Goal: Task Accomplishment & Management: Manage account settings

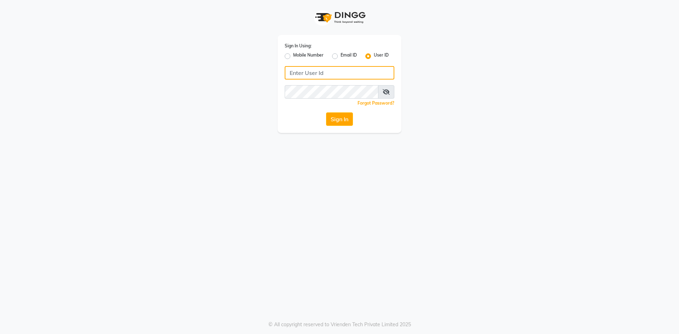
click at [298, 68] on input "Username" at bounding box center [340, 72] width 110 height 13
type input "theglamhouse"
click at [334, 120] on button "Sign In" at bounding box center [339, 118] width 27 height 13
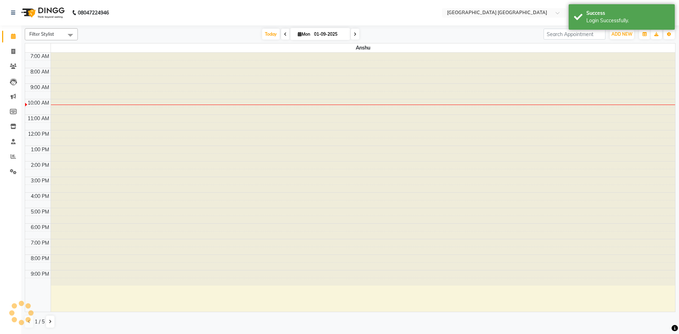
select select "en"
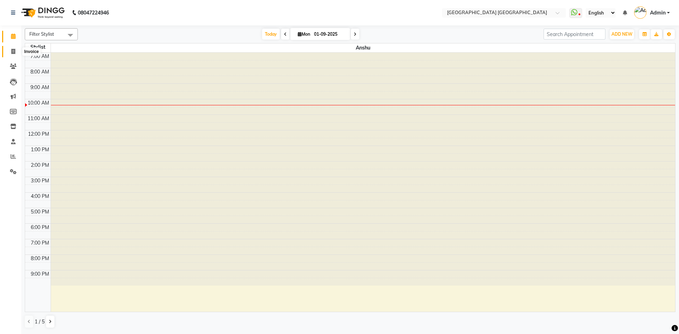
click at [16, 50] on span at bounding box center [13, 52] width 12 height 8
select select "service"
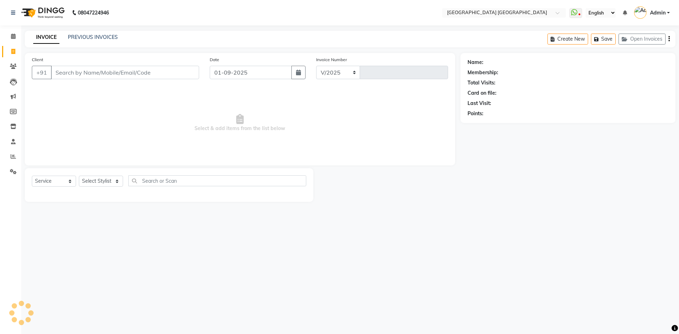
select select "5559"
type input "1519"
click at [97, 36] on link "PREVIOUS INVOICES" at bounding box center [93, 37] width 50 height 6
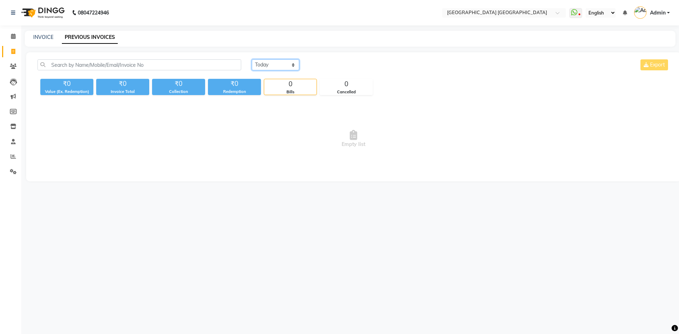
click at [266, 64] on select "[DATE] [DATE] Custom Range" at bounding box center [275, 64] width 47 height 11
select select "range"
click at [252, 59] on select "[DATE] [DATE] Custom Range" at bounding box center [275, 64] width 47 height 11
click at [332, 66] on input "01-09-2025" at bounding box center [333, 65] width 50 height 10
select select "9"
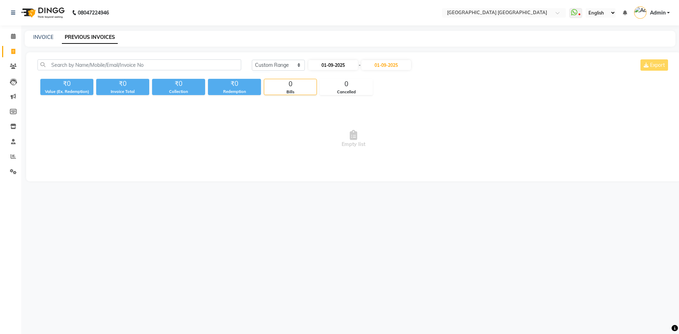
select select "2025"
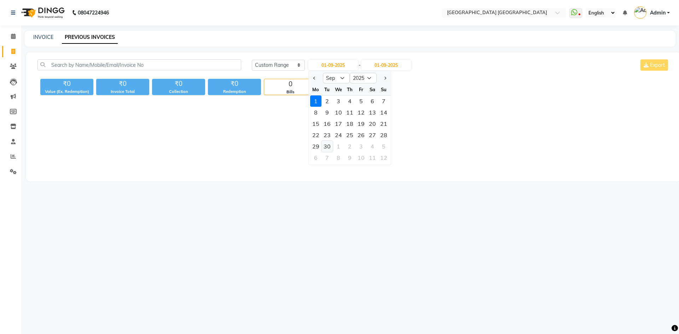
click at [327, 146] on div "30" at bounding box center [327, 146] width 11 height 11
type input "30-09-2025"
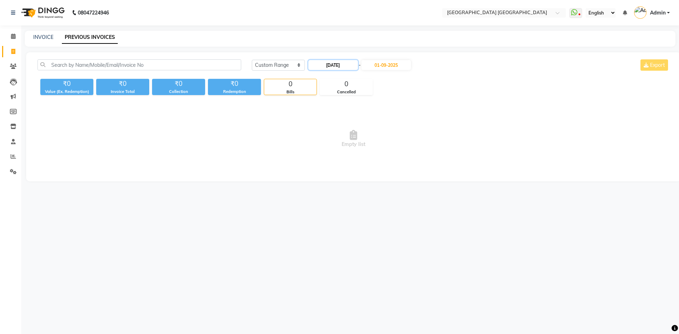
click at [338, 67] on input "30-09-2025" at bounding box center [333, 65] width 50 height 10
select select "9"
select select "2025"
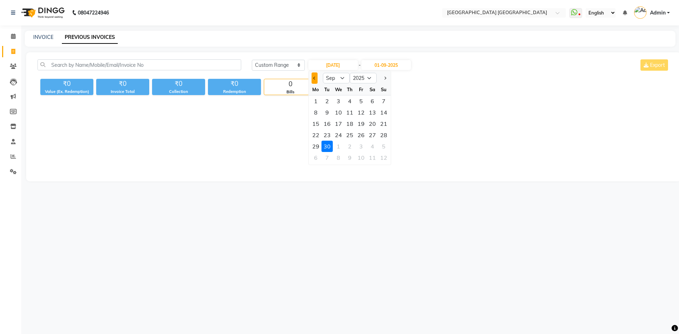
click at [316, 77] on span "Previous month" at bounding box center [314, 78] width 3 height 3
select select "8"
click at [385, 146] on div "31" at bounding box center [383, 146] width 11 height 11
type input "31-08-2025"
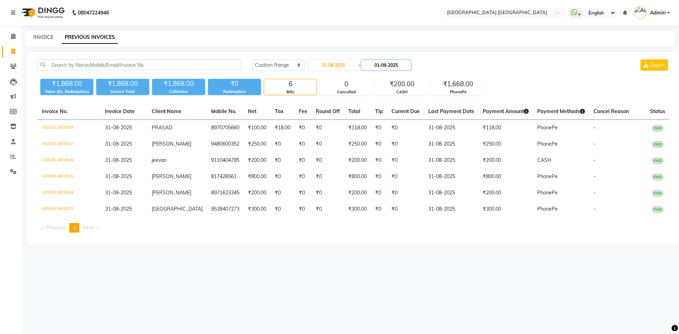
click at [395, 68] on input "01-09-2025" at bounding box center [386, 65] width 50 height 10
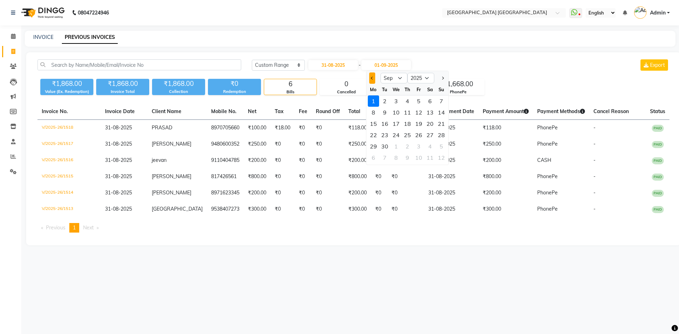
click at [370, 79] on button "Previous month" at bounding box center [372, 78] width 6 height 11
select select "8"
click at [442, 146] on div "31" at bounding box center [441, 146] width 11 height 11
type input "31-08-2025"
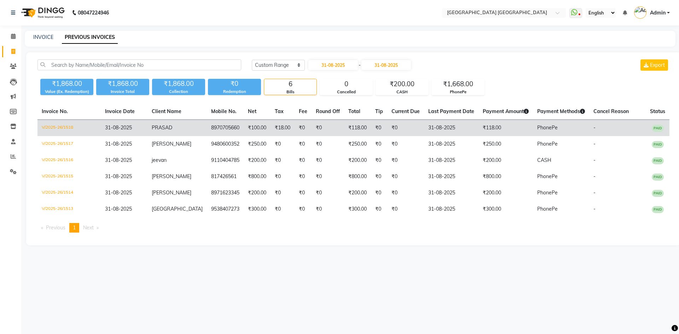
click at [347, 129] on td "₹118.00" at bounding box center [357, 128] width 27 height 17
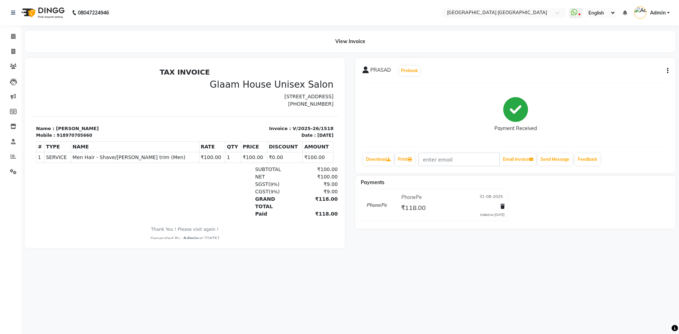
drag, startPoint x: 667, startPoint y: 69, endPoint x: 669, endPoint y: 65, distance: 4.0
click at [669, 65] on div "PRASAD Prebook Payment Received Download Print Email Invoice Send Message Feedb…" at bounding box center [515, 115] width 320 height 115
click at [667, 73] on button "button" at bounding box center [666, 70] width 4 height 7
click at [628, 82] on div "Edit Invoice" at bounding box center [632, 79] width 48 height 9
select select "service"
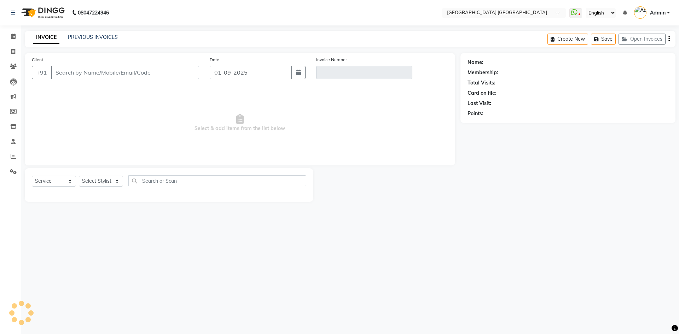
type input "8970705660"
type input "V/2025-26/1518"
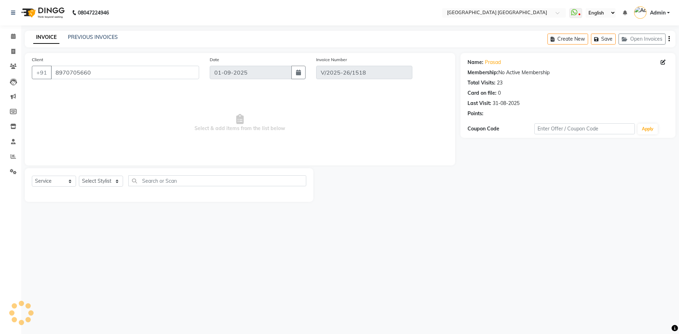
type input "31-08-2025"
select select "select"
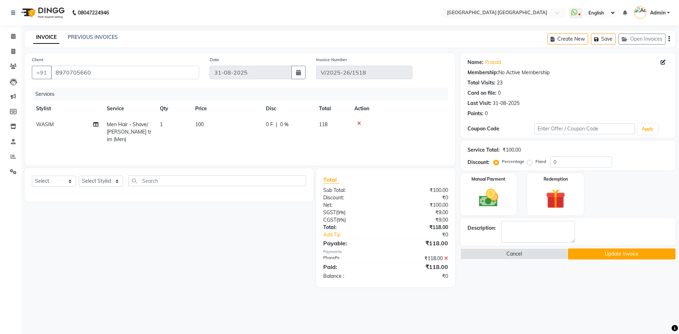
drag, startPoint x: 668, startPoint y: 40, endPoint x: 662, endPoint y: 47, distance: 9.0
click at [668, 40] on button "button" at bounding box center [668, 39] width 1 height 17
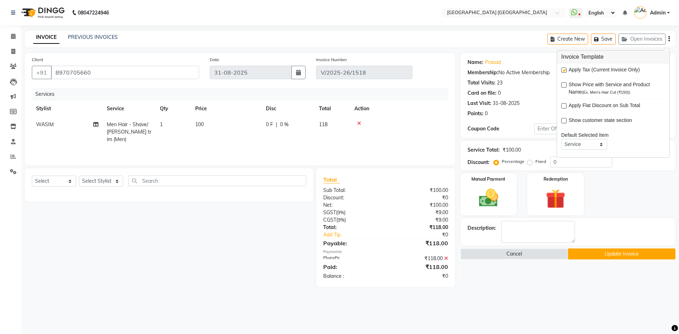
click at [563, 70] on label at bounding box center [563, 70] width 5 height 5
click at [563, 70] on input "checkbox" at bounding box center [563, 70] width 5 height 5
checkbox input "false"
click at [446, 242] on icon at bounding box center [446, 243] width 4 height 5
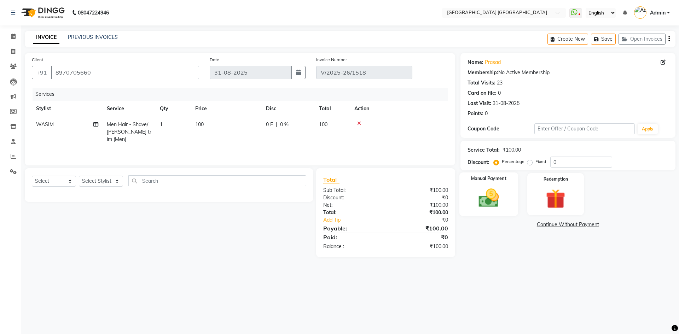
drag, startPoint x: 492, startPoint y: 201, endPoint x: 493, endPoint y: 205, distance: 3.7
click at [492, 202] on img at bounding box center [488, 197] width 33 height 23
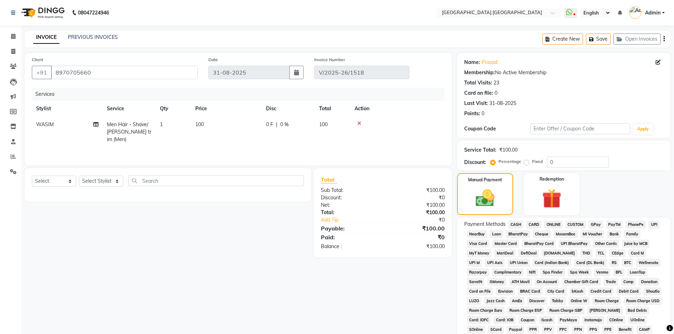
drag, startPoint x: 630, startPoint y: 223, endPoint x: 599, endPoint y: 241, distance: 36.0
click at [630, 224] on span "PhonePe" at bounding box center [635, 225] width 20 height 8
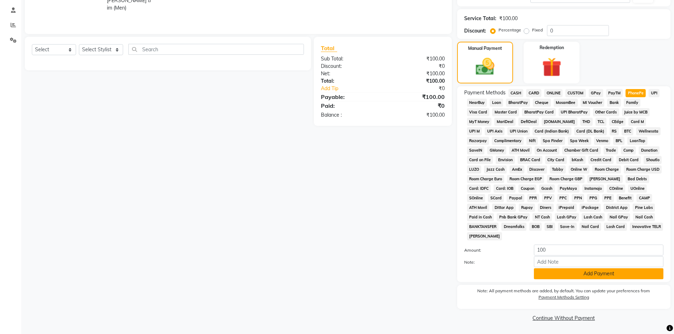
click at [590, 275] on button "Add Payment" at bounding box center [598, 273] width 129 height 11
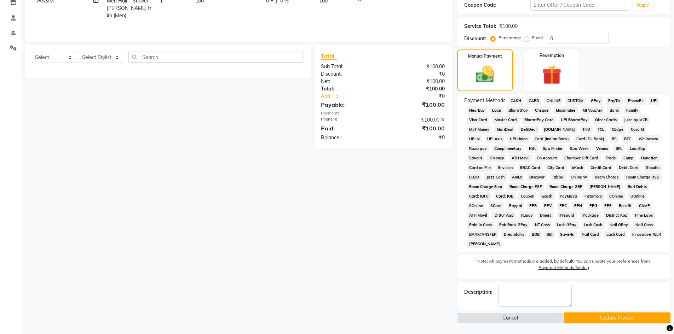
scroll to position [124, 0]
click at [584, 320] on button "Update Invoice" at bounding box center [616, 318] width 107 height 11
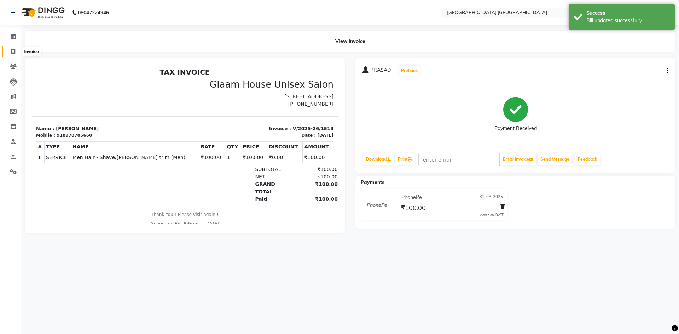
click at [14, 52] on icon at bounding box center [13, 51] width 4 height 5
select select "service"
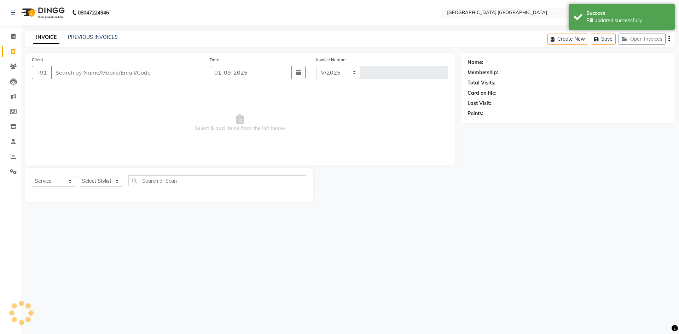
select select "5559"
type input "1519"
click at [113, 75] on input "Client" at bounding box center [125, 72] width 148 height 13
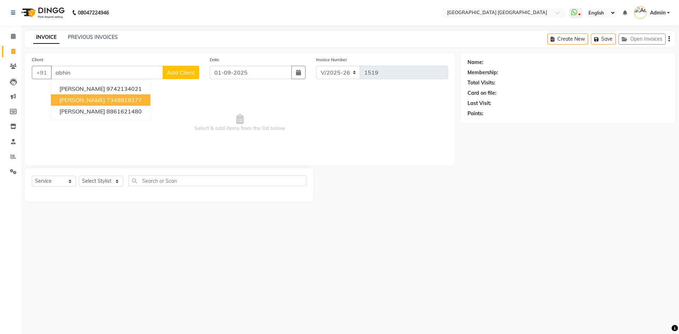
click at [106, 102] on ngb-highlight "7348819277" at bounding box center [123, 100] width 35 height 7
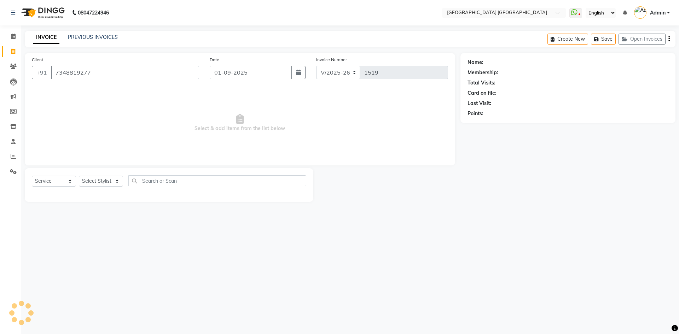
type input "7348819277"
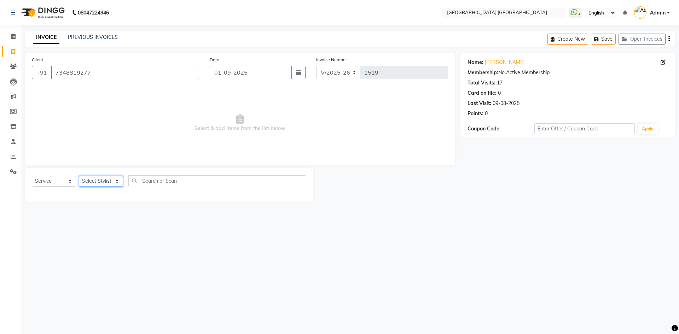
click at [97, 175] on div "Select Service Product Membership Package Voucher Prepaid Gift Card Select Styl…" at bounding box center [169, 185] width 289 height 34
click at [115, 246] on div "08047224946 Select Location × [GEOGRAPHIC_DATA] [GEOGRAPHIC_DATA] WhatsApp Stat…" at bounding box center [339, 167] width 679 height 334
drag, startPoint x: 108, startPoint y: 183, endPoint x: 111, endPoint y: 187, distance: 6.0
click at [111, 187] on div "Select Service Product Membership Package Voucher Prepaid Gift Card Select Styl…" at bounding box center [169, 183] width 274 height 17
select select "43626"
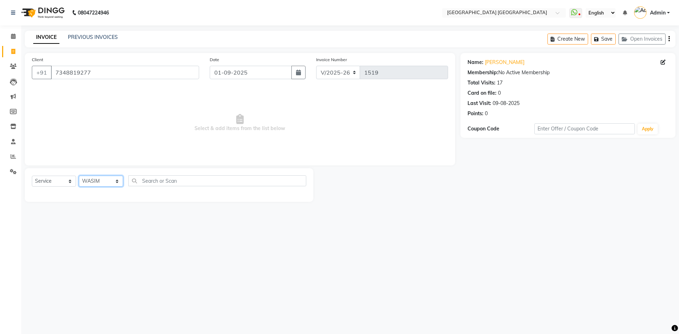
click at [79, 176] on select "Select Stylist [PERSON_NAME] [PERSON_NAME] [PERSON_NAME]" at bounding box center [101, 181] width 44 height 11
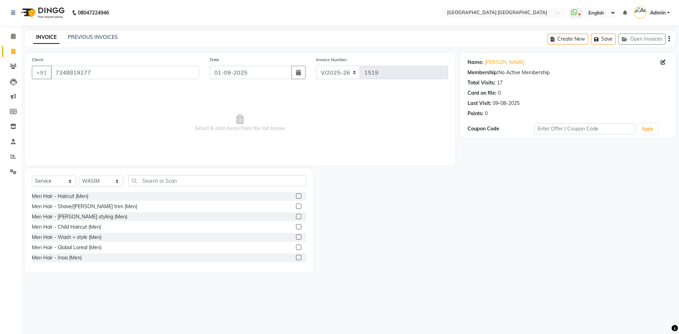
click at [296, 206] on label at bounding box center [298, 206] width 5 height 5
click at [296, 206] on input "checkbox" at bounding box center [298, 206] width 5 height 5
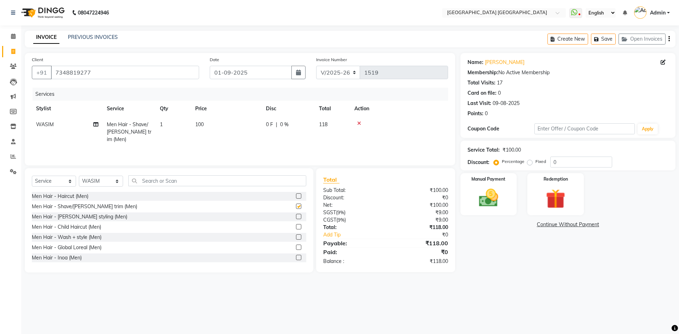
checkbox input "false"
click at [669, 39] on icon "button" at bounding box center [668, 39] width 1 height 0
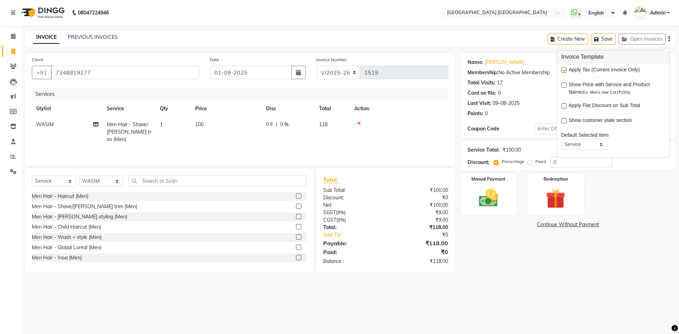
click at [562, 70] on label at bounding box center [563, 70] width 5 height 5
click at [562, 70] on input "checkbox" at bounding box center [563, 70] width 5 height 5
checkbox input "false"
click at [485, 184] on div "Manual Payment" at bounding box center [488, 195] width 59 height 44
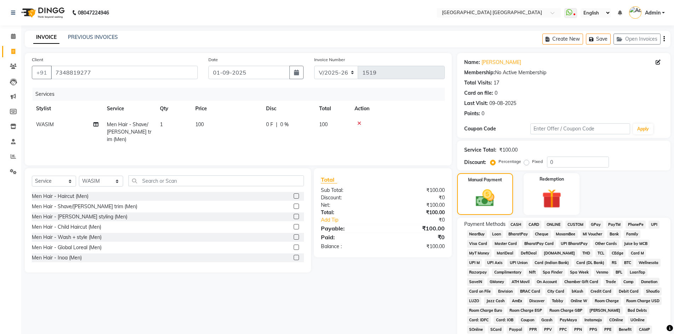
click at [643, 223] on span "PhonePe" at bounding box center [635, 225] width 20 height 8
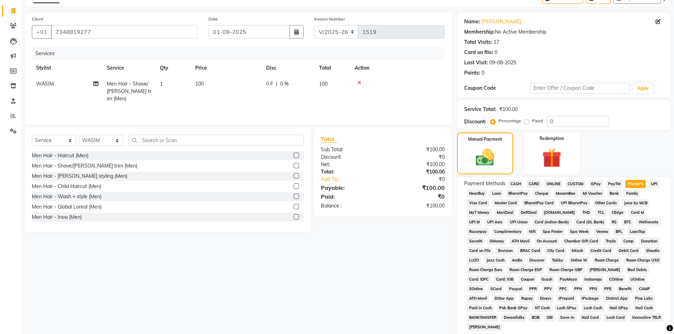
scroll to position [106, 0]
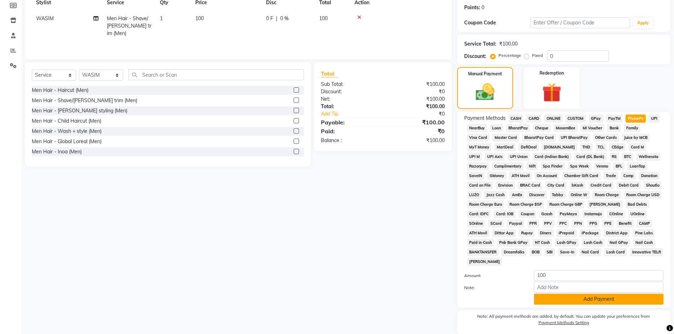
click at [562, 303] on button "Add Payment" at bounding box center [598, 299] width 129 height 11
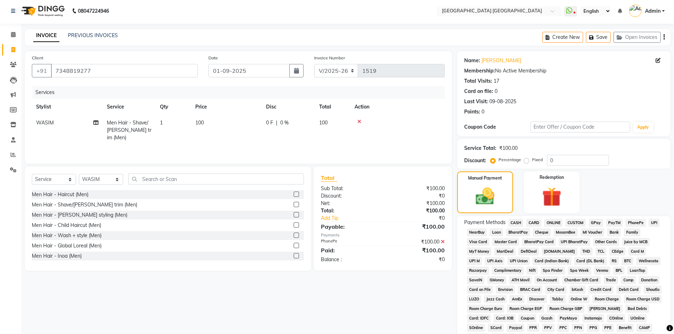
scroll to position [0, 0]
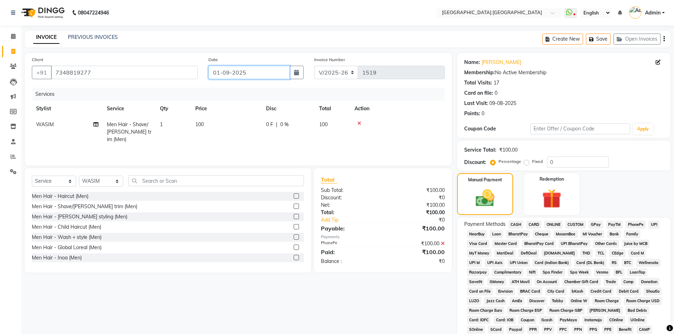
click at [237, 72] on input "01-09-2025" at bounding box center [248, 72] width 81 height 13
select select "9"
select select "2025"
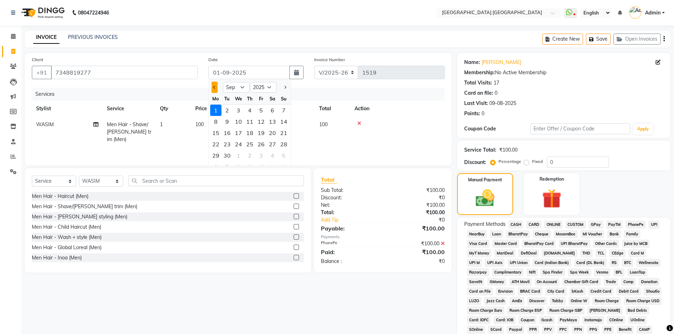
click at [215, 87] on span "Previous month" at bounding box center [214, 87] width 3 height 3
select select "8"
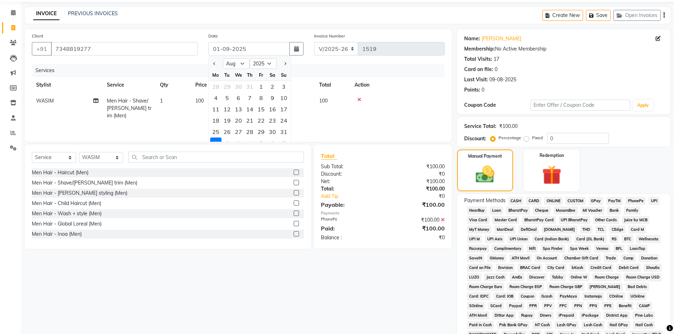
scroll to position [71, 0]
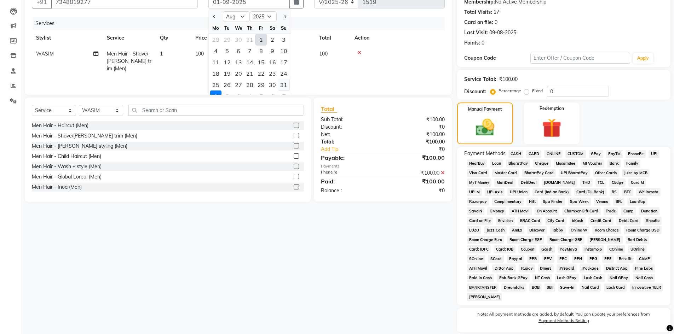
click at [289, 86] on div "31" at bounding box center [283, 84] width 11 height 11
type input "31-08-2025"
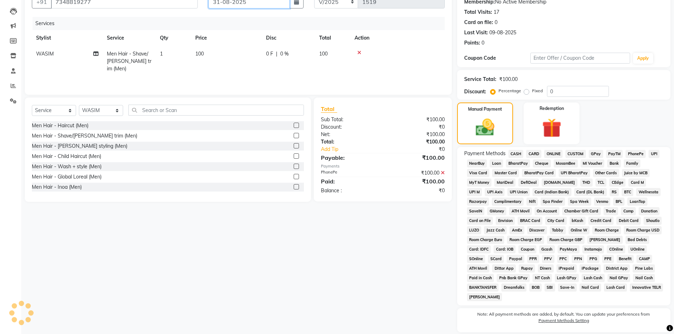
scroll to position [69, 0]
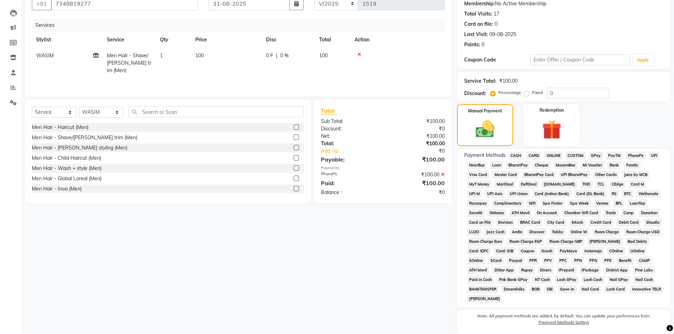
click at [284, 83] on div "Services Stylist Service Qty Price Disc Total Action WASIM Men Hair - Shave/[PE…" at bounding box center [238, 54] width 413 height 71
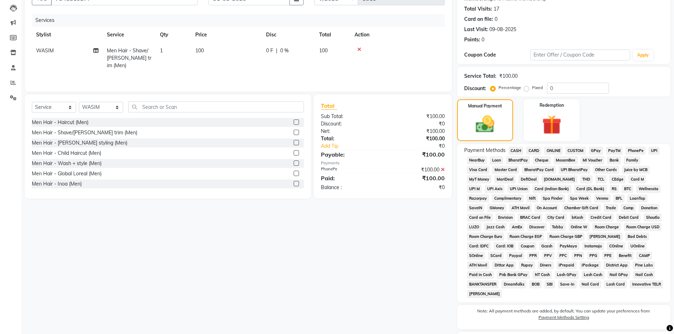
scroll to position [134, 0]
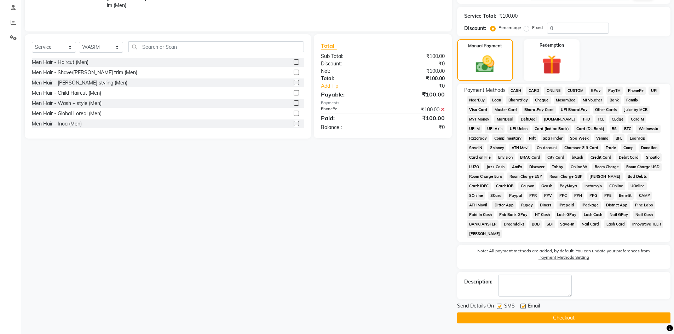
click at [499, 305] on label at bounding box center [499, 306] width 5 height 5
click at [499, 305] on input "checkbox" at bounding box center [499, 307] width 5 height 5
checkbox input "false"
click at [521, 305] on label at bounding box center [522, 306] width 5 height 5
click at [521, 305] on input "checkbox" at bounding box center [522, 307] width 5 height 5
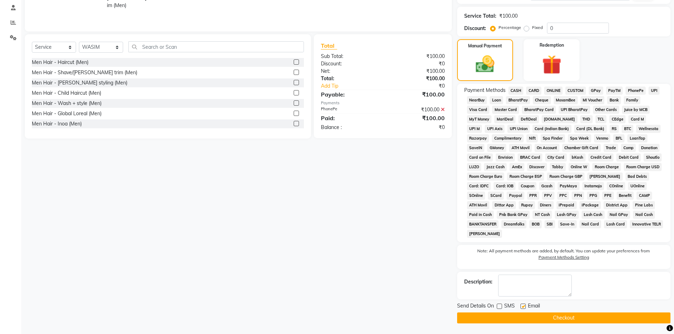
checkbox input "false"
click at [523, 315] on button "Checkout" at bounding box center [563, 318] width 213 height 11
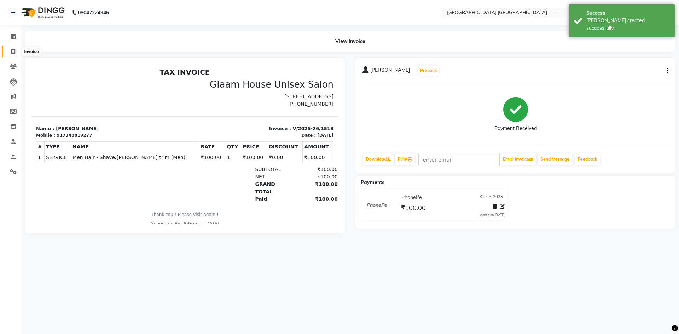
click at [15, 50] on icon at bounding box center [13, 51] width 4 height 5
select select "service"
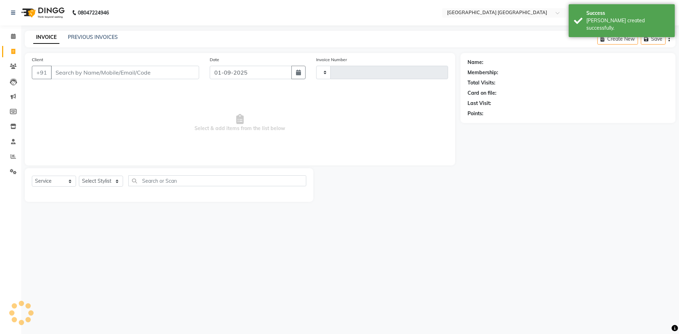
type input "1520"
select select "5559"
click at [254, 69] on input "01-09-2025" at bounding box center [251, 72] width 82 height 13
select select "9"
select select "2025"
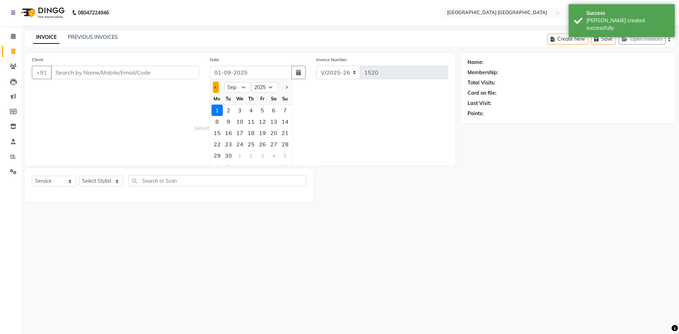
click at [215, 86] on button "Previous month" at bounding box center [216, 87] width 6 height 11
select select "8"
drag, startPoint x: 283, startPoint y: 154, endPoint x: 252, endPoint y: 137, distance: 35.5
click at [284, 154] on div "31" at bounding box center [284, 155] width 11 height 11
type input "31-08-2025"
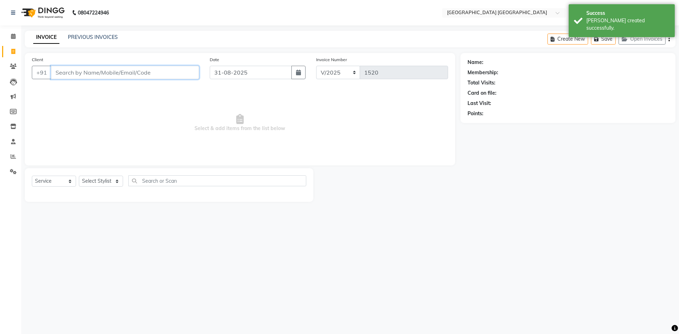
click at [159, 73] on input "Client" at bounding box center [125, 72] width 148 height 13
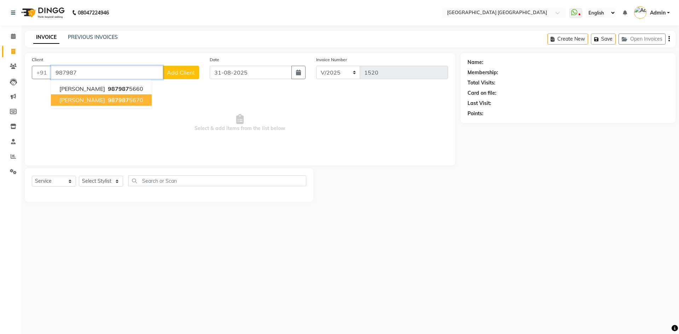
click at [74, 94] on button "[PERSON_NAME] 987987 5670" at bounding box center [101, 99] width 101 height 11
type input "9879875670"
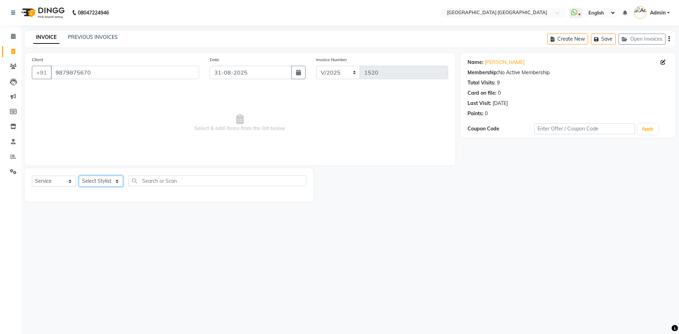
click at [111, 184] on select "Select Stylist [PERSON_NAME] [PERSON_NAME] [PERSON_NAME]" at bounding box center [101, 181] width 44 height 11
select select "47228"
click at [79, 176] on select "Select Stylist [PERSON_NAME] [PERSON_NAME] [PERSON_NAME]" at bounding box center [101, 181] width 44 height 11
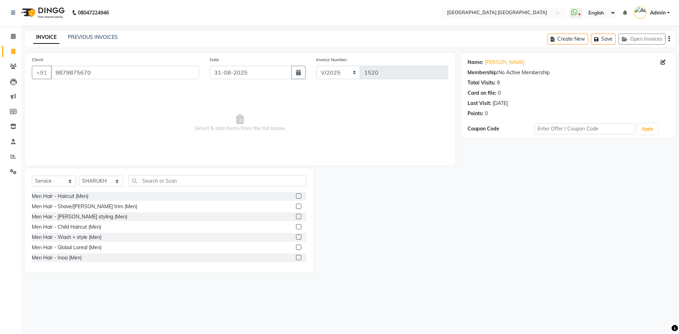
click at [296, 206] on label at bounding box center [298, 206] width 5 height 5
click at [296, 206] on input "checkbox" at bounding box center [298, 206] width 5 height 5
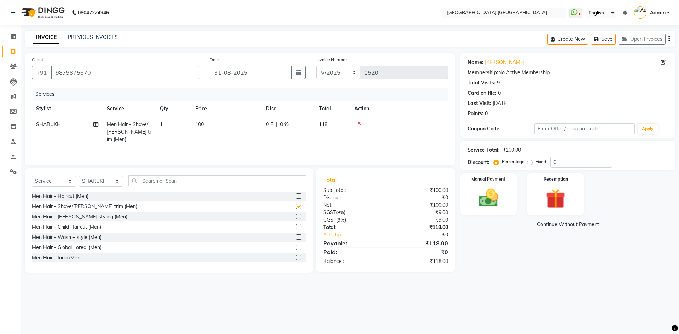
checkbox input "false"
click at [670, 39] on icon "button" at bounding box center [668, 39] width 1 height 0
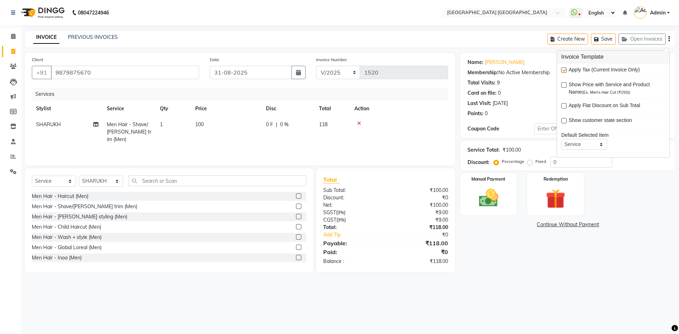
click at [566, 70] on label at bounding box center [563, 70] width 5 height 5
click at [566, 70] on input "checkbox" at bounding box center [563, 70] width 5 height 5
checkbox input "false"
click at [500, 207] on img at bounding box center [488, 197] width 33 height 23
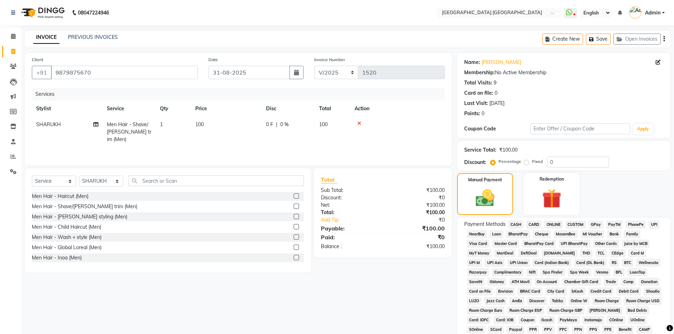
click at [518, 224] on span "CASH" at bounding box center [515, 225] width 15 height 8
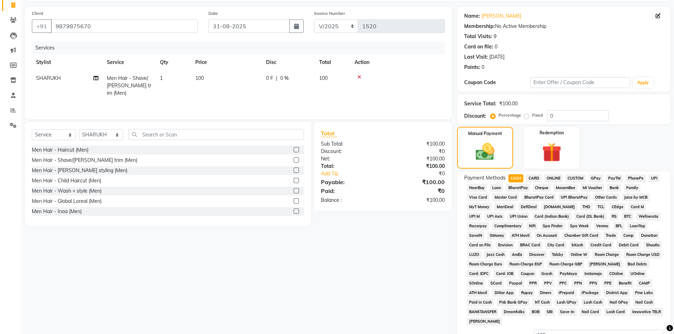
scroll to position [106, 0]
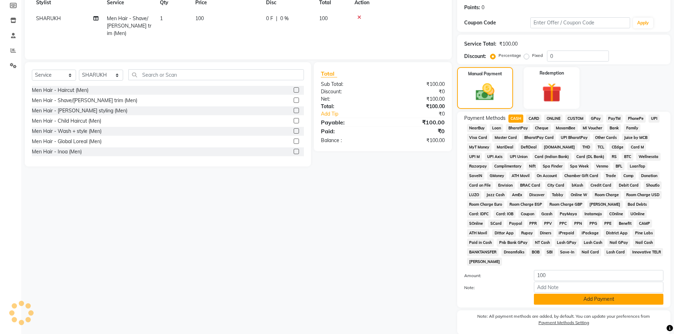
click at [547, 300] on button "Add Payment" at bounding box center [598, 299] width 129 height 11
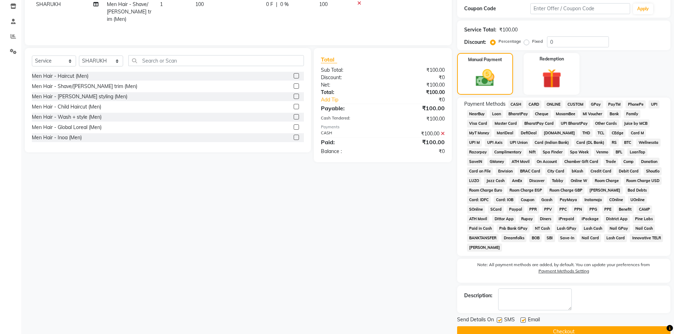
scroll to position [134, 0]
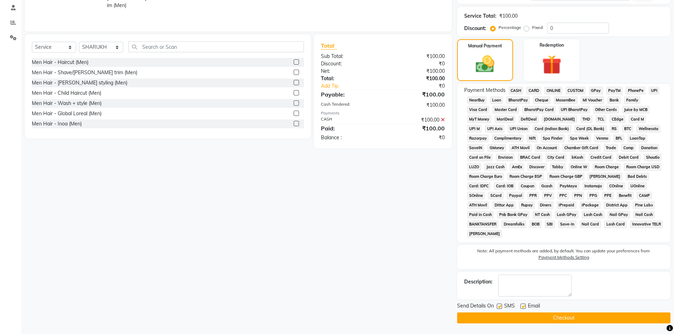
click at [500, 305] on label at bounding box center [499, 306] width 5 height 5
click at [500, 305] on input "checkbox" at bounding box center [499, 307] width 5 height 5
checkbox input "false"
drag, startPoint x: 524, startPoint y: 306, endPoint x: 520, endPoint y: 310, distance: 5.5
click at [524, 306] on label at bounding box center [522, 306] width 5 height 5
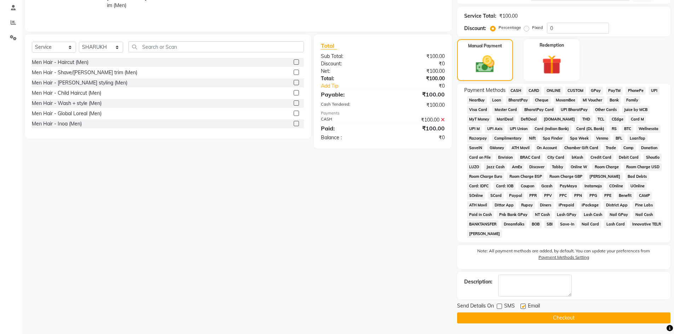
click at [524, 306] on input "checkbox" at bounding box center [522, 307] width 5 height 5
checkbox input "false"
click at [517, 316] on button "Checkout" at bounding box center [563, 318] width 213 height 11
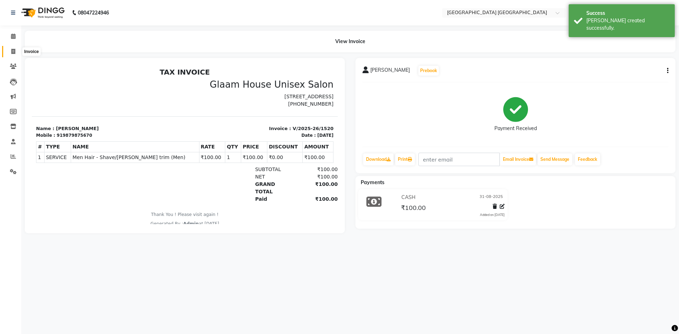
click at [11, 51] on icon at bounding box center [13, 51] width 4 height 5
select select "service"
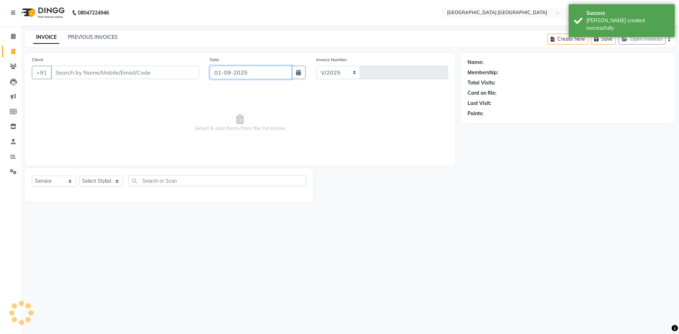
select select "5559"
type input "1521"
click at [235, 74] on input "01-09-2025" at bounding box center [251, 72] width 82 height 13
select select "9"
select select "2025"
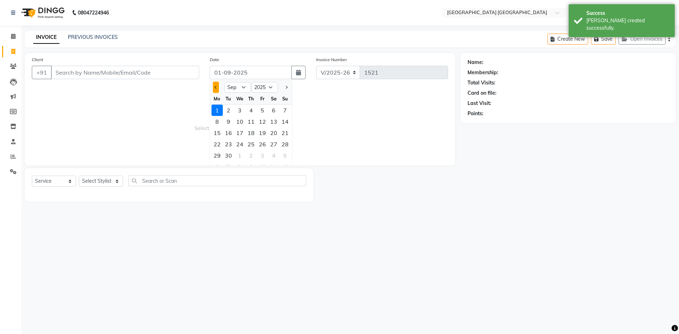
click at [216, 87] on span "Previous month" at bounding box center [216, 87] width 3 height 3
select select "8"
click at [281, 154] on div "31" at bounding box center [284, 155] width 11 height 11
type input "31-08-2025"
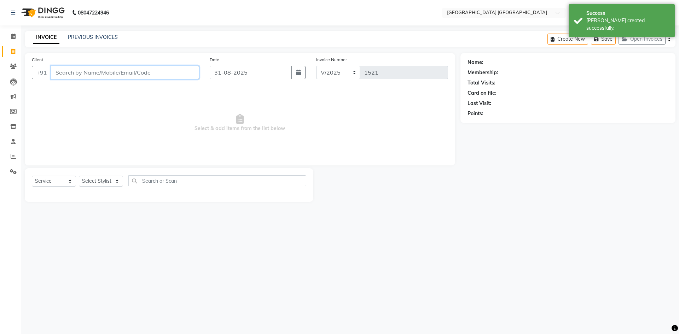
click at [112, 74] on input "Client" at bounding box center [125, 72] width 148 height 13
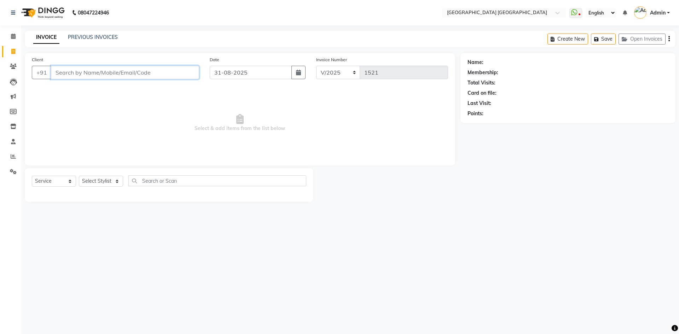
type input "+"
type input "9739271427"
click at [179, 73] on span "Add Client" at bounding box center [181, 72] width 28 height 7
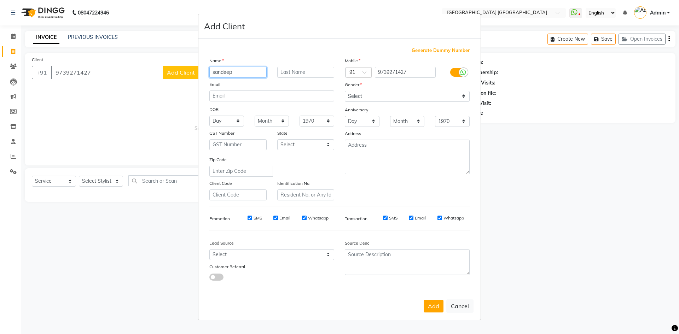
type input "sandeep"
click at [461, 97] on select "Select [DEMOGRAPHIC_DATA] [DEMOGRAPHIC_DATA] Other Prefer Not To Say" at bounding box center [407, 96] width 125 height 11
click at [345, 91] on select "Select [DEMOGRAPHIC_DATA] [DEMOGRAPHIC_DATA] Other Prefer Not To Say" at bounding box center [407, 96] width 125 height 11
click at [386, 98] on select "Select [DEMOGRAPHIC_DATA] [DEMOGRAPHIC_DATA] Other Prefer Not To Say" at bounding box center [407, 96] width 125 height 11
select select "[DEMOGRAPHIC_DATA]"
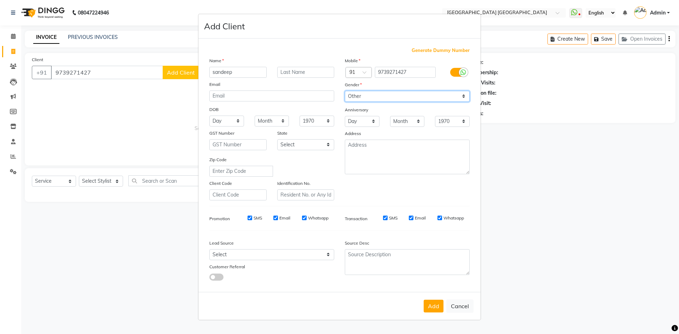
click at [345, 91] on select "Select [DEMOGRAPHIC_DATA] [DEMOGRAPHIC_DATA] Other Prefer Not To Say" at bounding box center [407, 96] width 125 height 11
click at [430, 309] on button "Add" at bounding box center [434, 306] width 20 height 13
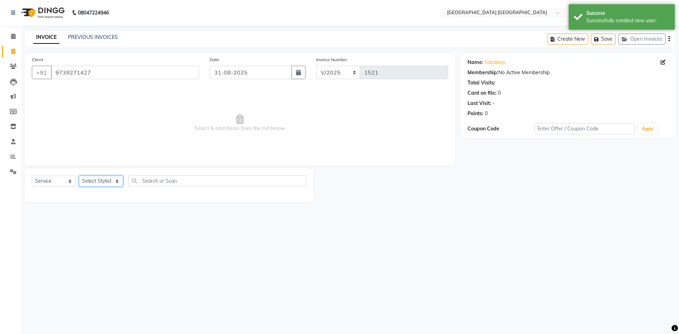
click at [92, 185] on select "Select Stylist [PERSON_NAME] [PERSON_NAME] [PERSON_NAME]" at bounding box center [101, 181] width 44 height 11
select select "43626"
click at [79, 176] on select "Select Stylist [PERSON_NAME] [PERSON_NAME] [PERSON_NAME]" at bounding box center [101, 181] width 44 height 11
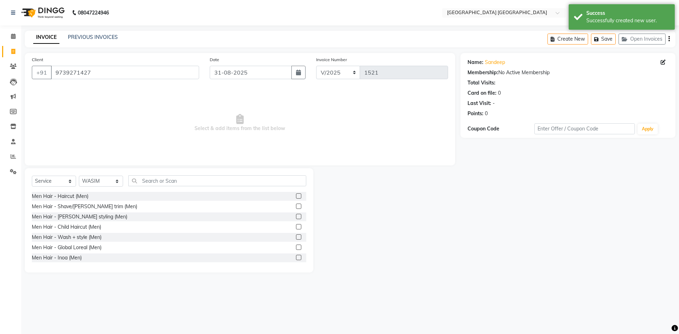
click at [296, 227] on label at bounding box center [298, 226] width 5 height 5
click at [296, 227] on input "checkbox" at bounding box center [298, 227] width 5 height 5
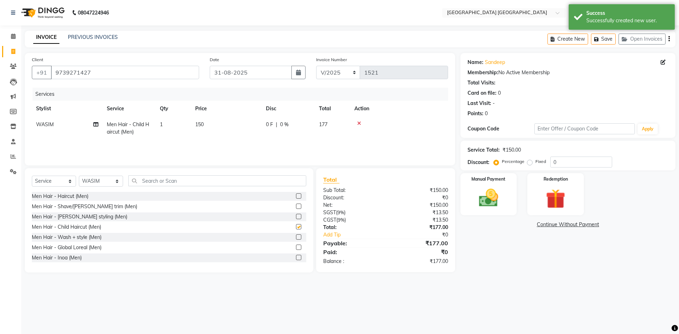
checkbox input "false"
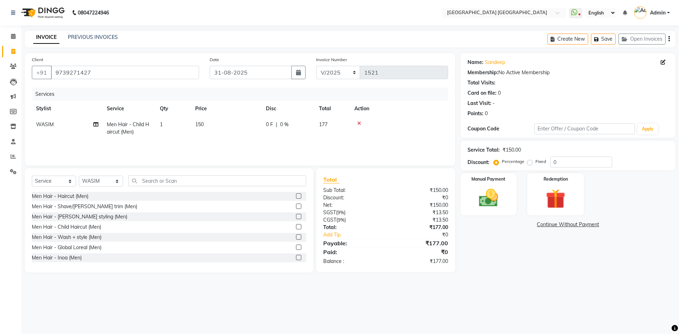
click at [669, 39] on icon "button" at bounding box center [668, 39] width 1 height 0
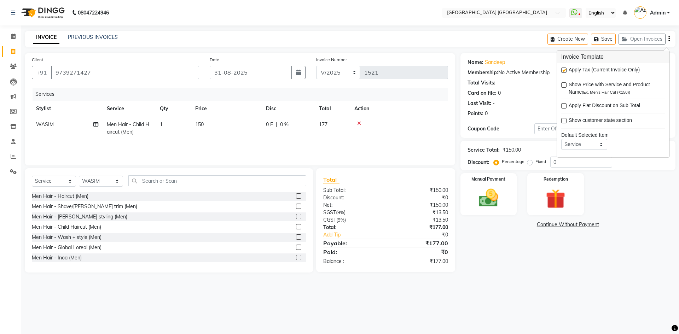
click at [563, 69] on label at bounding box center [563, 70] width 5 height 5
click at [563, 69] on input "checkbox" at bounding box center [563, 70] width 5 height 5
checkbox input "false"
click at [484, 195] on img at bounding box center [488, 197] width 33 height 23
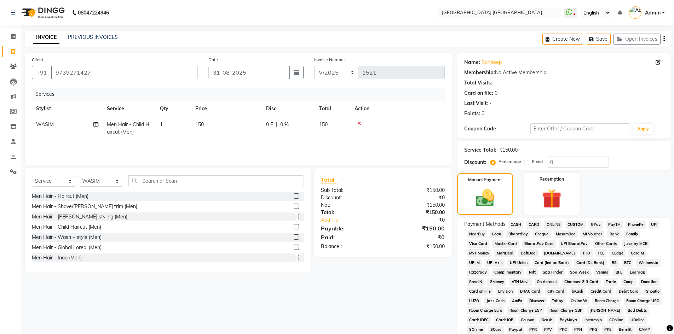
click at [629, 225] on span "PhonePe" at bounding box center [635, 225] width 20 height 8
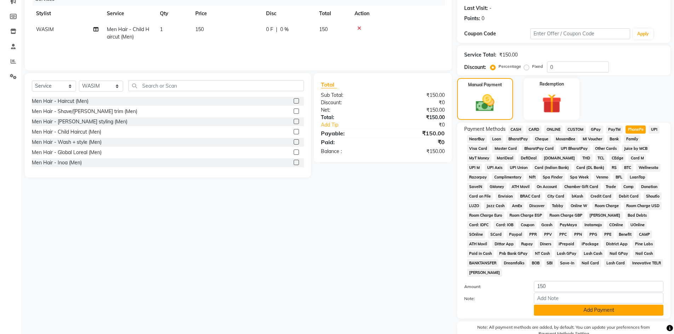
scroll to position [132, 0]
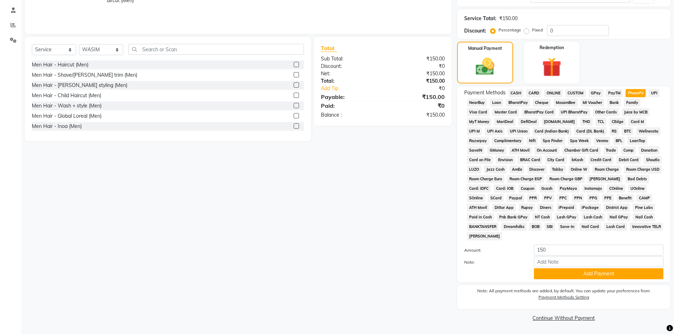
click at [600, 279] on div "Payment Methods CASH CARD ONLINE CUSTOM GPay PayTM PhonePe UPI NearBuy Loan Bha…" at bounding box center [563, 184] width 213 height 196
click at [581, 274] on button "Add Payment" at bounding box center [598, 273] width 129 height 11
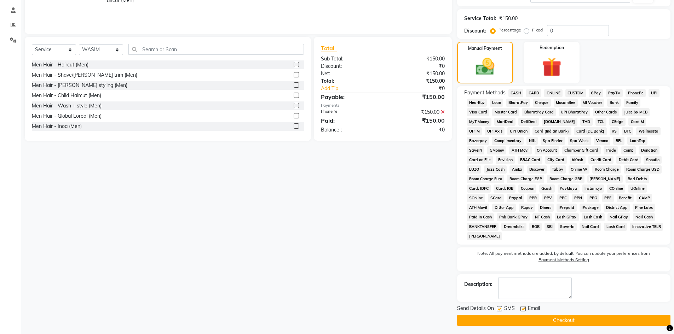
click at [499, 309] on label at bounding box center [499, 308] width 5 height 5
click at [499, 309] on input "checkbox" at bounding box center [499, 309] width 5 height 5
checkbox input "false"
click at [524, 308] on label at bounding box center [522, 308] width 5 height 5
click at [524, 308] on input "checkbox" at bounding box center [522, 309] width 5 height 5
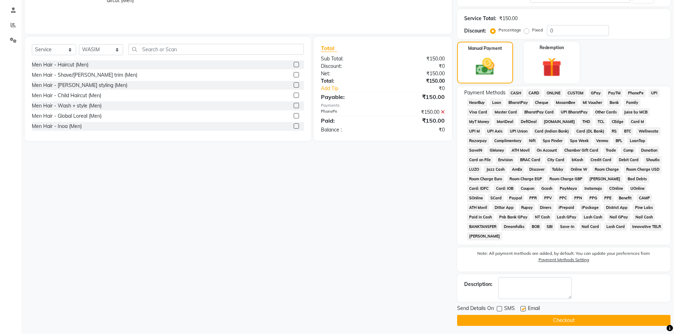
checkbox input "false"
click at [511, 322] on button "Checkout" at bounding box center [563, 320] width 213 height 11
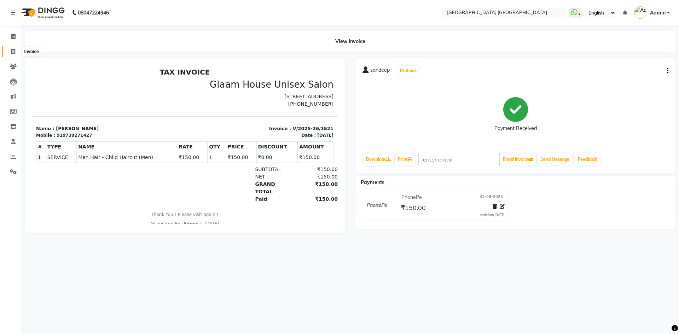
click at [14, 53] on icon at bounding box center [13, 51] width 4 height 5
select select "service"
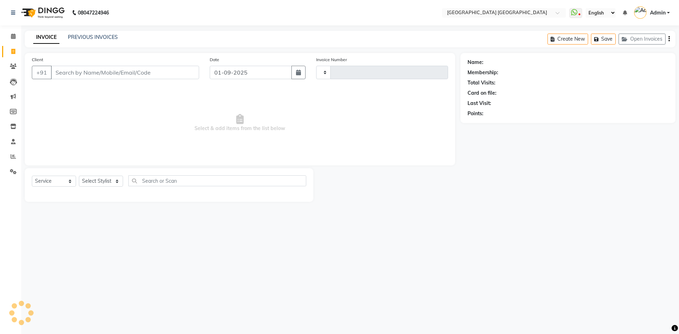
type input "1522"
select select "5559"
click at [246, 70] on input "01-09-2025" at bounding box center [251, 72] width 82 height 13
select select "9"
select select "2025"
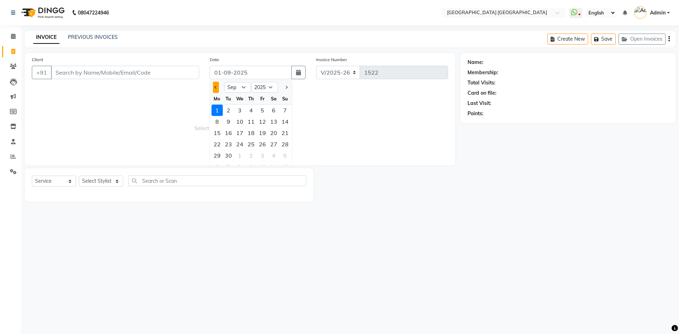
click at [218, 86] on button "Previous month" at bounding box center [216, 87] width 6 height 11
select select "8"
click at [288, 153] on div "31" at bounding box center [284, 155] width 11 height 11
type input "31-08-2025"
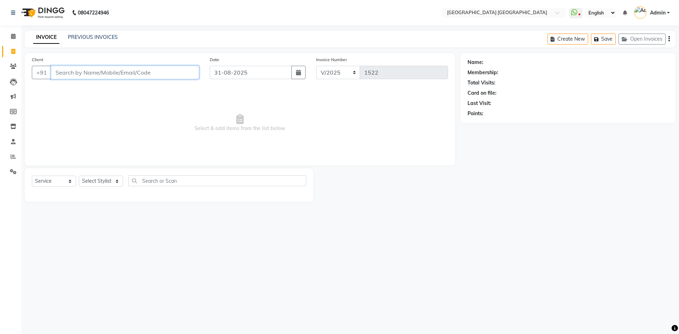
click at [89, 73] on input "Client" at bounding box center [125, 72] width 148 height 13
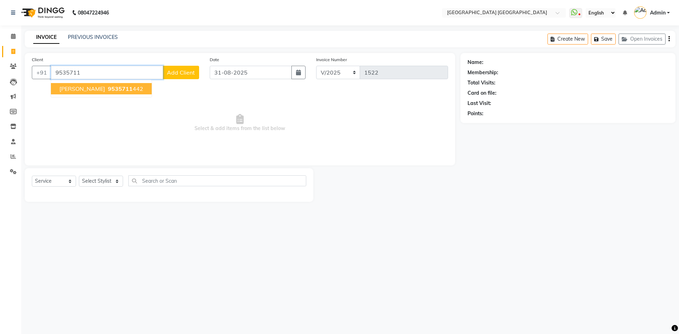
click at [113, 87] on ngb-highlight "9535711 442" at bounding box center [124, 88] width 37 height 7
type input "9535711442"
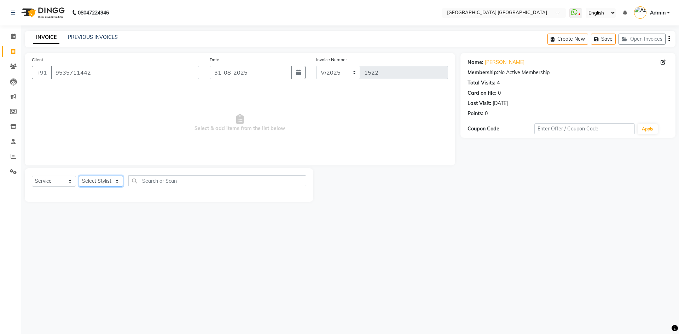
click at [105, 183] on select "Select Stylist [PERSON_NAME] [PERSON_NAME] [PERSON_NAME]" at bounding box center [101, 181] width 44 height 11
select select "43626"
click at [79, 176] on select "Select Stylist [PERSON_NAME] [PERSON_NAME] [PERSON_NAME]" at bounding box center [101, 181] width 44 height 11
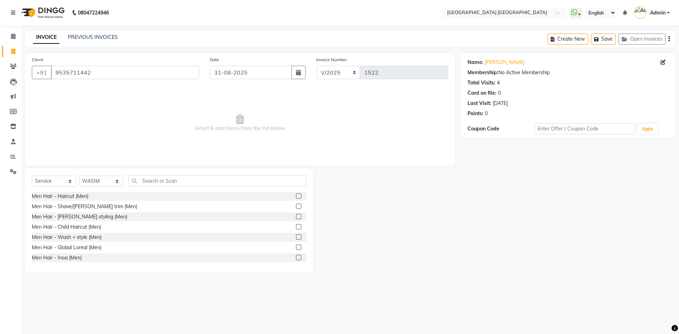
click at [296, 226] on label at bounding box center [298, 226] width 5 height 5
click at [296, 226] on input "checkbox" at bounding box center [298, 227] width 5 height 5
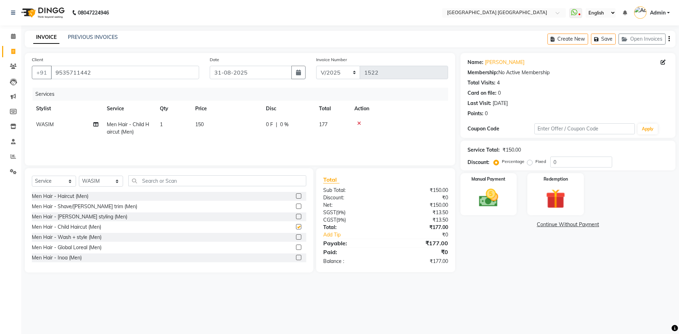
checkbox input "false"
click at [668, 41] on div "Create New Save Open Invoices" at bounding box center [612, 39] width 128 height 17
click at [670, 39] on icon "button" at bounding box center [668, 39] width 1 height 0
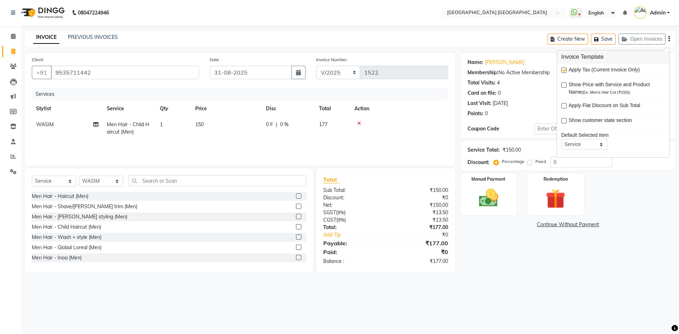
click at [562, 71] on label at bounding box center [563, 70] width 5 height 5
click at [562, 71] on input "checkbox" at bounding box center [563, 70] width 5 height 5
checkbox input "false"
click at [505, 195] on div "Manual Payment" at bounding box center [488, 195] width 59 height 44
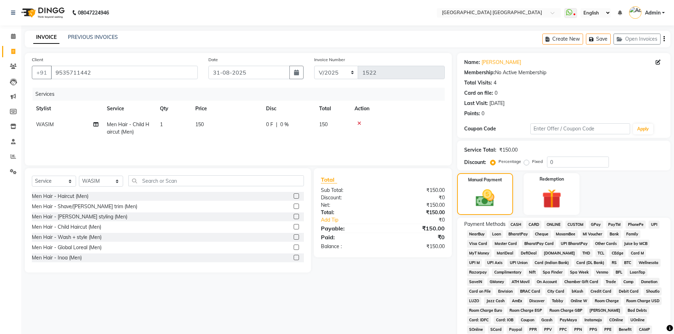
click at [633, 224] on span "PhonePe" at bounding box center [635, 225] width 20 height 8
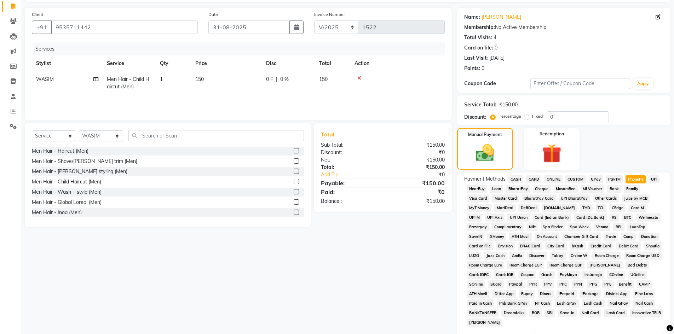
scroll to position [106, 0]
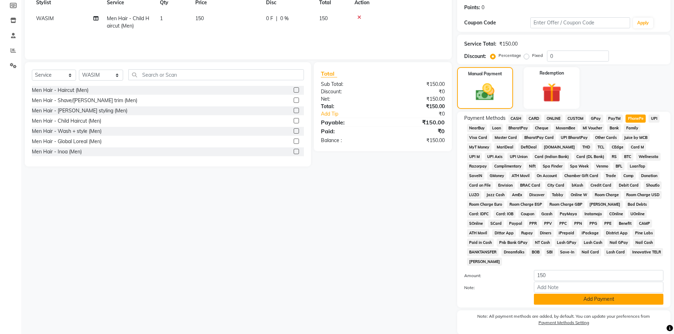
click at [561, 298] on button "Add Payment" at bounding box center [598, 299] width 129 height 11
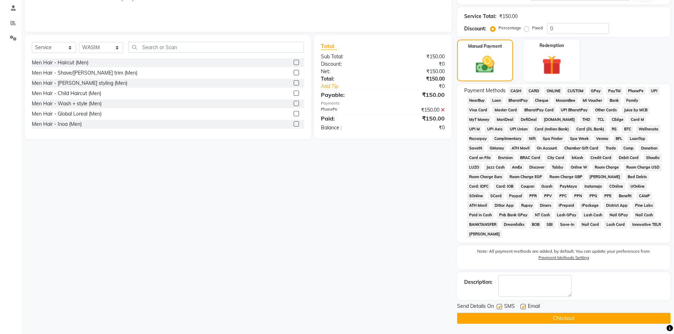
scroll to position [134, 0]
click at [501, 307] on label at bounding box center [499, 306] width 5 height 5
click at [501, 307] on input "checkbox" at bounding box center [499, 307] width 5 height 5
checkbox input "false"
click at [522, 306] on label at bounding box center [522, 306] width 5 height 5
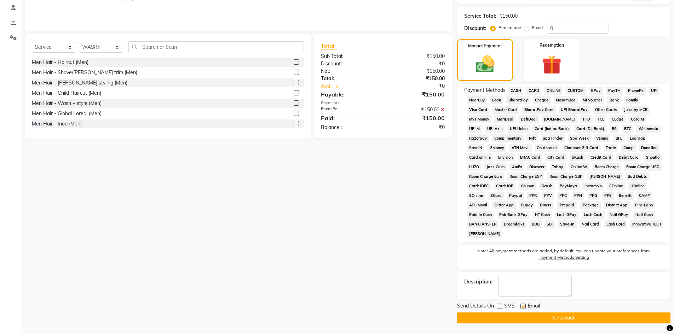
click at [522, 306] on input "checkbox" at bounding box center [522, 307] width 5 height 5
checkbox input "false"
click at [519, 314] on button "Checkout" at bounding box center [563, 318] width 213 height 11
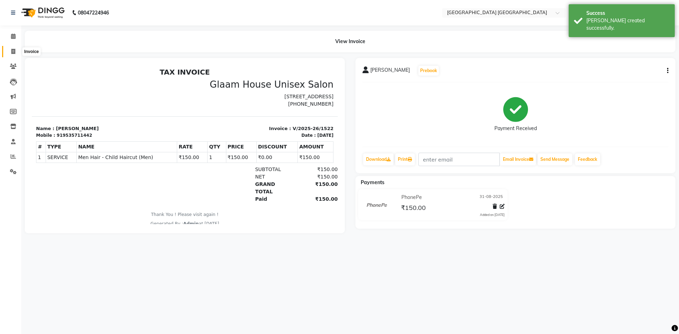
click at [14, 54] on span at bounding box center [13, 52] width 12 height 8
select select "service"
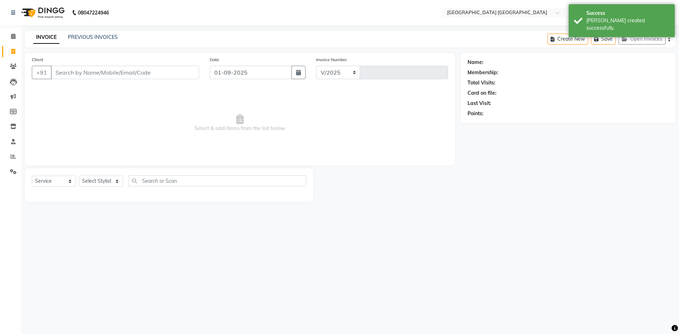
select select "5559"
type input "1523"
click at [250, 74] on input "01-09-2025" at bounding box center [251, 72] width 82 height 13
select select "9"
select select "2025"
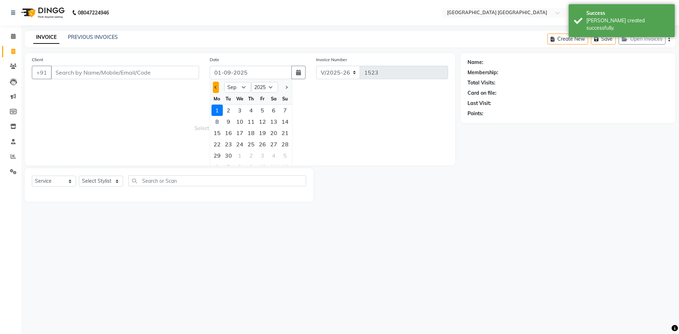
click at [219, 87] on button "Previous month" at bounding box center [216, 87] width 6 height 11
select select "8"
click at [285, 155] on div "31" at bounding box center [284, 155] width 11 height 11
type input "31-08-2025"
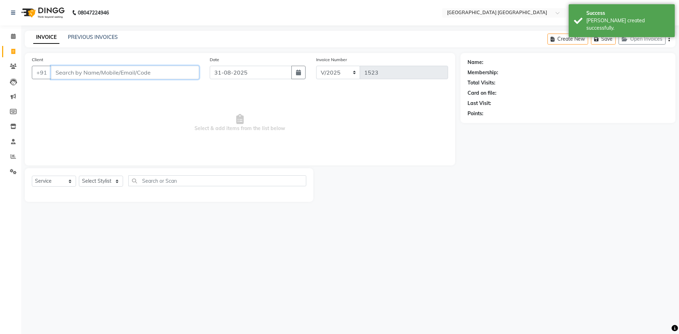
click at [130, 74] on input "Client" at bounding box center [125, 72] width 148 height 13
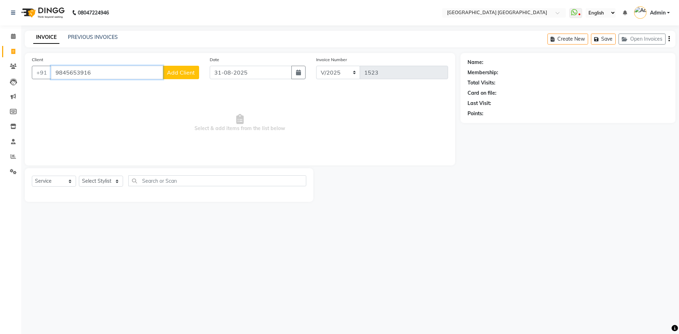
type input "9845653916"
click at [173, 71] on span "Add Client" at bounding box center [181, 72] width 28 height 7
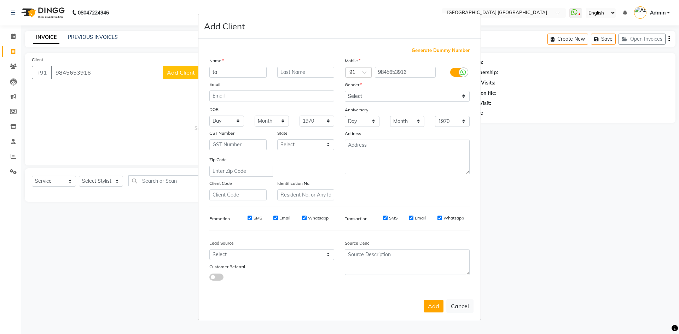
type input "t"
type input "[PERSON_NAME]"
click at [362, 92] on select "Select [DEMOGRAPHIC_DATA] [DEMOGRAPHIC_DATA] Other Prefer Not To Say" at bounding box center [407, 96] width 125 height 11
select select "[DEMOGRAPHIC_DATA]"
click at [345, 91] on select "Select [DEMOGRAPHIC_DATA] [DEMOGRAPHIC_DATA] Other Prefer Not To Say" at bounding box center [407, 96] width 125 height 11
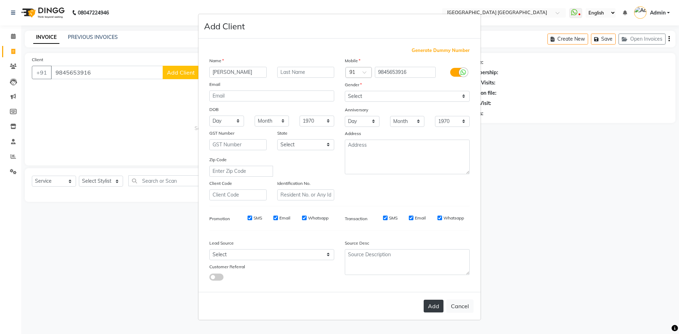
click at [432, 301] on button "Add" at bounding box center [434, 306] width 20 height 13
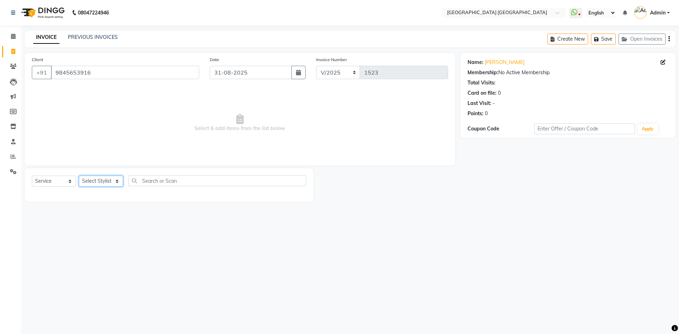
drag, startPoint x: 87, startPoint y: 184, endPoint x: 88, endPoint y: 175, distance: 8.3
click at [88, 182] on select "Select Stylist [PERSON_NAME] [PERSON_NAME] [PERSON_NAME]" at bounding box center [101, 181] width 44 height 11
select select "74505"
click at [79, 176] on select "Select Stylist [PERSON_NAME] [PERSON_NAME] [PERSON_NAME]" at bounding box center [101, 181] width 44 height 11
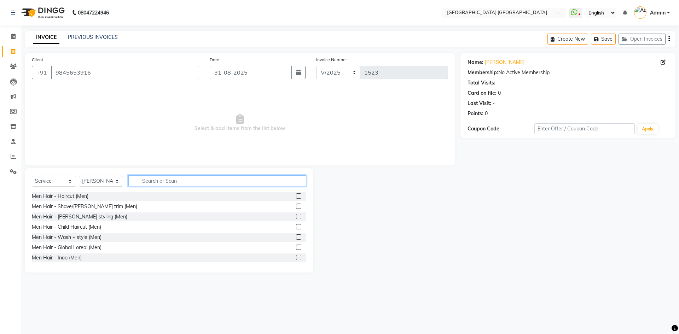
click at [155, 180] on input "text" at bounding box center [217, 180] width 178 height 11
type input "lot"
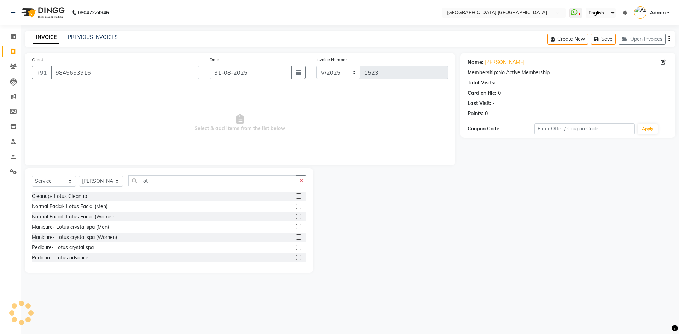
click at [296, 197] on label at bounding box center [298, 195] width 5 height 5
click at [296, 197] on input "checkbox" at bounding box center [298, 196] width 5 height 5
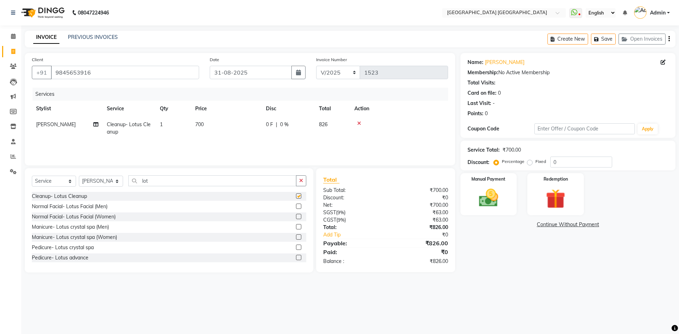
checkbox input "false"
drag, startPoint x: 147, startPoint y: 182, endPoint x: 130, endPoint y: 188, distance: 18.3
click at [130, 188] on div "Select Service Product Membership Package Voucher Prepaid Gift Card Select Styl…" at bounding box center [169, 183] width 274 height 17
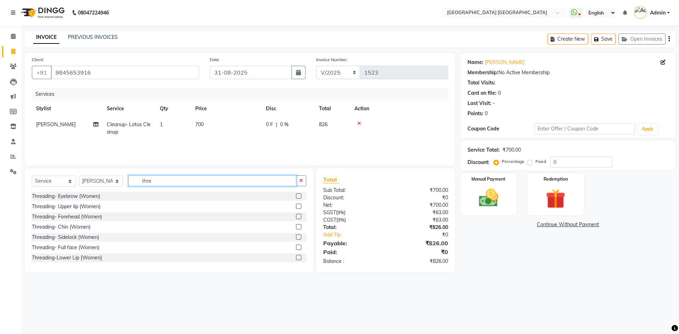
type input "thre"
click at [296, 195] on label at bounding box center [298, 195] width 5 height 5
click at [296, 195] on input "checkbox" at bounding box center [298, 196] width 5 height 5
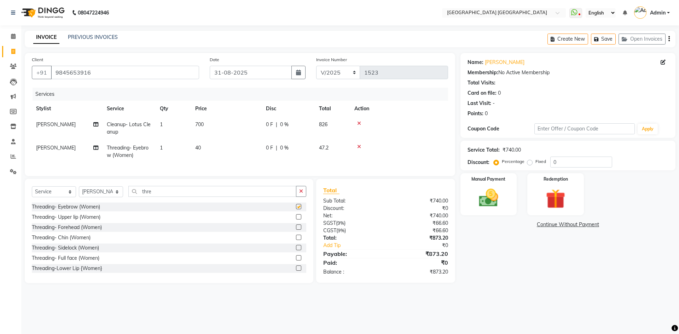
checkbox input "false"
click at [296, 220] on label at bounding box center [298, 216] width 5 height 5
click at [296, 220] on input "checkbox" at bounding box center [298, 217] width 5 height 5
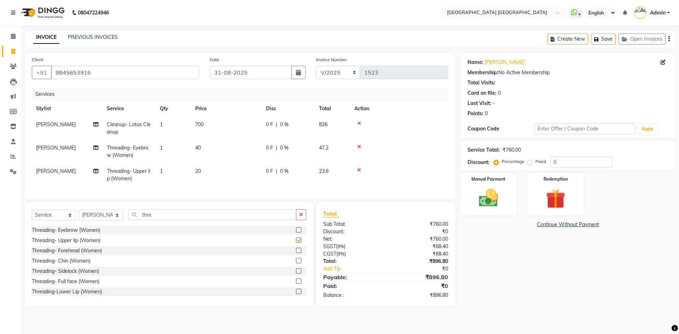
checkbox input "false"
click at [670, 39] on icon "button" at bounding box center [668, 39] width 1 height 0
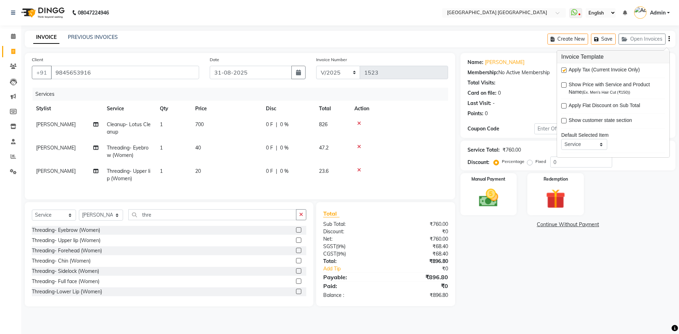
click at [562, 71] on label at bounding box center [563, 70] width 5 height 5
click at [562, 71] on input "checkbox" at bounding box center [563, 70] width 5 height 5
checkbox input "false"
click at [485, 195] on img at bounding box center [488, 197] width 33 height 23
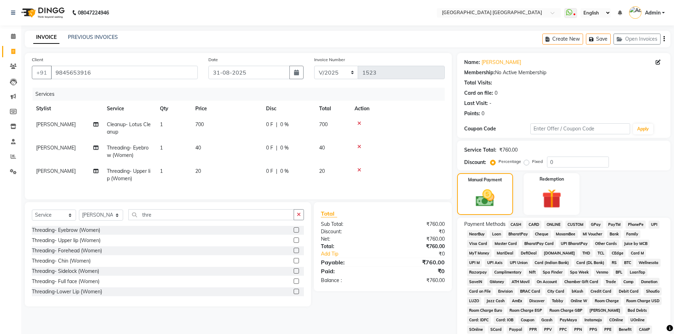
click at [515, 224] on span "CASH" at bounding box center [515, 225] width 15 height 8
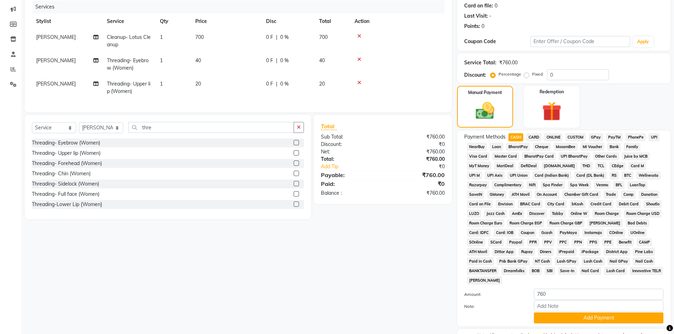
scroll to position [106, 0]
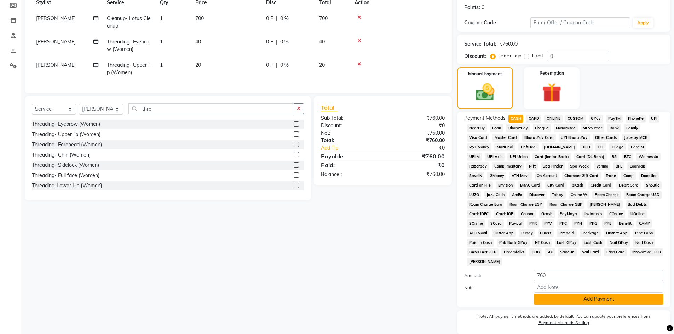
click at [539, 300] on button "Add Payment" at bounding box center [598, 299] width 129 height 11
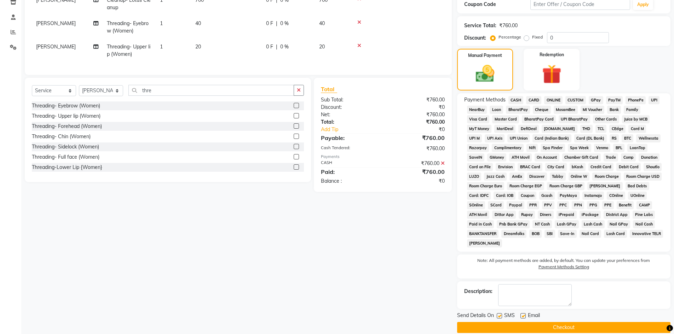
scroll to position [134, 0]
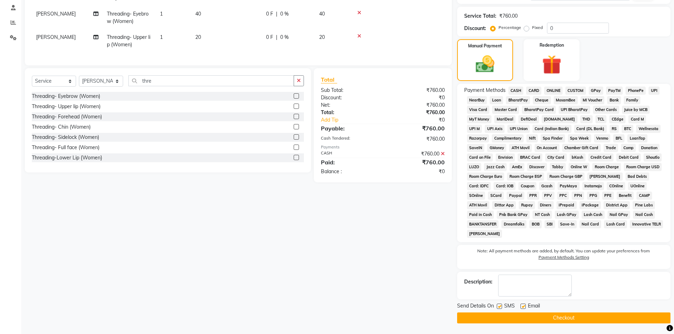
click at [499, 305] on label at bounding box center [499, 306] width 5 height 5
click at [499, 305] on input "checkbox" at bounding box center [499, 307] width 5 height 5
checkbox input "false"
click at [521, 306] on label at bounding box center [522, 306] width 5 height 5
click at [521, 306] on input "checkbox" at bounding box center [522, 307] width 5 height 5
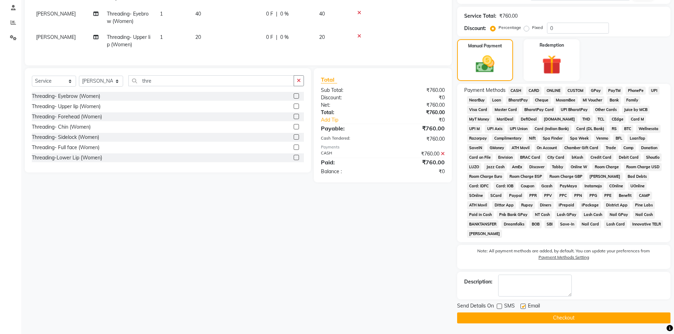
checkbox input "false"
drag, startPoint x: 517, startPoint y: 317, endPoint x: 558, endPoint y: 302, distance: 43.8
click at [517, 317] on button "Checkout" at bounding box center [563, 318] width 213 height 11
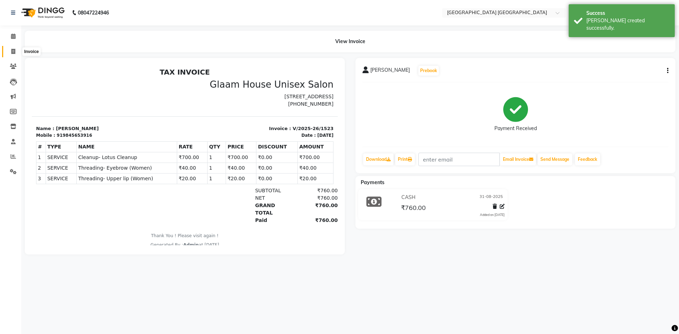
drag, startPoint x: 12, startPoint y: 54, endPoint x: 25, endPoint y: 50, distance: 13.9
click at [12, 54] on span at bounding box center [13, 52] width 12 height 8
select select "service"
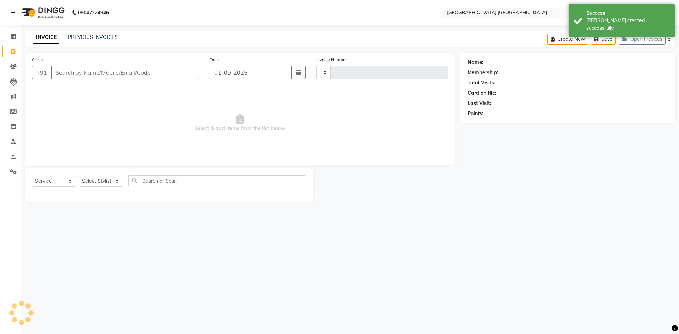
type input "1524"
select select "5559"
click at [247, 65] on div "Date [DATE]" at bounding box center [257, 70] width 107 height 29
click at [241, 76] on input "01-09-2025" at bounding box center [251, 72] width 82 height 13
select select "9"
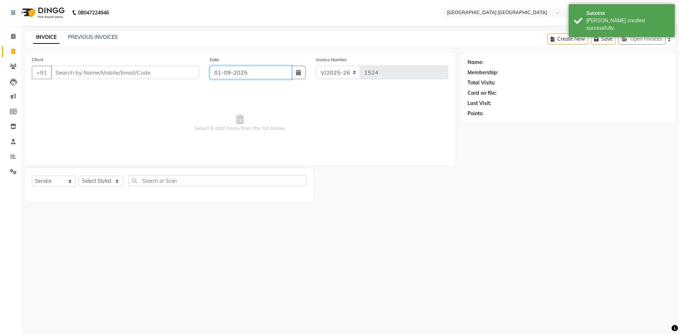
select select "2025"
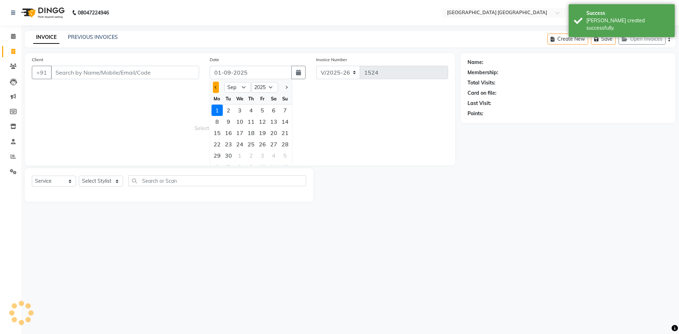
click at [218, 86] on button "Previous month" at bounding box center [216, 87] width 6 height 11
select select "8"
click at [287, 154] on div "31" at bounding box center [284, 155] width 11 height 11
type input "31-08-2025"
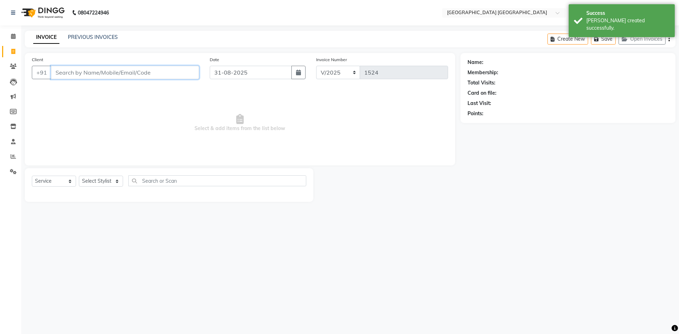
click at [172, 72] on input "Client" at bounding box center [125, 72] width 148 height 13
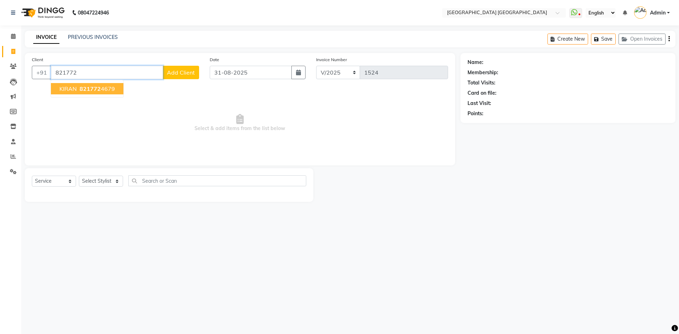
click at [93, 89] on span "821772" at bounding box center [90, 88] width 21 height 7
type input "8217724679"
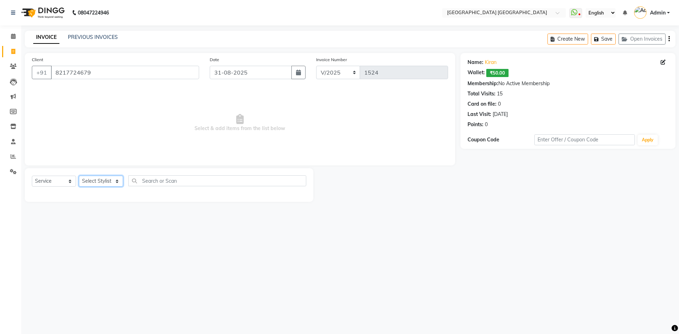
click at [114, 184] on select "Select Stylist [PERSON_NAME] [PERSON_NAME] [PERSON_NAME]" at bounding box center [101, 181] width 44 height 11
select select "43626"
click at [79, 176] on select "Select Stylist [PERSON_NAME] [PERSON_NAME] [PERSON_NAME]" at bounding box center [101, 181] width 44 height 11
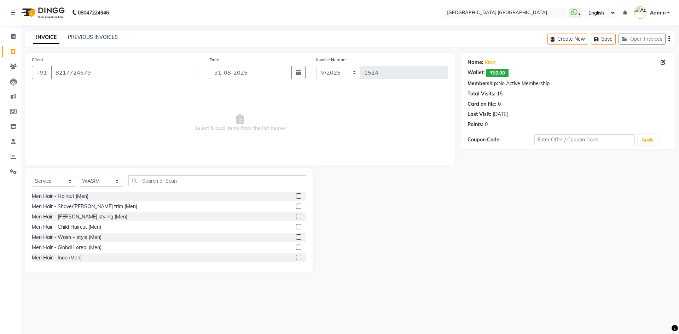
click at [296, 197] on label at bounding box center [298, 195] width 5 height 5
click at [296, 197] on input "checkbox" at bounding box center [298, 196] width 5 height 5
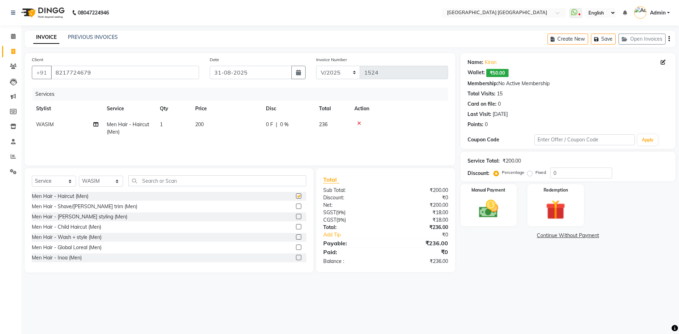
checkbox input "false"
drag, startPoint x: 293, startPoint y: 208, endPoint x: 403, endPoint y: 190, distance: 112.2
click at [296, 208] on label at bounding box center [298, 206] width 5 height 5
click at [296, 208] on input "checkbox" at bounding box center [298, 206] width 5 height 5
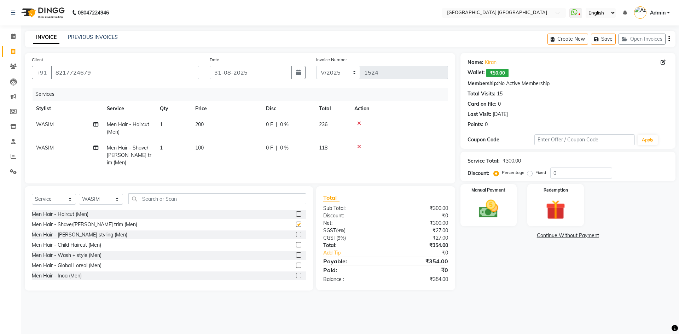
checkbox input "false"
click at [669, 39] on icon "button" at bounding box center [668, 39] width 1 height 0
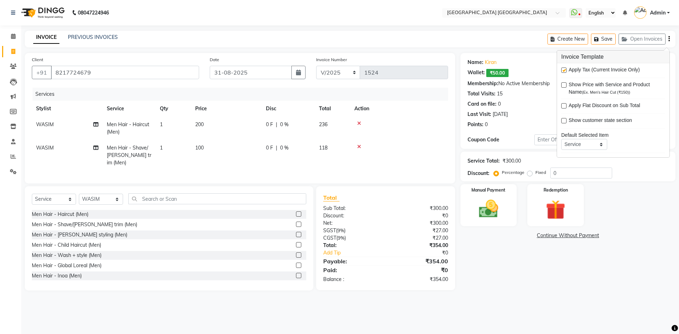
click at [564, 69] on label at bounding box center [563, 70] width 5 height 5
click at [564, 69] on input "checkbox" at bounding box center [563, 70] width 5 height 5
checkbox input "false"
click at [487, 199] on img at bounding box center [488, 208] width 33 height 23
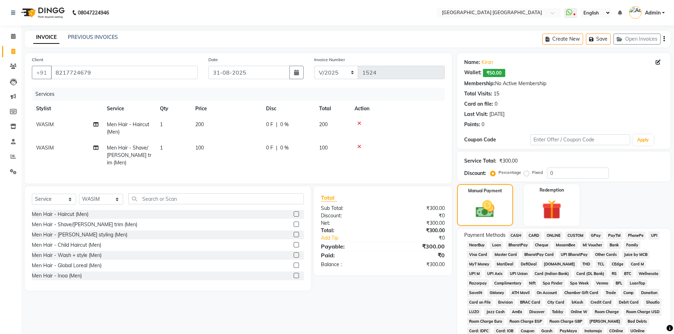
click at [639, 236] on span "PhonePe" at bounding box center [635, 236] width 20 height 8
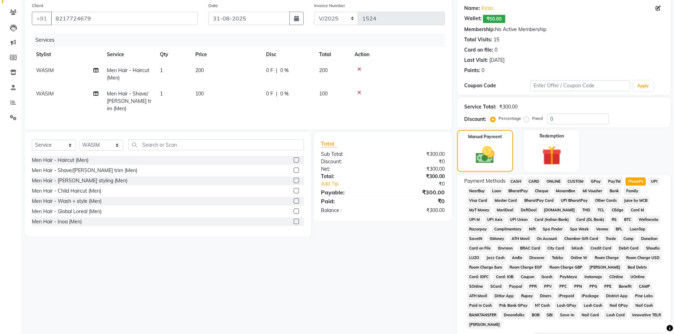
scroll to position [143, 0]
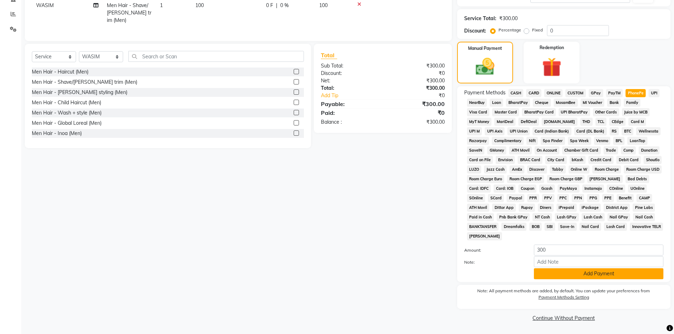
click at [566, 274] on button "Add Payment" at bounding box center [598, 273] width 129 height 11
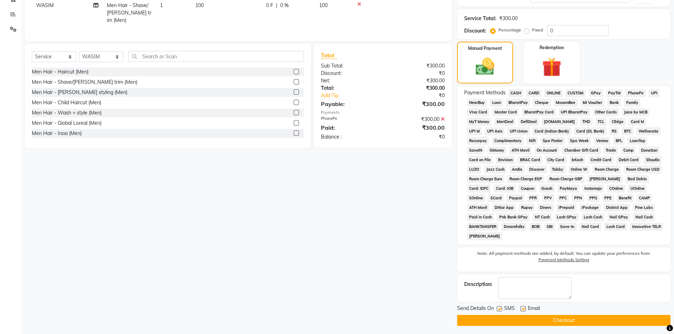
click at [498, 309] on label at bounding box center [499, 308] width 5 height 5
click at [498, 309] on input "checkbox" at bounding box center [499, 309] width 5 height 5
checkbox input "false"
click at [522, 309] on label at bounding box center [522, 308] width 5 height 5
click at [522, 309] on input "checkbox" at bounding box center [522, 309] width 5 height 5
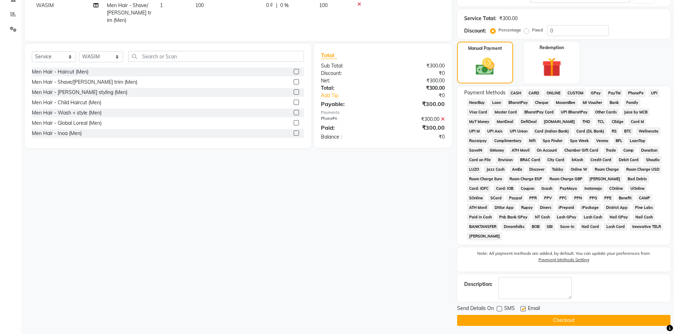
checkbox input "false"
click at [519, 322] on button "Checkout" at bounding box center [563, 320] width 213 height 11
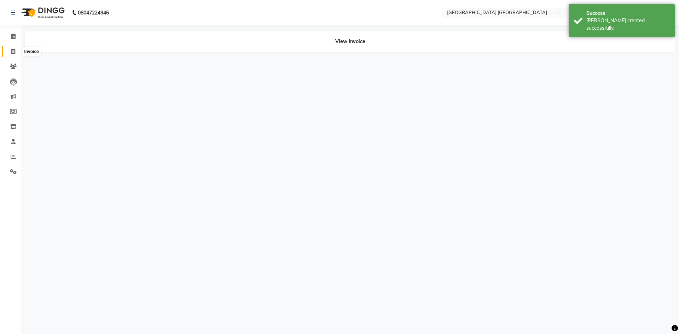
click at [14, 52] on icon at bounding box center [13, 51] width 4 height 5
select select "service"
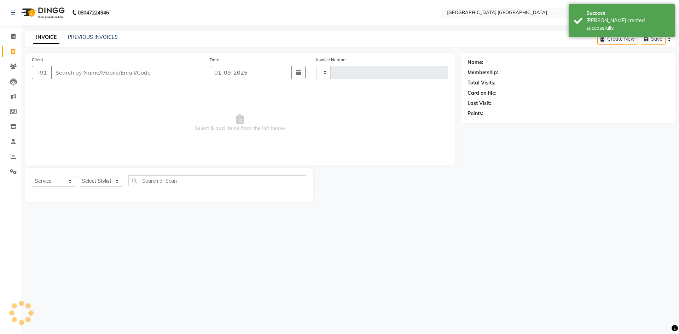
type input "1525"
select select "5559"
click at [273, 75] on input "01-09-2025" at bounding box center [251, 72] width 82 height 13
select select "9"
select select "2025"
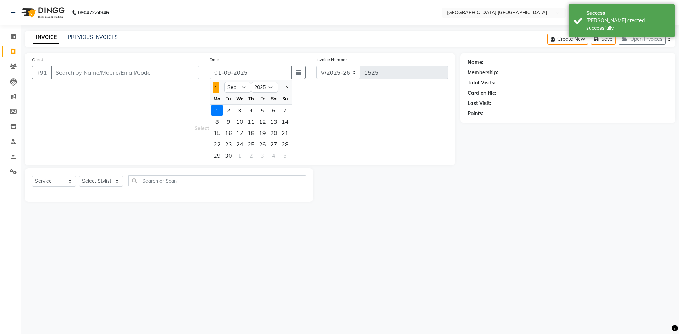
click at [215, 86] on button "Previous month" at bounding box center [216, 87] width 6 height 11
select select "8"
click at [282, 155] on div "31" at bounding box center [284, 155] width 11 height 11
type input "31-08-2025"
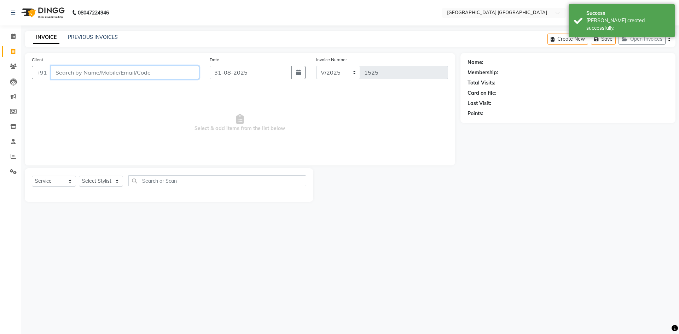
click at [126, 75] on input "Client" at bounding box center [125, 72] width 148 height 13
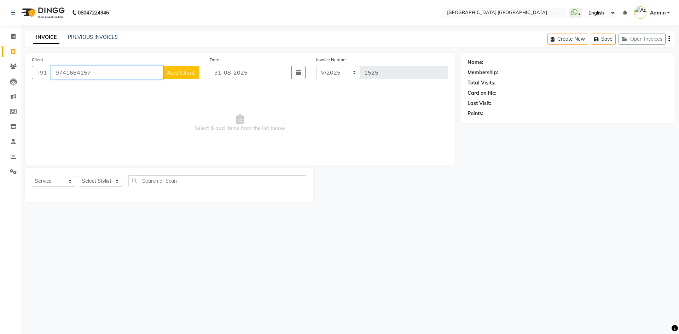
type input "9741684157"
click at [176, 72] on span "Add Client" at bounding box center [181, 72] width 28 height 7
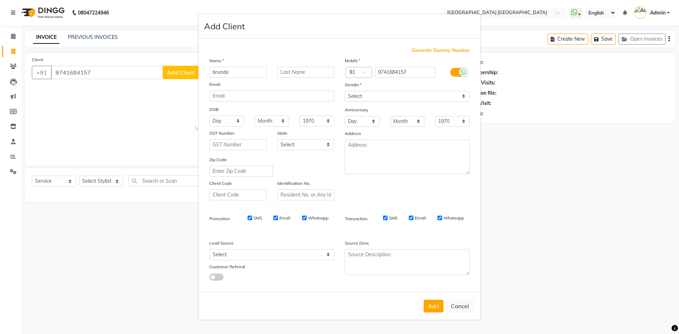
type input "brunda"
drag, startPoint x: 384, startPoint y: 95, endPoint x: 384, endPoint y: 100, distance: 4.6
click at [384, 95] on select "Select [DEMOGRAPHIC_DATA] [DEMOGRAPHIC_DATA] Other Prefer Not To Say" at bounding box center [407, 96] width 125 height 11
click at [345, 91] on select "Select [DEMOGRAPHIC_DATA] [DEMOGRAPHIC_DATA] Other Prefer Not To Say" at bounding box center [407, 96] width 125 height 11
click at [381, 95] on select "Select [DEMOGRAPHIC_DATA] [DEMOGRAPHIC_DATA] Other Prefer Not To Say" at bounding box center [407, 96] width 125 height 11
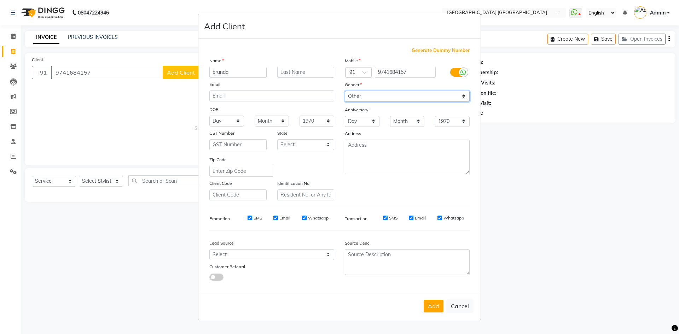
select select "[DEMOGRAPHIC_DATA]"
click at [345, 91] on select "Select [DEMOGRAPHIC_DATA] [DEMOGRAPHIC_DATA] Other Prefer Not To Say" at bounding box center [407, 96] width 125 height 11
click at [430, 306] on button "Add" at bounding box center [434, 306] width 20 height 13
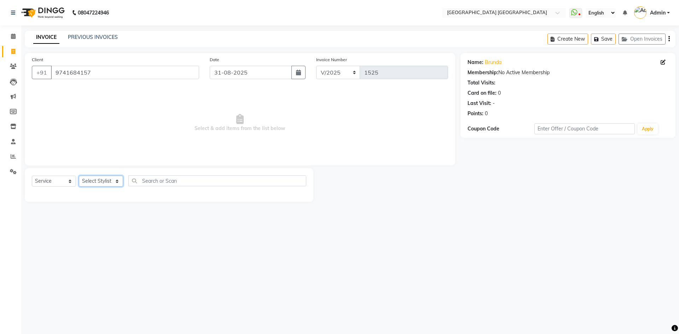
click at [93, 180] on select "Select Stylist [PERSON_NAME] [PERSON_NAME] [PERSON_NAME]" at bounding box center [101, 181] width 44 height 11
select select "67933"
click at [79, 176] on select "Select Stylist [PERSON_NAME] [PERSON_NAME] [PERSON_NAME]" at bounding box center [101, 181] width 44 height 11
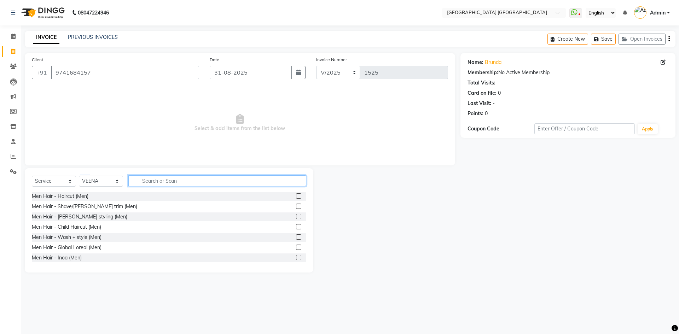
click at [161, 182] on input "text" at bounding box center [217, 180] width 178 height 11
type input "n"
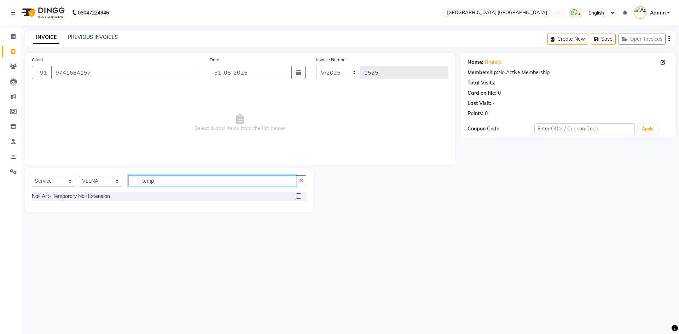
type input "temp"
click at [299, 196] on label at bounding box center [298, 195] width 5 height 5
click at [299, 196] on input "checkbox" at bounding box center [298, 196] width 5 height 5
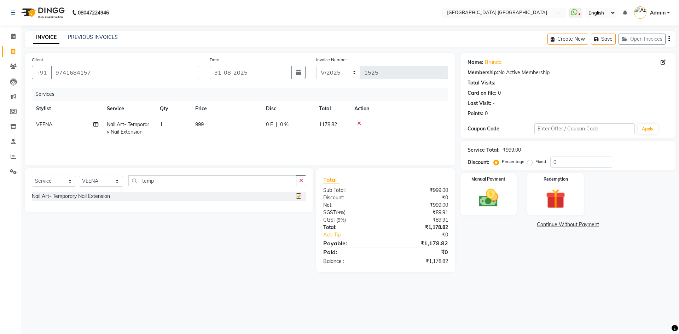
checkbox input "false"
click at [203, 122] on span "999" at bounding box center [199, 124] width 8 height 6
select select "67933"
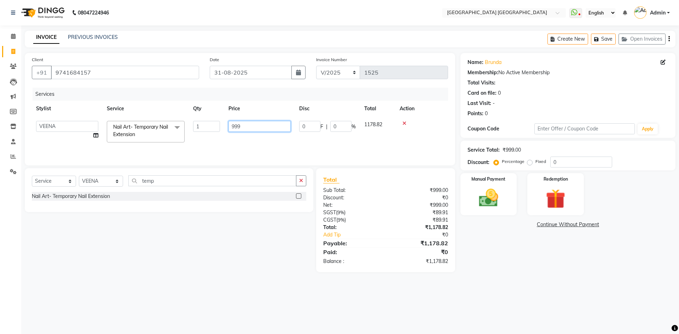
drag, startPoint x: 230, startPoint y: 133, endPoint x: 218, endPoint y: 147, distance: 18.3
click at [210, 138] on tr "[PERSON_NAME] [PERSON_NAME] [PERSON_NAME] Nail Art- Temporary Nail Extension x …" at bounding box center [240, 132] width 416 height 30
type input "1100"
click at [605, 267] on div "Name: Brunda Membership: No Active Membership Total Visits: Card on file: 0 Las…" at bounding box center [571, 162] width 220 height 219
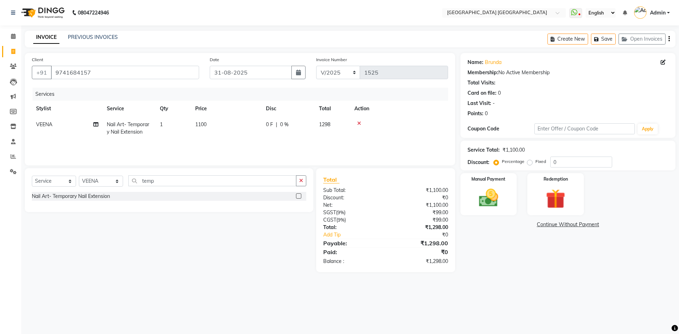
click at [668, 39] on icon "button" at bounding box center [668, 39] width 1 height 0
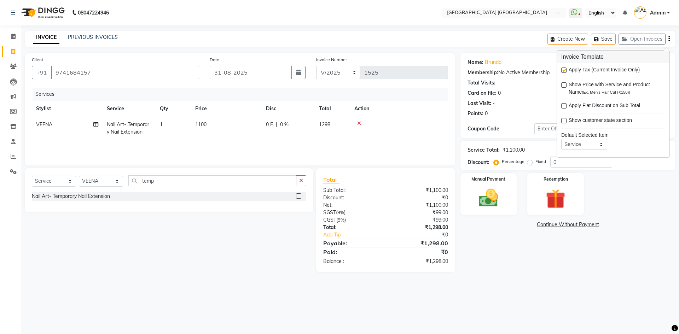
click at [565, 72] on label at bounding box center [563, 70] width 5 height 5
click at [565, 72] on input "checkbox" at bounding box center [563, 70] width 5 height 5
checkbox input "false"
click at [505, 190] on img at bounding box center [488, 197] width 33 height 23
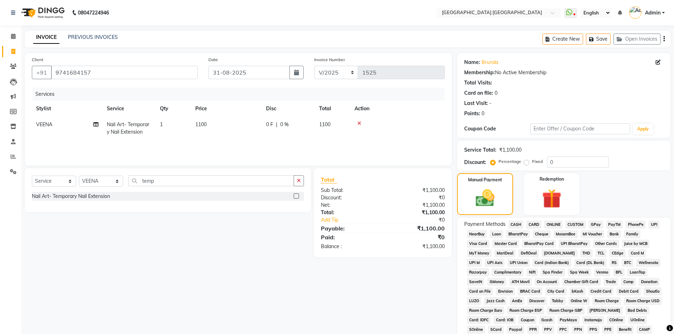
click at [518, 222] on span "CASH" at bounding box center [515, 225] width 15 height 8
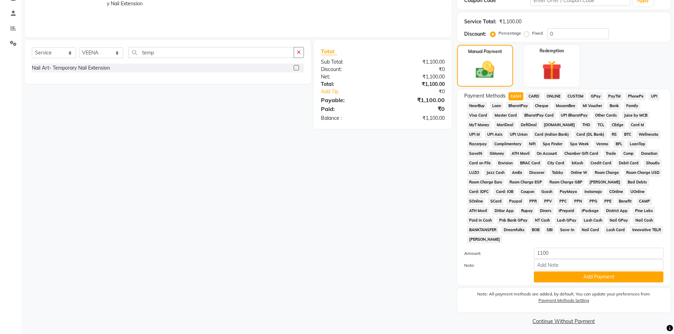
scroll to position [132, 0]
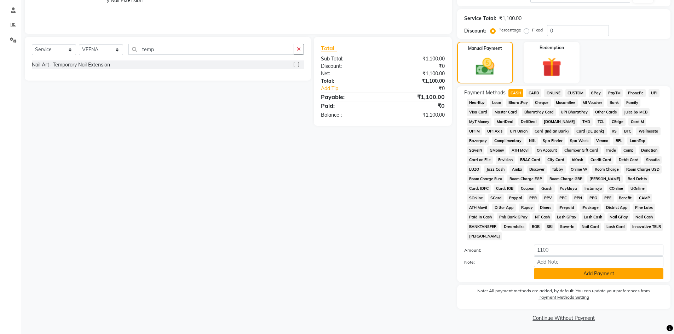
click at [563, 277] on button "Add Payment" at bounding box center [598, 273] width 129 height 11
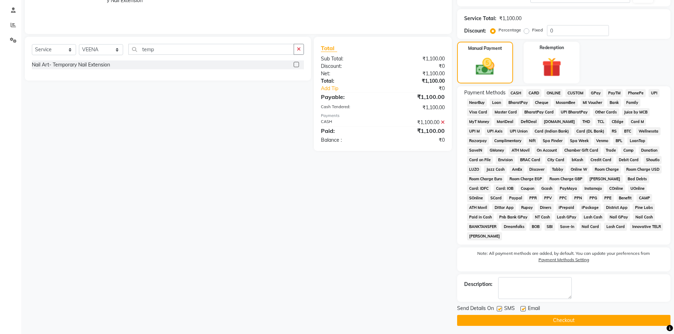
click at [501, 309] on label at bounding box center [499, 308] width 5 height 5
click at [501, 309] on input "checkbox" at bounding box center [499, 309] width 5 height 5
checkbox input "false"
click at [521, 308] on label at bounding box center [522, 308] width 5 height 5
click at [521, 308] on input "checkbox" at bounding box center [522, 309] width 5 height 5
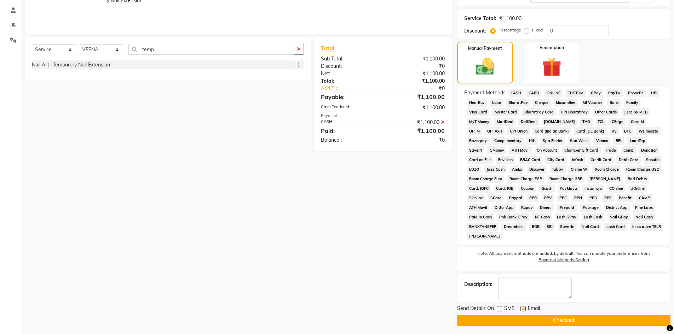
checkbox input "false"
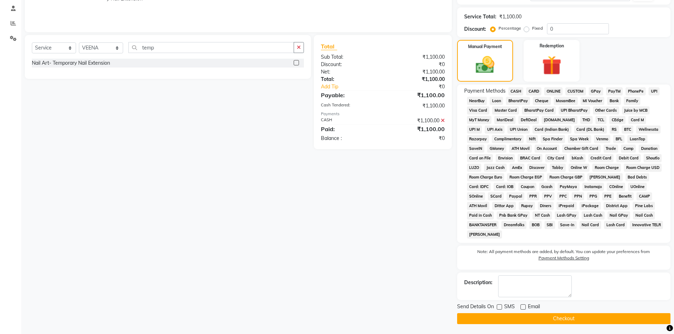
scroll to position [134, 0]
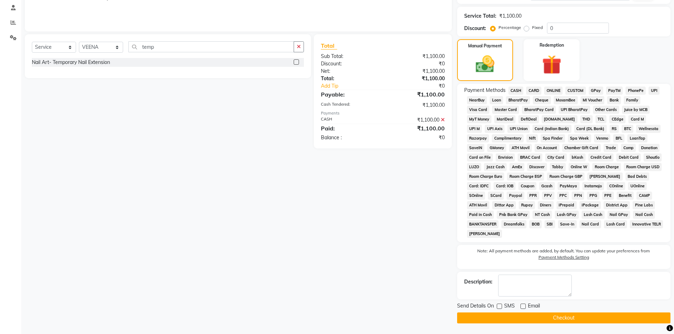
click at [541, 317] on button "Checkout" at bounding box center [563, 318] width 213 height 11
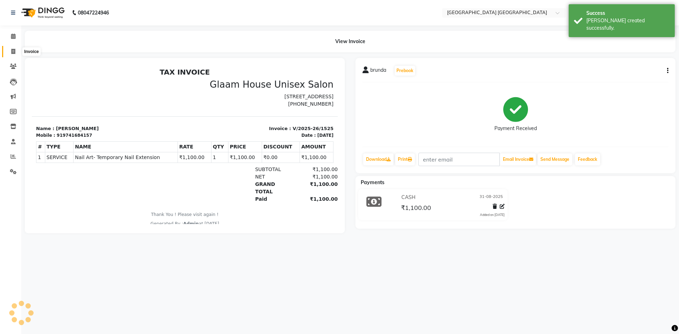
click at [14, 49] on icon at bounding box center [13, 51] width 4 height 5
select select "service"
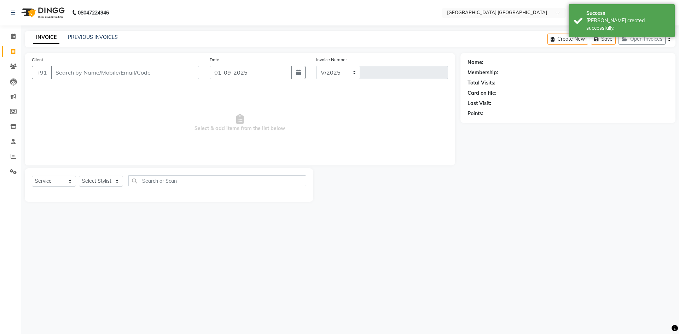
select select "5559"
type input "1526"
click at [257, 72] on input "01-09-2025" at bounding box center [251, 72] width 82 height 13
select select "9"
select select "2025"
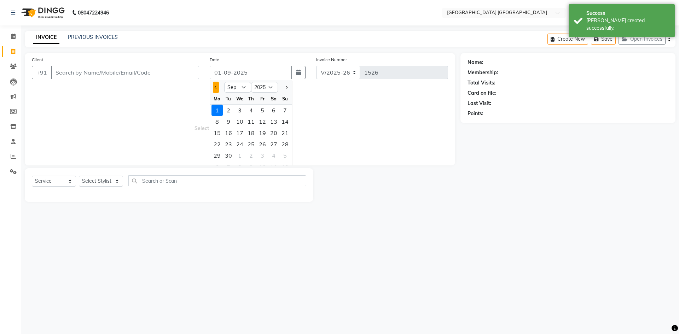
click at [213, 89] on button "Previous month" at bounding box center [216, 87] width 6 height 11
select select "8"
click at [290, 156] on div "31" at bounding box center [284, 155] width 11 height 11
type input "31-08-2025"
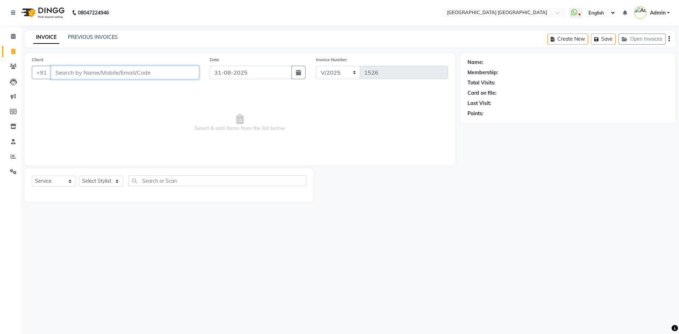
click at [127, 73] on input "Client" at bounding box center [125, 72] width 148 height 13
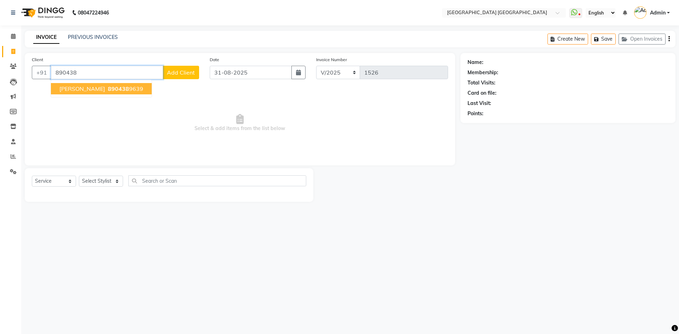
click at [108, 89] on span "890438" at bounding box center [118, 88] width 21 height 7
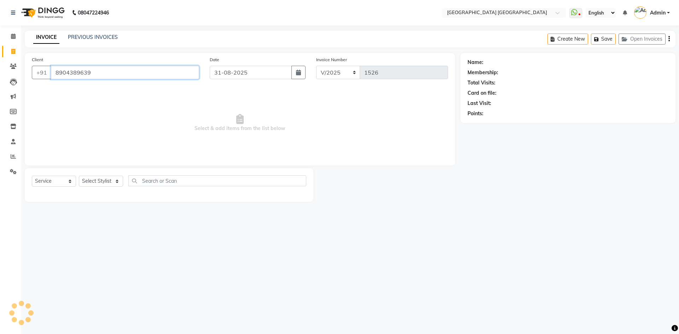
type input "8904389639"
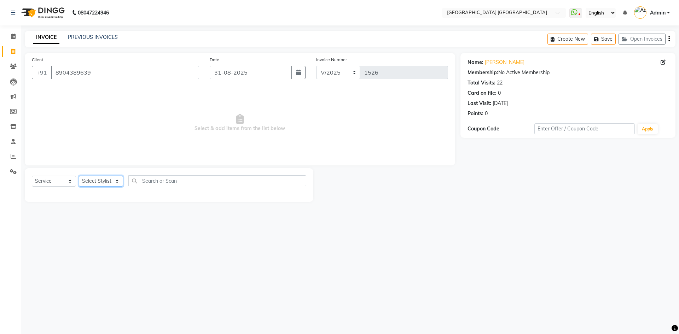
click at [102, 179] on select "Select Stylist [PERSON_NAME] [PERSON_NAME] [PERSON_NAME]" at bounding box center [101, 181] width 44 height 11
select select "47228"
click at [79, 176] on select "Select Stylist [PERSON_NAME] [PERSON_NAME] [PERSON_NAME]" at bounding box center [101, 181] width 44 height 11
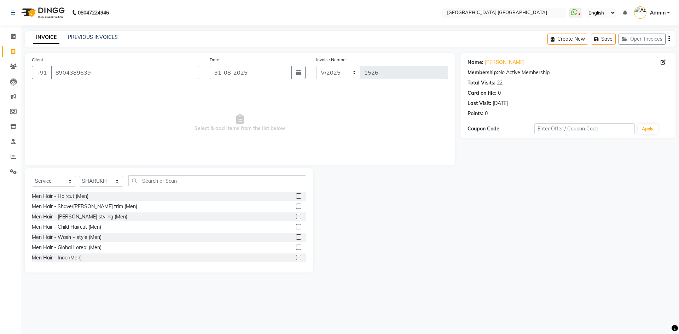
click at [296, 195] on label at bounding box center [298, 195] width 5 height 5
click at [296, 195] on input "checkbox" at bounding box center [298, 196] width 5 height 5
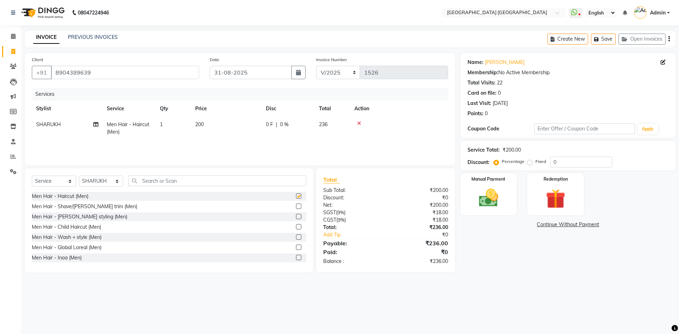
checkbox input "false"
click at [296, 208] on label at bounding box center [298, 206] width 5 height 5
click at [296, 208] on input "checkbox" at bounding box center [298, 206] width 5 height 5
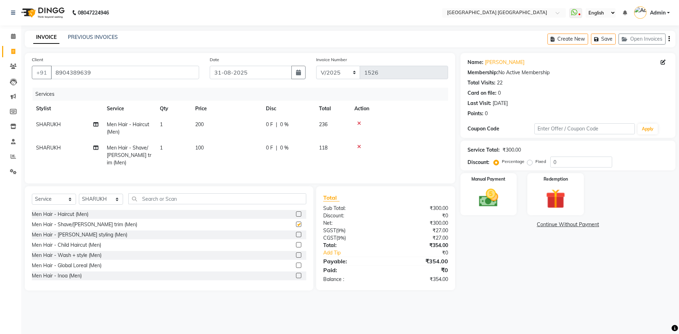
checkbox input "false"
drag, startPoint x: 114, startPoint y: 197, endPoint x: 110, endPoint y: 201, distance: 5.3
click at [114, 197] on select "Select Stylist [PERSON_NAME] [PERSON_NAME] [PERSON_NAME]" at bounding box center [101, 199] width 44 height 11
select select "74505"
click at [79, 194] on select "Select Stylist [PERSON_NAME] [PERSON_NAME] [PERSON_NAME]" at bounding box center [101, 199] width 44 height 11
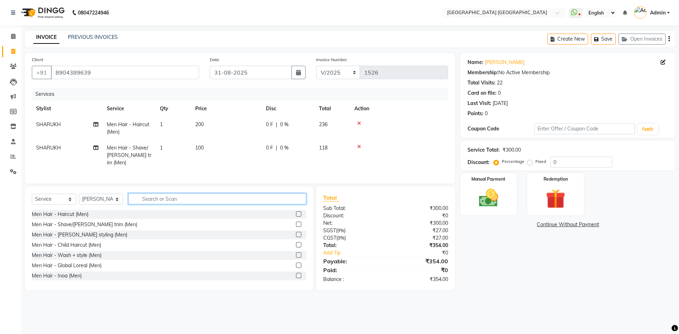
click at [175, 193] on input "text" at bounding box center [217, 198] width 178 height 11
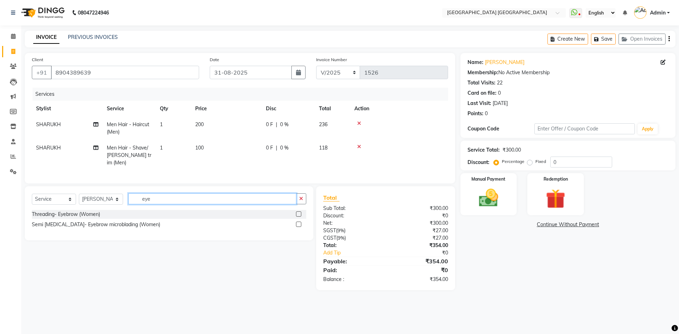
type input "eye"
click at [298, 212] on label at bounding box center [298, 214] width 5 height 5
click at [298, 212] on input "checkbox" at bounding box center [298, 214] width 5 height 5
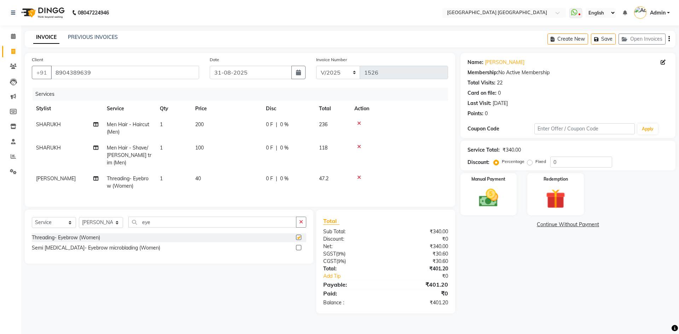
checkbox input "false"
drag, startPoint x: 159, startPoint y: 222, endPoint x: 133, endPoint y: 224, distance: 26.3
click at [133, 224] on input "eye" at bounding box center [212, 222] width 168 height 11
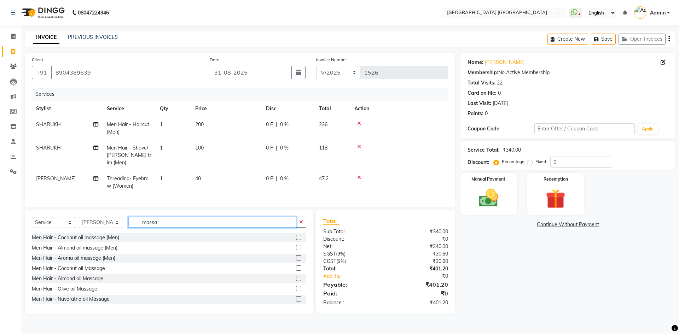
type input "massa"
click at [296, 297] on label at bounding box center [298, 298] width 5 height 5
click at [296, 297] on input "checkbox" at bounding box center [298, 299] width 5 height 5
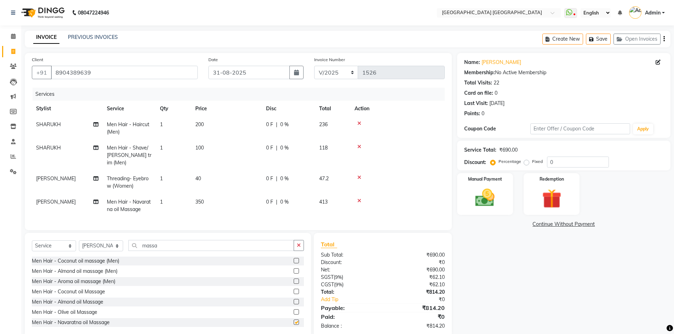
checkbox input "false"
click at [201, 199] on span "350" at bounding box center [199, 202] width 8 height 6
select select "74505"
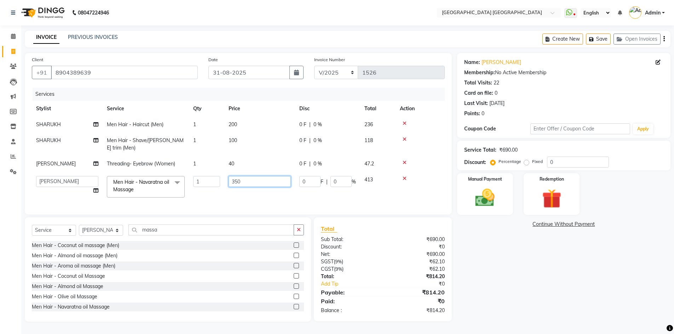
drag, startPoint x: 253, startPoint y: 184, endPoint x: 207, endPoint y: 185, distance: 46.4
click at [207, 185] on tr "[PERSON_NAME] [PERSON_NAME] [PERSON_NAME] Men Hair - Navaratna oil Massage x Me…" at bounding box center [238, 187] width 413 height 30
type input "300"
click at [515, 268] on div "Name: [PERSON_NAME] Membership: No Active Membership Total Visits: 22 Card on f…" at bounding box center [566, 187] width 219 height 269
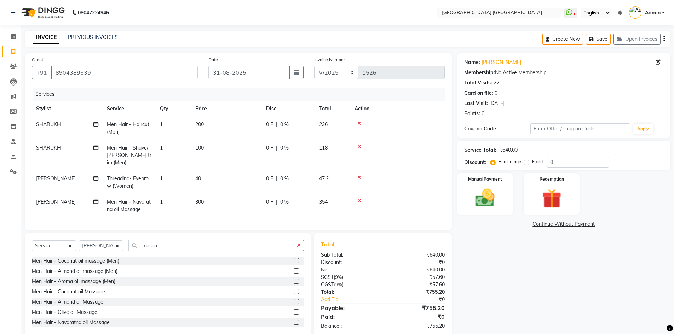
click at [664, 39] on icon "button" at bounding box center [663, 39] width 1 height 0
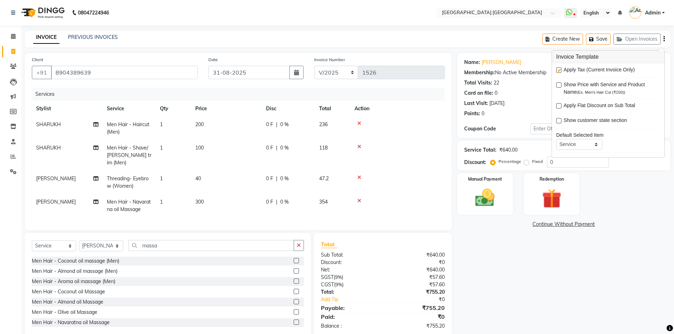
click at [559, 71] on label at bounding box center [558, 70] width 5 height 5
click at [559, 71] on input "checkbox" at bounding box center [558, 70] width 5 height 5
checkbox input "false"
click at [497, 190] on img at bounding box center [485, 197] width 33 height 23
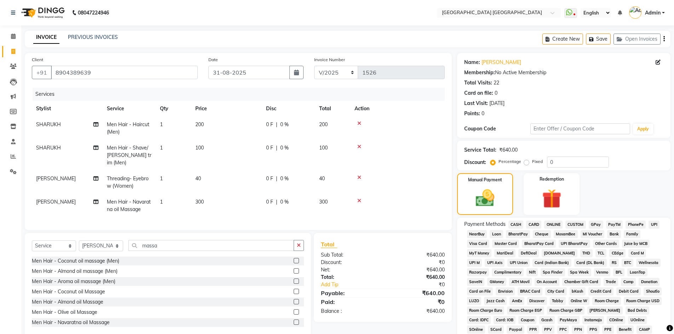
click at [636, 222] on span "PhonePe" at bounding box center [635, 225] width 20 height 8
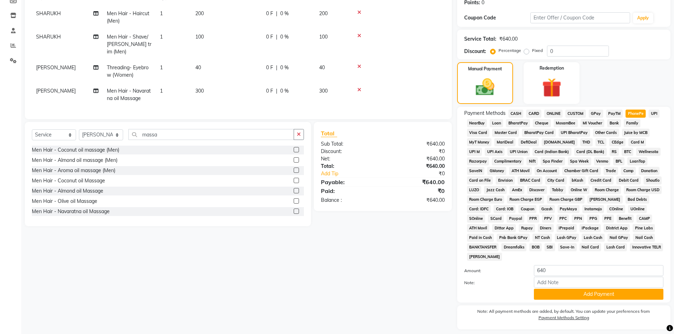
scroll to position [132, 0]
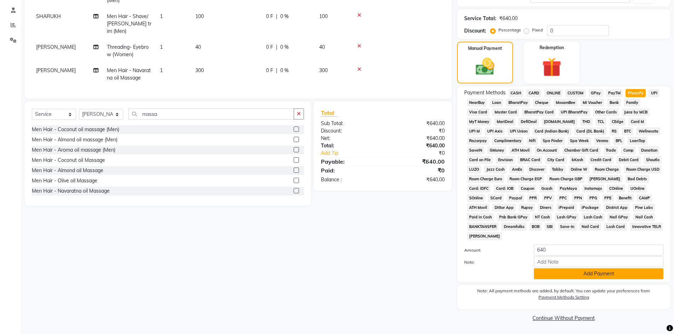
click at [558, 272] on button "Add Payment" at bounding box center [598, 273] width 129 height 11
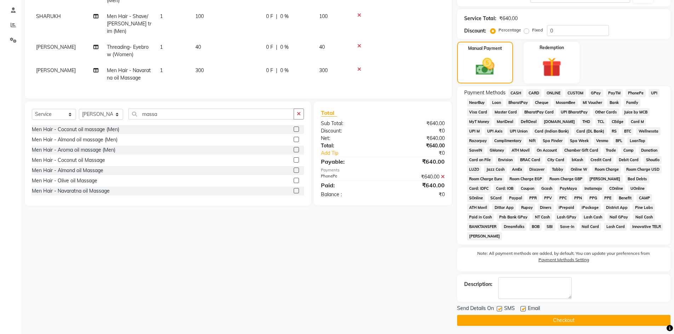
click at [500, 309] on label at bounding box center [499, 308] width 5 height 5
click at [500, 309] on input "checkbox" at bounding box center [499, 309] width 5 height 5
checkbox input "false"
click at [525, 310] on label at bounding box center [522, 308] width 5 height 5
click at [525, 310] on input "checkbox" at bounding box center [522, 309] width 5 height 5
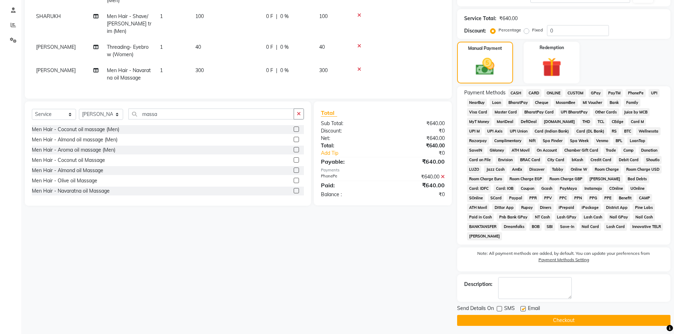
checkbox input "false"
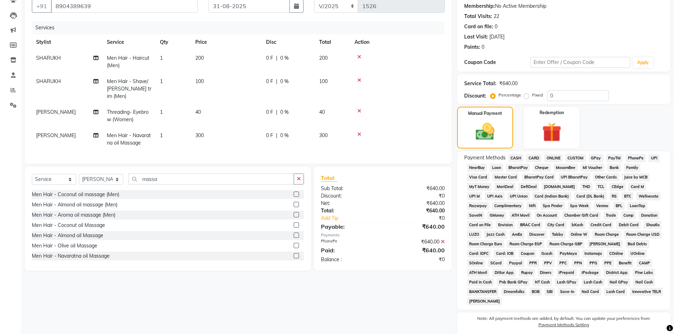
scroll to position [134, 0]
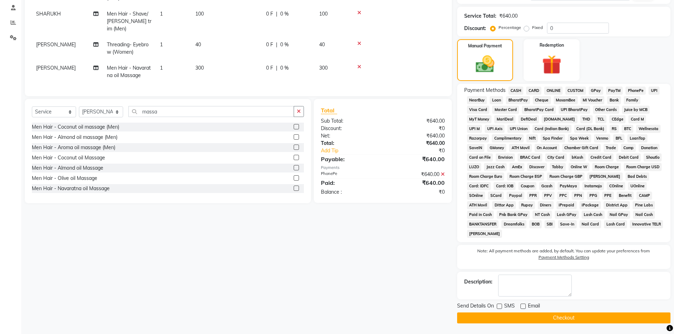
click at [477, 317] on button "Checkout" at bounding box center [563, 318] width 213 height 11
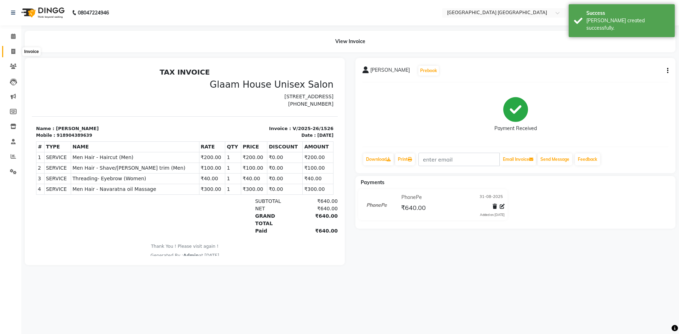
click at [15, 51] on icon at bounding box center [13, 51] width 4 height 5
select select "service"
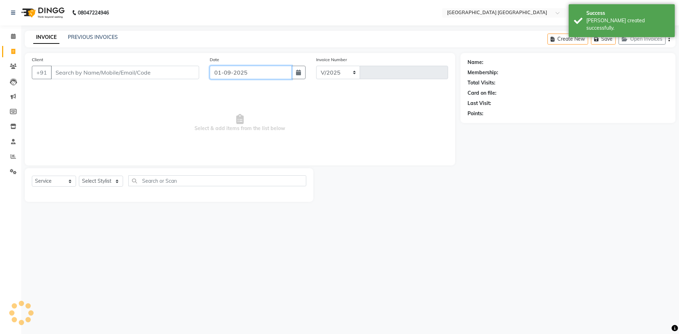
select select "5559"
type input "1527"
click at [246, 75] on input "01-09-2025" at bounding box center [251, 72] width 82 height 13
select select "9"
select select "2025"
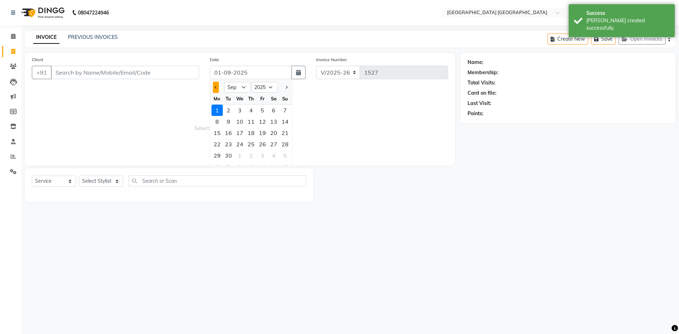
click at [215, 86] on span "Previous month" at bounding box center [216, 87] width 3 height 3
select select "8"
click at [285, 158] on div "31" at bounding box center [284, 155] width 11 height 11
type input "31-08-2025"
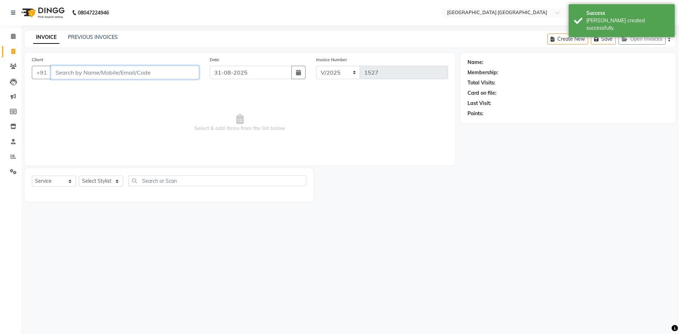
drag, startPoint x: 144, startPoint y: 73, endPoint x: 151, endPoint y: 53, distance: 20.8
click at [144, 72] on input "Client" at bounding box center [125, 72] width 148 height 13
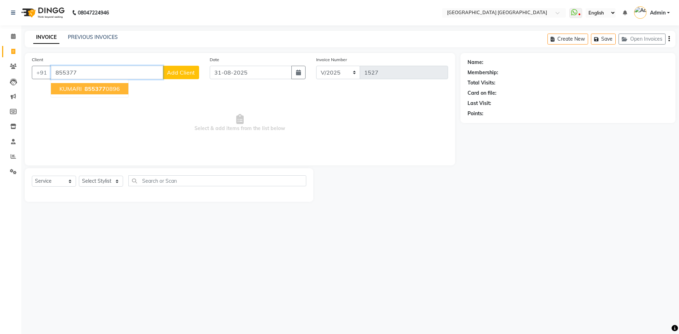
click at [102, 86] on span "855377" at bounding box center [95, 88] width 21 height 7
type input "8553770896"
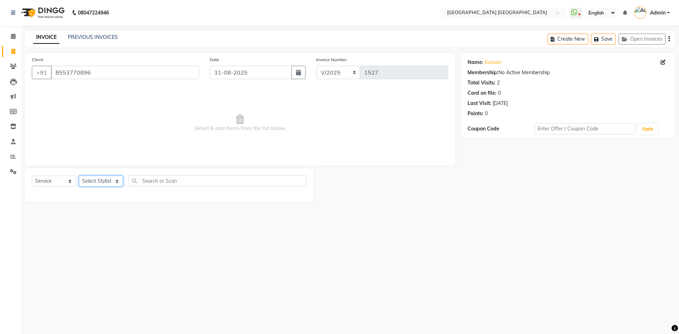
click at [108, 185] on select "Select Stylist [PERSON_NAME] [PERSON_NAME] [PERSON_NAME]" at bounding box center [101, 181] width 44 height 11
select select "47228"
click at [79, 176] on select "Select Stylist [PERSON_NAME] [PERSON_NAME] [PERSON_NAME]" at bounding box center [101, 181] width 44 height 11
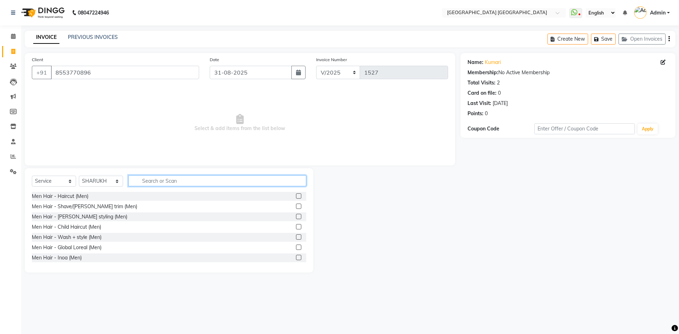
click at [158, 176] on input "text" at bounding box center [217, 180] width 178 height 11
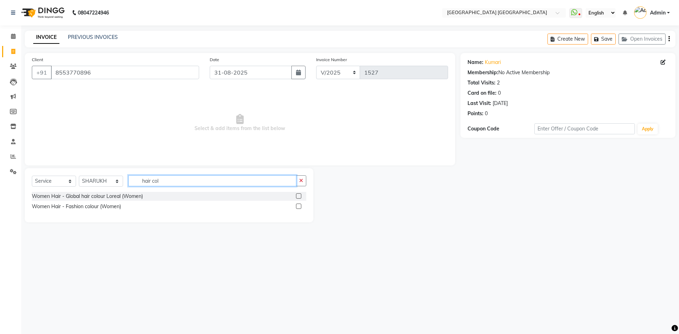
type input "hair col"
click at [300, 196] on label at bounding box center [298, 195] width 5 height 5
click at [300, 196] on input "checkbox" at bounding box center [298, 196] width 5 height 5
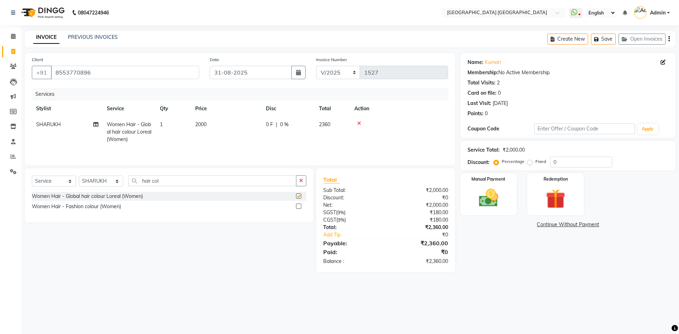
checkbox input "false"
click at [669, 39] on icon "button" at bounding box center [668, 39] width 1 height 0
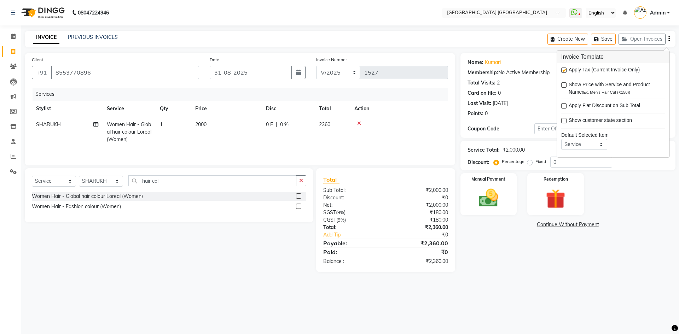
click at [563, 73] on div at bounding box center [563, 71] width 5 height 7
click at [565, 69] on label at bounding box center [563, 70] width 5 height 5
click at [565, 69] on input "checkbox" at bounding box center [563, 70] width 5 height 5
checkbox input "false"
click at [512, 197] on div "Manual Payment" at bounding box center [488, 195] width 59 height 44
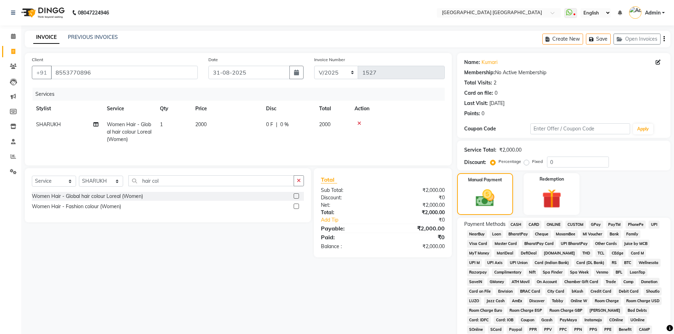
drag, startPoint x: 638, startPoint y: 224, endPoint x: 608, endPoint y: 249, distance: 38.7
click at [639, 224] on span "PhonePe" at bounding box center [635, 225] width 20 height 8
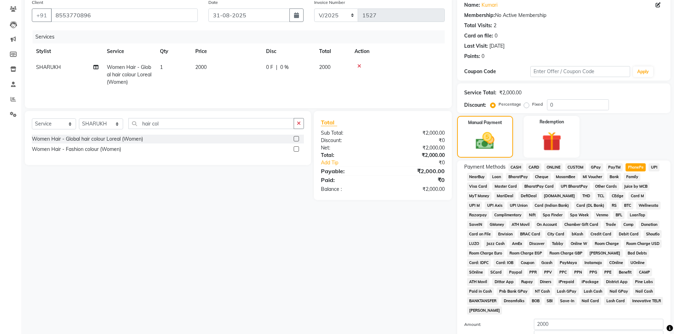
scroll to position [106, 0]
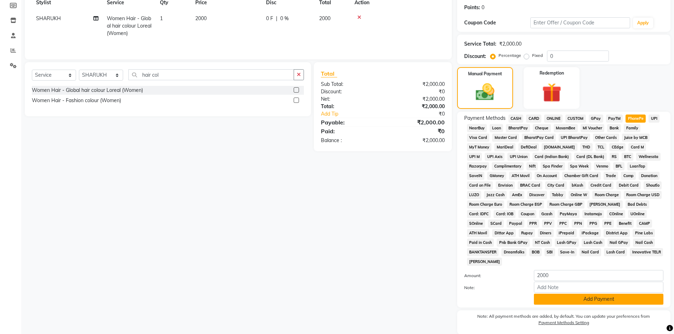
click at [579, 300] on button "Add Payment" at bounding box center [598, 299] width 129 height 11
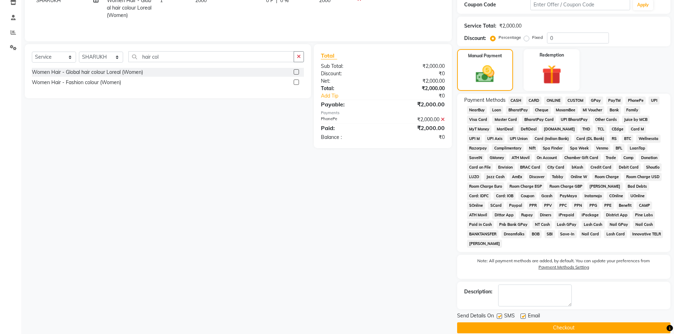
scroll to position [134, 0]
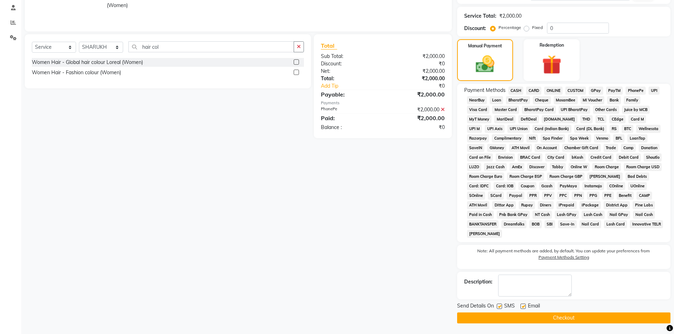
click at [500, 307] on label at bounding box center [499, 306] width 5 height 5
click at [500, 307] on input "checkbox" at bounding box center [499, 307] width 5 height 5
checkbox input "false"
click at [522, 308] on label at bounding box center [522, 306] width 5 height 5
click at [522, 308] on input "checkbox" at bounding box center [522, 307] width 5 height 5
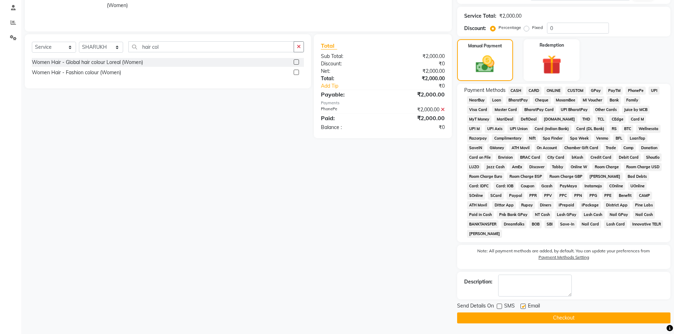
checkbox input "false"
click at [552, 317] on button "Checkout" at bounding box center [563, 318] width 213 height 11
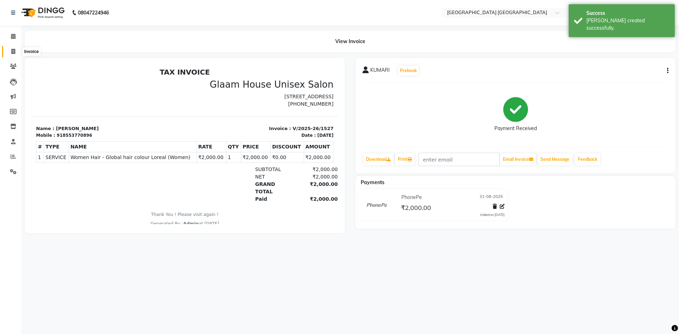
click at [10, 53] on span at bounding box center [13, 52] width 12 height 8
select select "service"
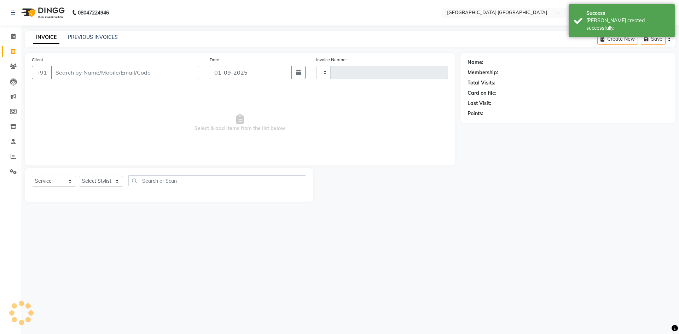
type input "1528"
select select "5559"
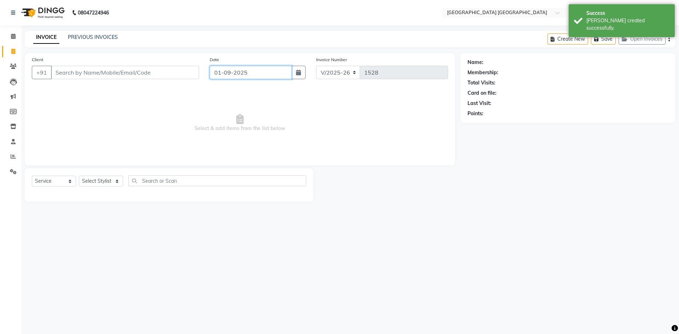
click at [262, 69] on input "01-09-2025" at bounding box center [251, 72] width 82 height 13
select select "9"
select select "2025"
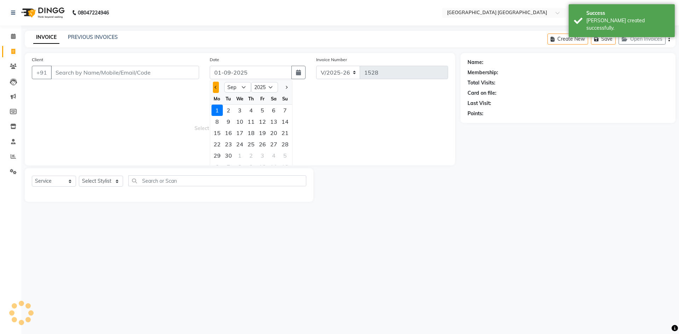
click at [218, 86] on div at bounding box center [217, 87] width 14 height 11
click at [217, 88] on button "Previous month" at bounding box center [216, 87] width 6 height 11
select select "8"
click at [285, 155] on div "31" at bounding box center [284, 155] width 11 height 11
type input "31-08-2025"
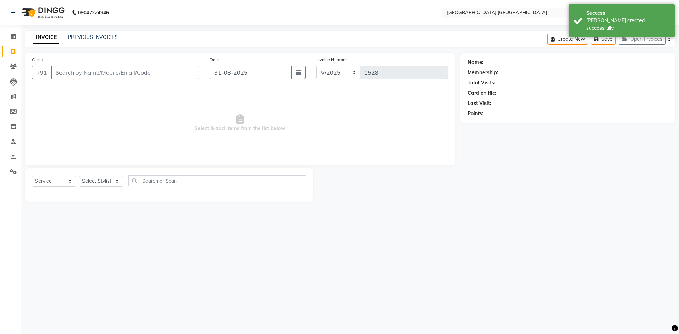
click at [133, 65] on div "Client +91" at bounding box center [116, 70] width 178 height 29
click at [131, 77] on input "Client" at bounding box center [125, 72] width 148 height 13
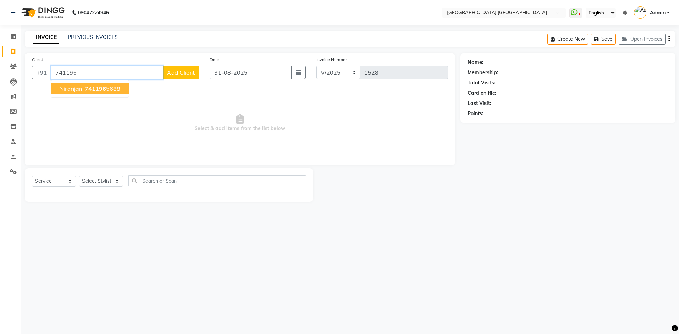
click at [85, 91] on span "741196" at bounding box center [95, 88] width 21 height 7
type input "7411965688"
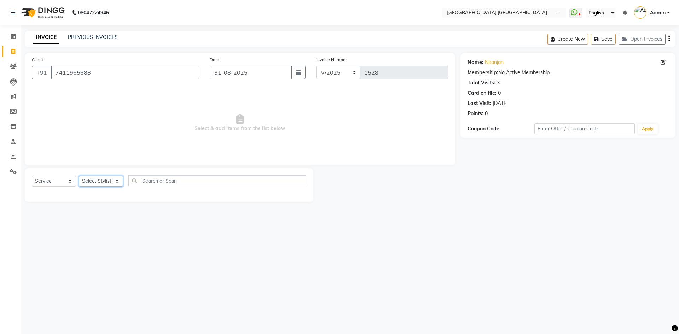
click at [97, 183] on select "Select Stylist [PERSON_NAME] [PERSON_NAME] [PERSON_NAME]" at bounding box center [101, 181] width 44 height 11
select select "43626"
click at [79, 176] on select "Select Stylist [PERSON_NAME] [PERSON_NAME] [PERSON_NAME]" at bounding box center [101, 181] width 44 height 11
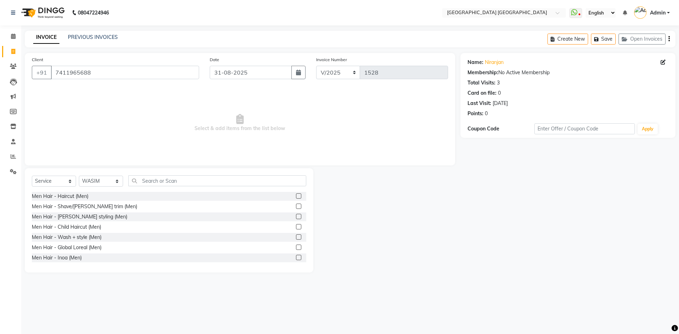
click at [296, 197] on label at bounding box center [298, 195] width 5 height 5
click at [296, 197] on input "checkbox" at bounding box center [298, 196] width 5 height 5
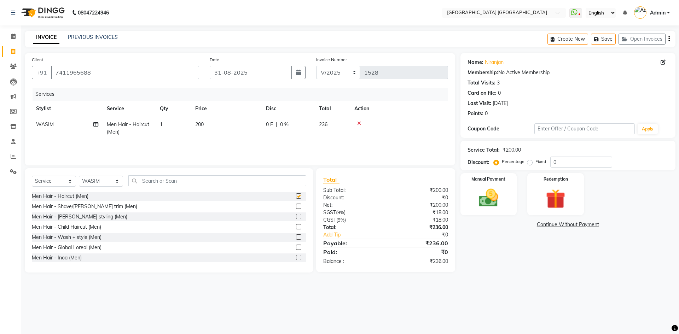
checkbox input "false"
click at [668, 39] on icon "button" at bounding box center [668, 39] width 1 height 0
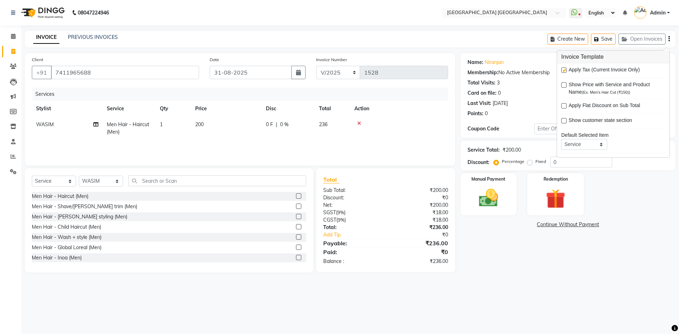
click at [564, 71] on label at bounding box center [563, 70] width 5 height 5
click at [564, 71] on input "checkbox" at bounding box center [563, 70] width 5 height 5
checkbox input "false"
click at [481, 185] on div "Manual Payment" at bounding box center [488, 195] width 59 height 44
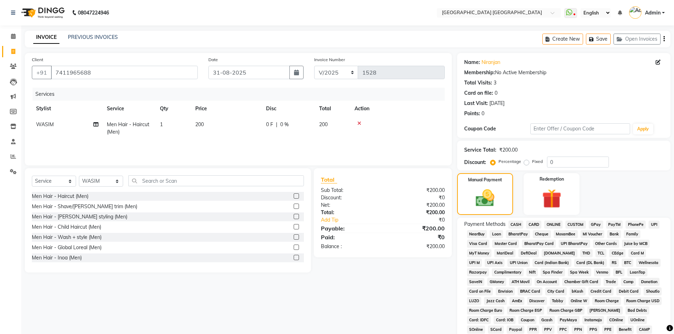
click at [511, 223] on span "CASH" at bounding box center [515, 225] width 15 height 8
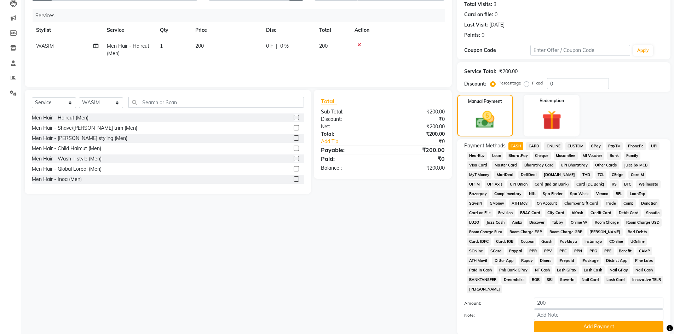
scroll to position [132, 0]
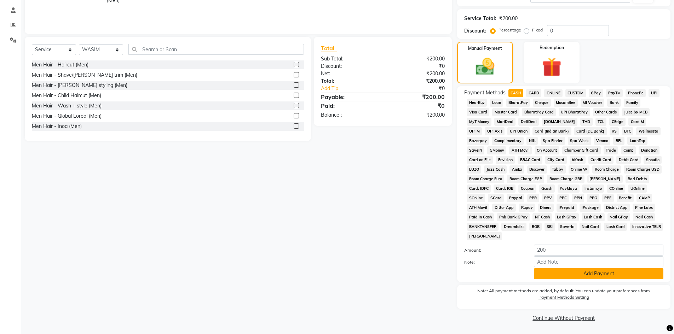
click at [552, 277] on button "Add Payment" at bounding box center [598, 273] width 129 height 11
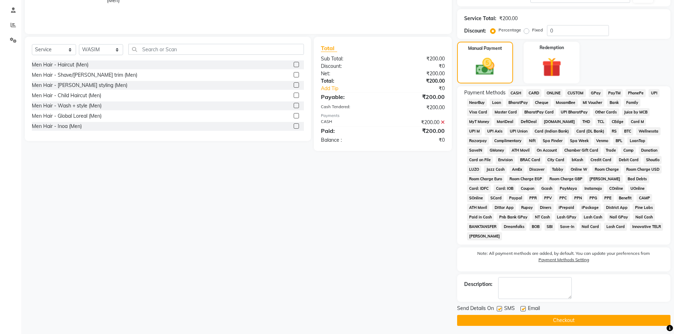
click at [498, 309] on label at bounding box center [499, 308] width 5 height 5
click at [498, 309] on input "checkbox" at bounding box center [499, 309] width 5 height 5
checkbox input "false"
click at [523, 309] on label at bounding box center [522, 308] width 5 height 5
click at [523, 309] on input "checkbox" at bounding box center [522, 309] width 5 height 5
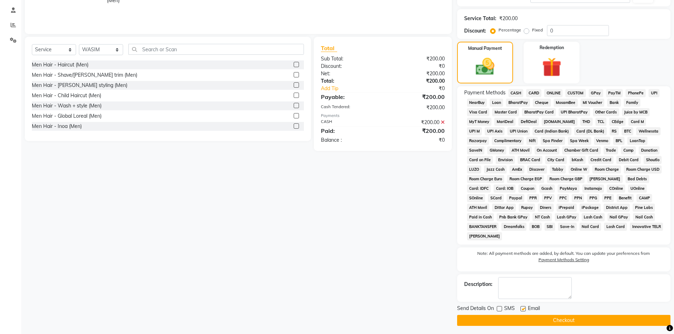
checkbox input "false"
click at [510, 323] on button "Checkout" at bounding box center [563, 320] width 213 height 11
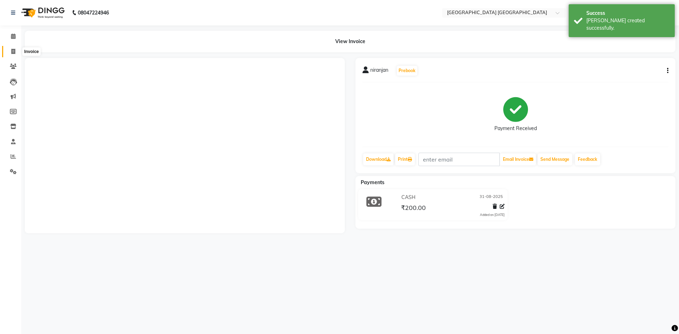
click at [12, 53] on icon at bounding box center [13, 51] width 4 height 5
select select "service"
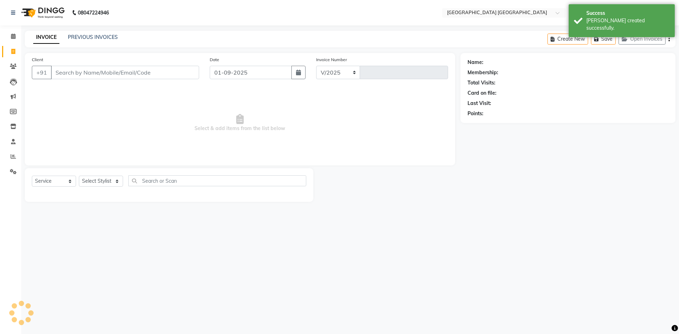
select select "5559"
type input "1529"
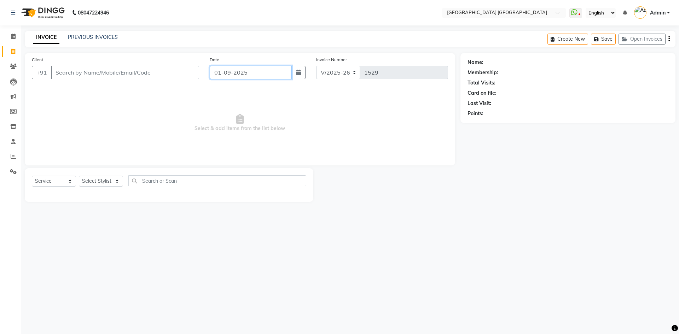
click at [233, 76] on input "01-09-2025" at bounding box center [251, 72] width 82 height 13
select select "9"
select select "2025"
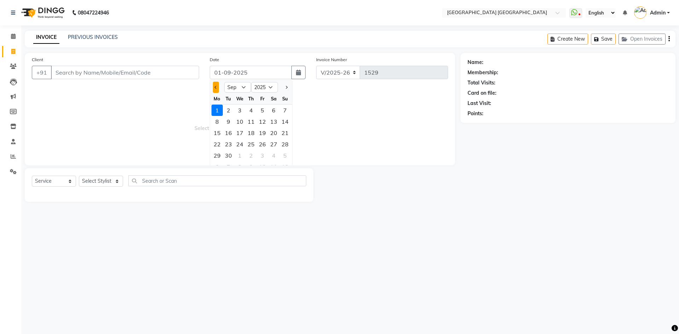
click at [214, 84] on button "Previous month" at bounding box center [216, 87] width 6 height 11
select select "8"
click at [287, 155] on div "31" at bounding box center [284, 155] width 11 height 11
type input "31-08-2025"
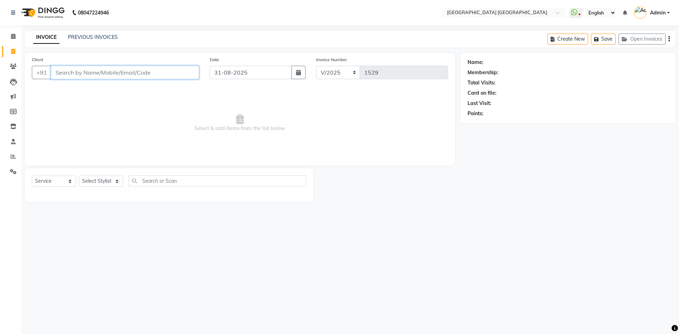
click at [147, 69] on input "Client" at bounding box center [125, 72] width 148 height 13
type input "9072666989"
click at [187, 71] on span "Add Client" at bounding box center [181, 72] width 28 height 7
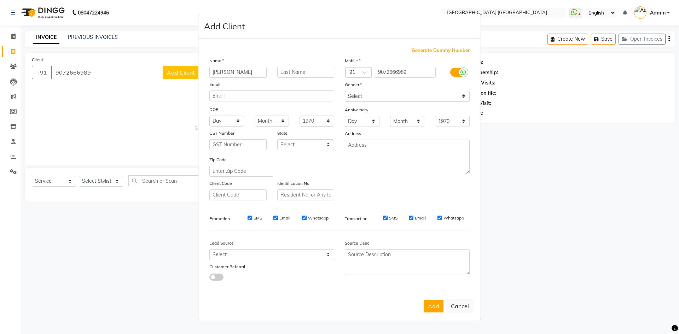
type input "[PERSON_NAME]"
click at [395, 94] on select "Select [DEMOGRAPHIC_DATA] [DEMOGRAPHIC_DATA] Other Prefer Not To Say" at bounding box center [407, 96] width 125 height 11
click at [345, 91] on select "Select [DEMOGRAPHIC_DATA] [DEMOGRAPHIC_DATA] Other Prefer Not To Say" at bounding box center [407, 96] width 125 height 11
click at [416, 98] on select "Select [DEMOGRAPHIC_DATA] [DEMOGRAPHIC_DATA] Other Prefer Not To Say" at bounding box center [407, 96] width 125 height 11
select select "[DEMOGRAPHIC_DATA]"
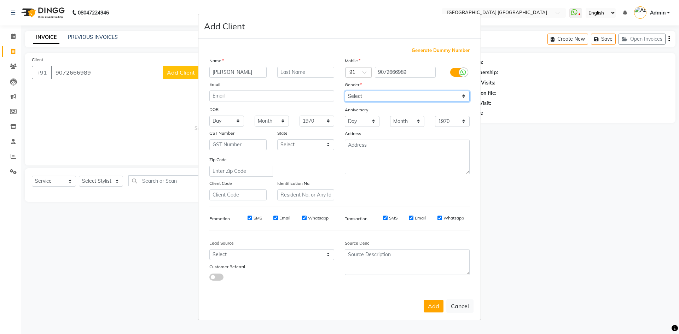
click at [345, 91] on select "Select [DEMOGRAPHIC_DATA] [DEMOGRAPHIC_DATA] Other Prefer Not To Say" at bounding box center [407, 96] width 125 height 11
click at [422, 305] on div "Add Cancel" at bounding box center [339, 306] width 282 height 28
click at [427, 306] on button "Add" at bounding box center [434, 306] width 20 height 13
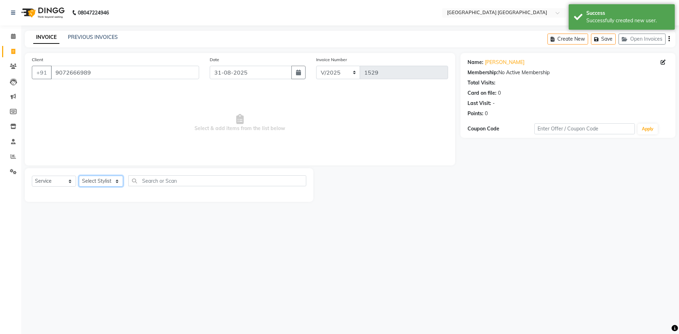
drag, startPoint x: 110, startPoint y: 180, endPoint x: 110, endPoint y: 184, distance: 3.9
click at [110, 180] on select "Select Stylist [PERSON_NAME] [PERSON_NAME] [PERSON_NAME]" at bounding box center [101, 181] width 44 height 11
select select "43626"
click at [79, 176] on select "Select Stylist [PERSON_NAME] [PERSON_NAME] [PERSON_NAME]" at bounding box center [101, 181] width 44 height 11
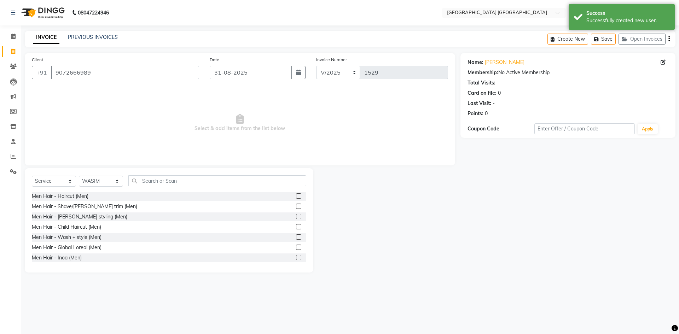
click at [296, 193] on label at bounding box center [298, 195] width 5 height 5
click at [296, 194] on input "checkbox" at bounding box center [298, 196] width 5 height 5
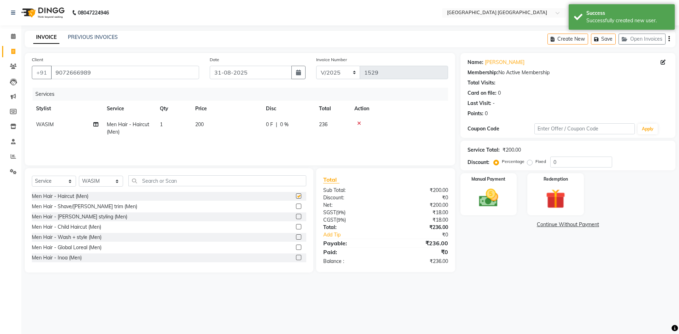
checkbox input "false"
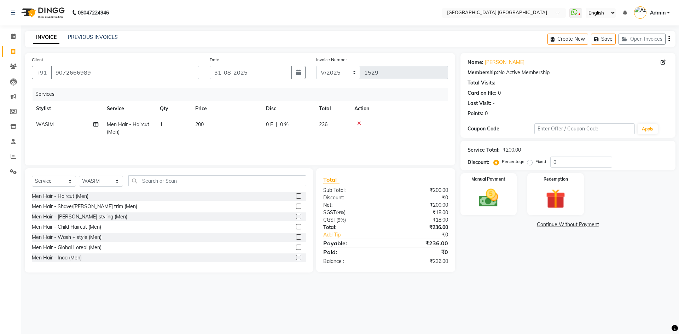
click at [669, 39] on icon "button" at bounding box center [668, 39] width 1 height 0
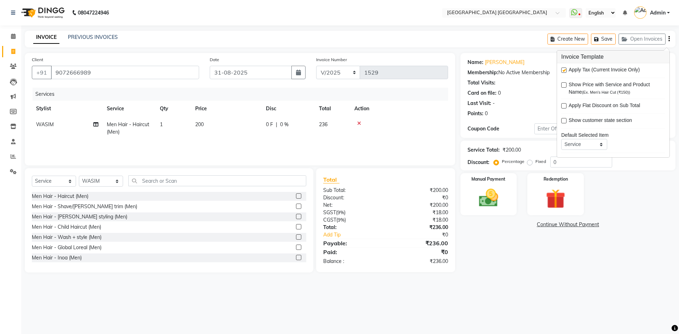
click at [562, 71] on label at bounding box center [563, 70] width 5 height 5
click at [562, 71] on input "checkbox" at bounding box center [563, 70] width 5 height 5
checkbox input "false"
click at [494, 187] on img at bounding box center [488, 197] width 33 height 23
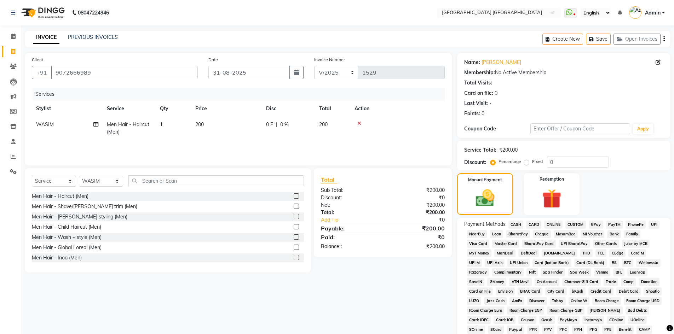
click at [631, 225] on span "PhonePe" at bounding box center [635, 225] width 20 height 8
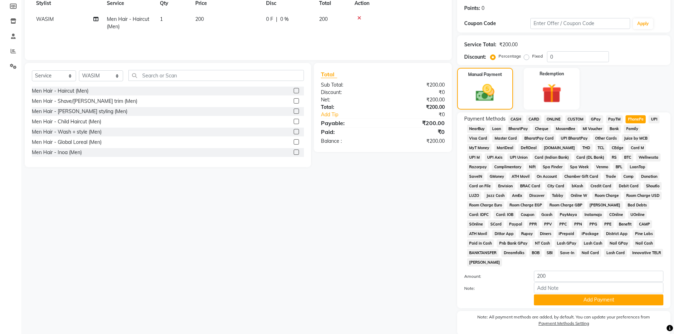
scroll to position [106, 0]
click at [566, 300] on button "Add Payment" at bounding box center [598, 299] width 129 height 11
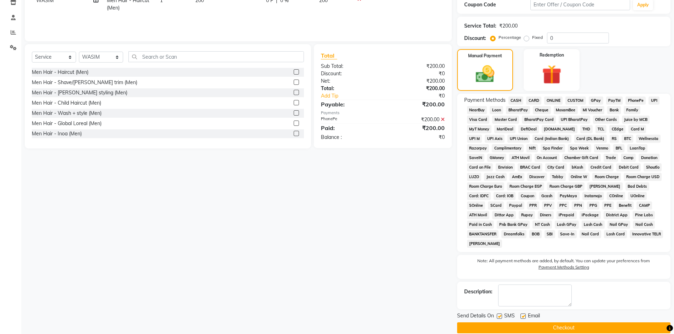
scroll to position [134, 0]
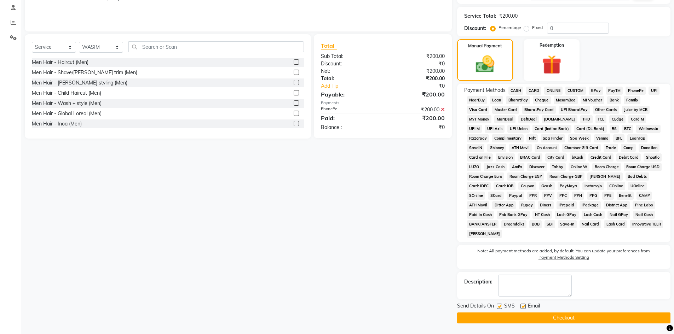
click at [499, 307] on label at bounding box center [499, 306] width 5 height 5
click at [499, 307] on input "checkbox" at bounding box center [499, 307] width 5 height 5
checkbox input "false"
click at [523, 308] on label at bounding box center [522, 306] width 5 height 5
click at [523, 308] on input "checkbox" at bounding box center [522, 307] width 5 height 5
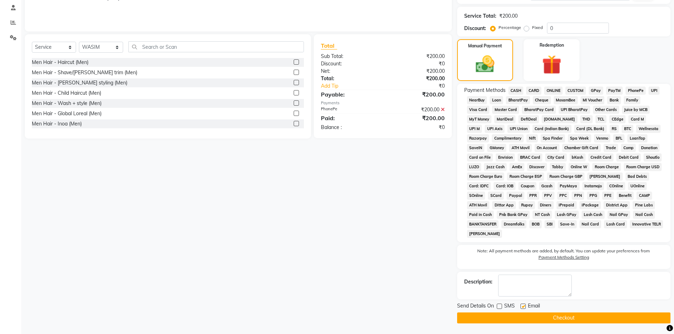
checkbox input "false"
click at [534, 322] on button "Checkout" at bounding box center [563, 318] width 213 height 11
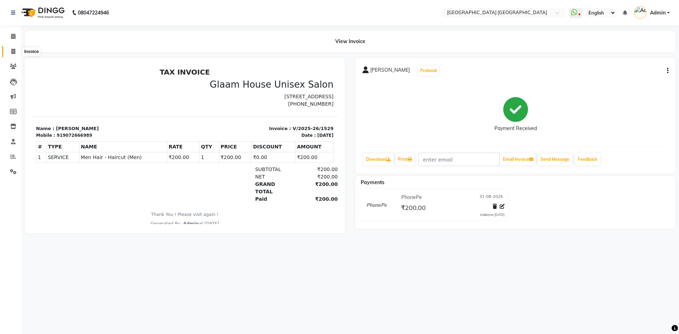
click at [10, 51] on span at bounding box center [13, 52] width 12 height 8
select select "service"
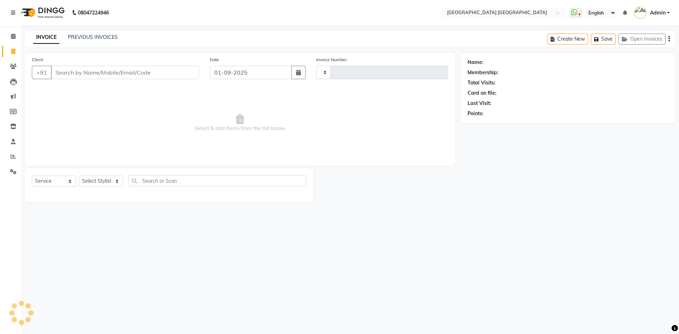
type input "1530"
click at [251, 82] on div "Date [DATE]" at bounding box center [257, 70] width 107 height 29
select select "5559"
click at [254, 75] on input "01-09-2025" at bounding box center [251, 72] width 82 height 13
select select "9"
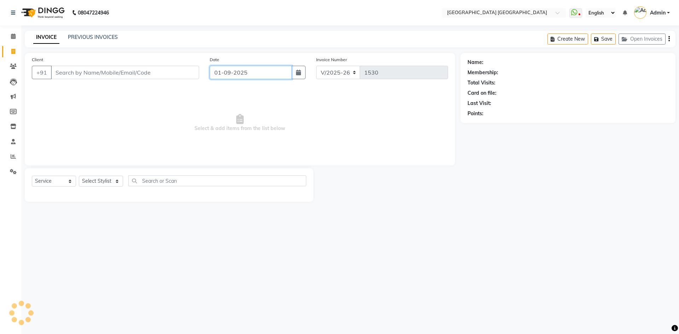
select select "2025"
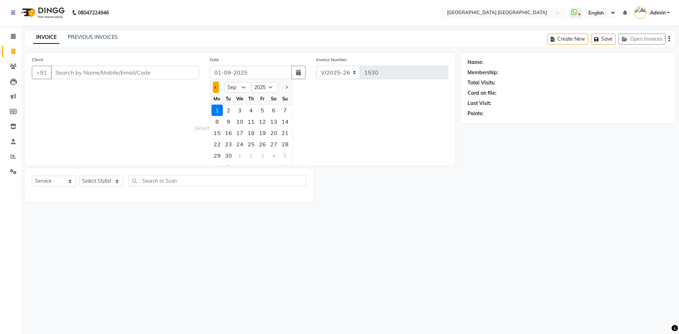
click at [217, 88] on button "Previous month" at bounding box center [216, 87] width 6 height 11
select select "8"
click at [283, 157] on div "31" at bounding box center [284, 155] width 11 height 11
type input "31-08-2025"
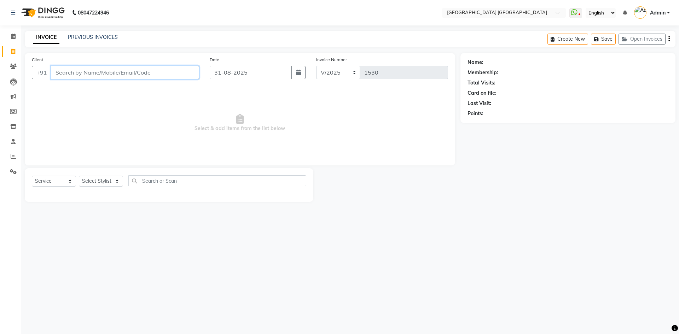
click at [152, 77] on input "Client" at bounding box center [125, 72] width 148 height 13
type input "8088557364"
click at [177, 71] on span "Add Client" at bounding box center [181, 72] width 28 height 7
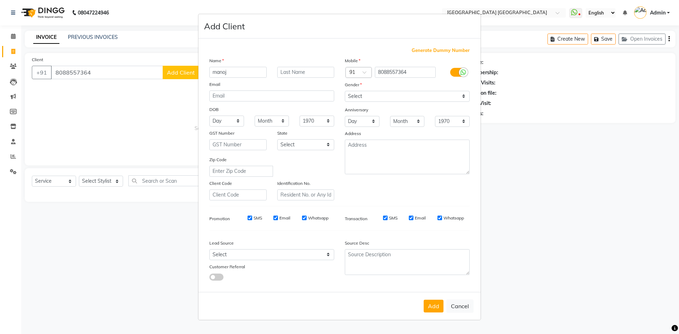
type input "manoj"
click at [371, 97] on select "Select [DEMOGRAPHIC_DATA] [DEMOGRAPHIC_DATA] Other Prefer Not To Say" at bounding box center [407, 96] width 125 height 11
select select "[DEMOGRAPHIC_DATA]"
click at [345, 91] on select "Select [DEMOGRAPHIC_DATA] [DEMOGRAPHIC_DATA] Other Prefer Not To Say" at bounding box center [407, 96] width 125 height 11
click at [441, 307] on button "Add" at bounding box center [434, 306] width 20 height 13
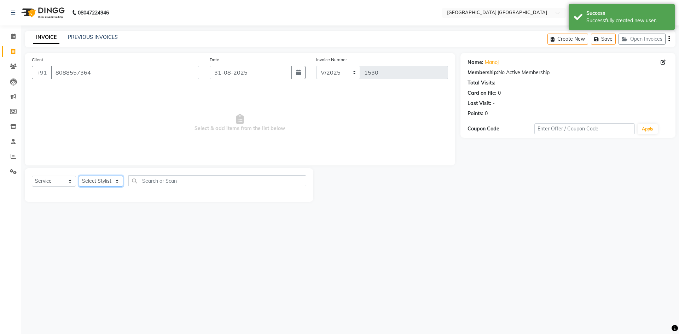
click at [93, 181] on select "Select Stylist [PERSON_NAME] [PERSON_NAME] [PERSON_NAME]" at bounding box center [101, 181] width 44 height 11
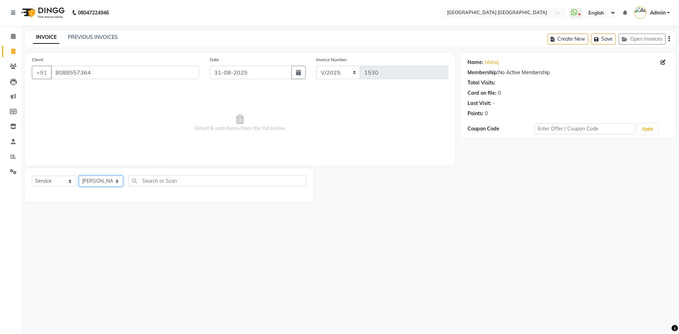
click at [79, 176] on select "Select Stylist [PERSON_NAME] [PERSON_NAME] [PERSON_NAME]" at bounding box center [101, 181] width 44 height 11
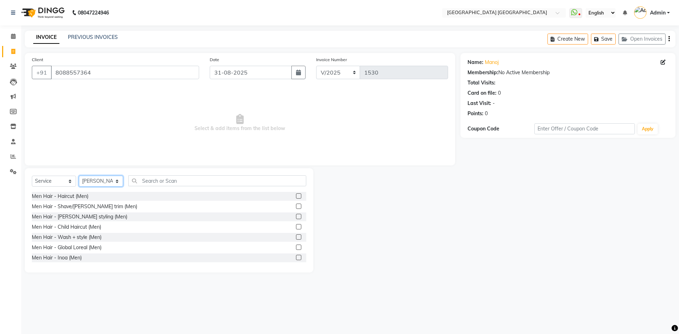
drag, startPoint x: 94, startPoint y: 179, endPoint x: 96, endPoint y: 184, distance: 4.9
click at [95, 179] on select "Select Stylist [PERSON_NAME] [PERSON_NAME] [PERSON_NAME]" at bounding box center [101, 181] width 44 height 11
select select "47228"
click at [79, 176] on select "Select Stylist [PERSON_NAME] [PERSON_NAME] [PERSON_NAME]" at bounding box center [101, 181] width 44 height 11
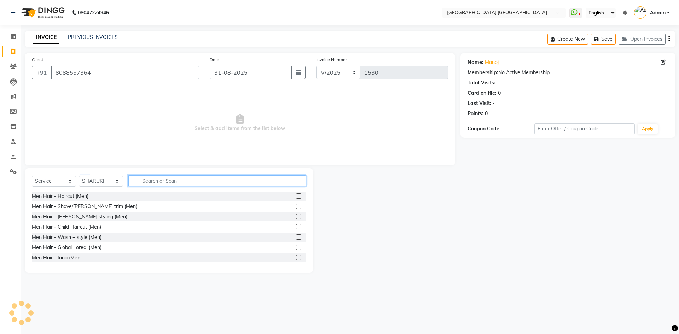
click at [167, 177] on input "text" at bounding box center [217, 180] width 178 height 11
type input "s"
type input "h"
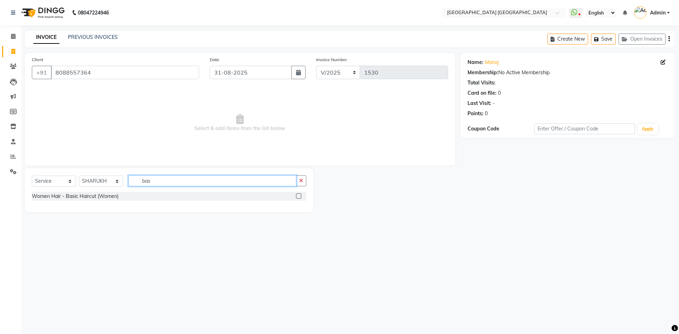
type input "bas"
click at [299, 197] on label at bounding box center [298, 195] width 5 height 5
click at [299, 197] on input "checkbox" at bounding box center [298, 196] width 5 height 5
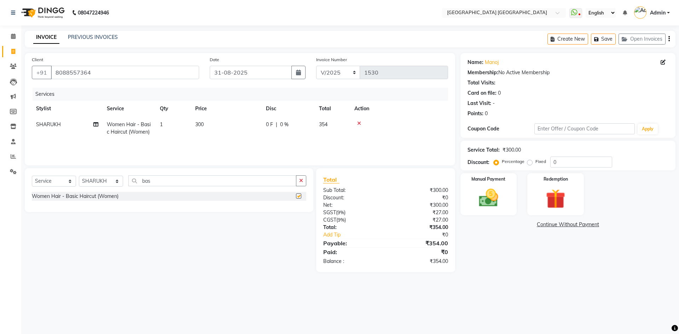
checkbox input "false"
click at [668, 37] on button "button" at bounding box center [668, 39] width 1 height 17
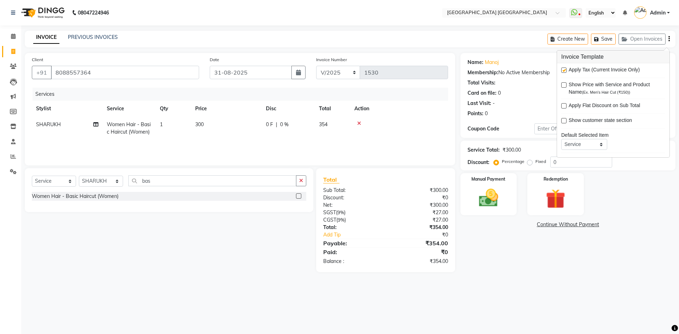
click at [565, 71] on label at bounding box center [563, 70] width 5 height 5
click at [565, 71] on input "checkbox" at bounding box center [563, 70] width 5 height 5
checkbox input "false"
click at [501, 211] on div "Manual Payment" at bounding box center [488, 195] width 59 height 44
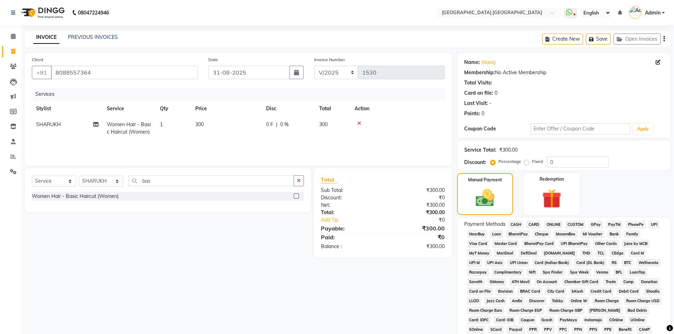
click at [637, 225] on span "PhonePe" at bounding box center [635, 225] width 20 height 8
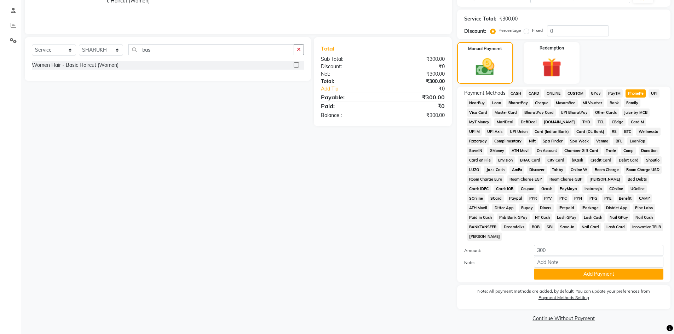
scroll to position [132, 0]
click at [563, 274] on button "Add Payment" at bounding box center [598, 273] width 129 height 11
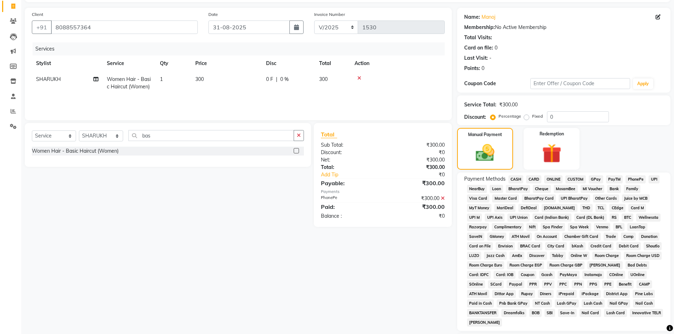
scroll to position [25, 0]
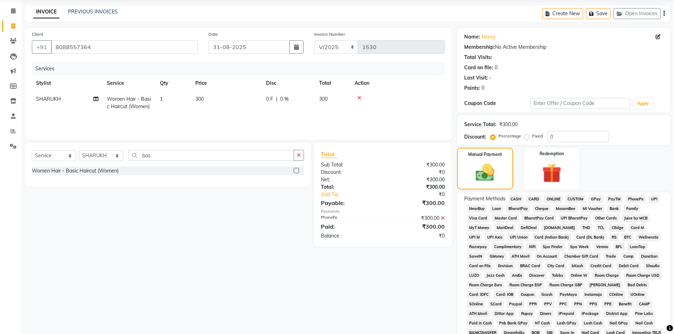
click at [204, 100] on span "300" at bounding box center [199, 99] width 8 height 6
select select "47228"
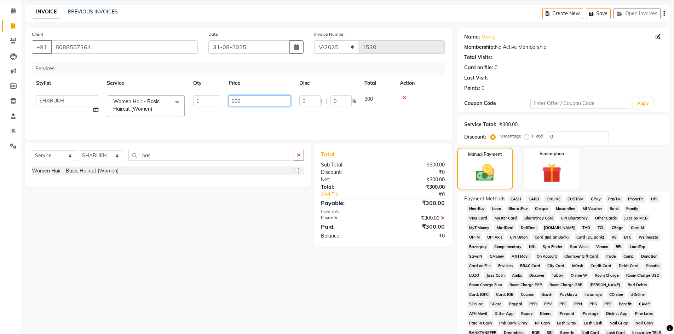
drag, startPoint x: 258, startPoint y: 103, endPoint x: 192, endPoint y: 103, distance: 66.1
click at [192, 103] on tr "[PERSON_NAME] [PERSON_NAME] [PERSON_NAME] Women Hair - Basic Haircut (Women) x …" at bounding box center [238, 106] width 413 height 30
type input "350"
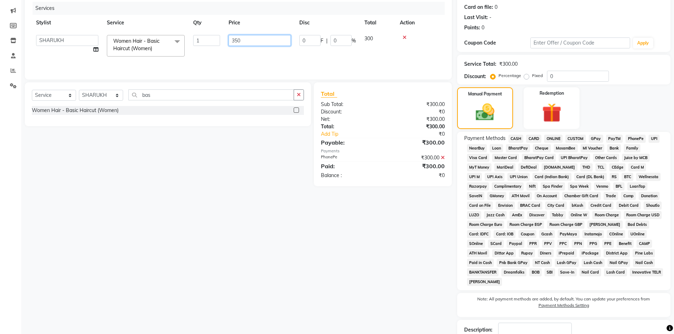
scroll to position [134, 0]
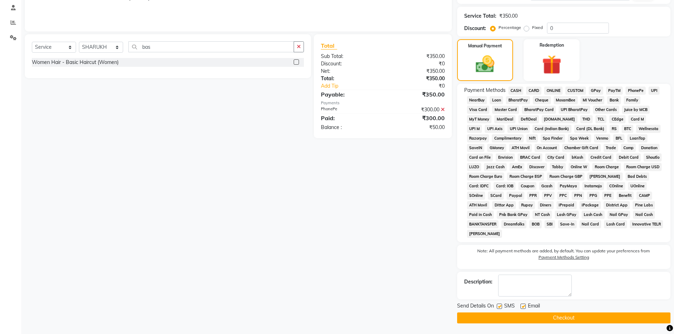
click at [636, 89] on span "PhonePe" at bounding box center [635, 91] width 20 height 8
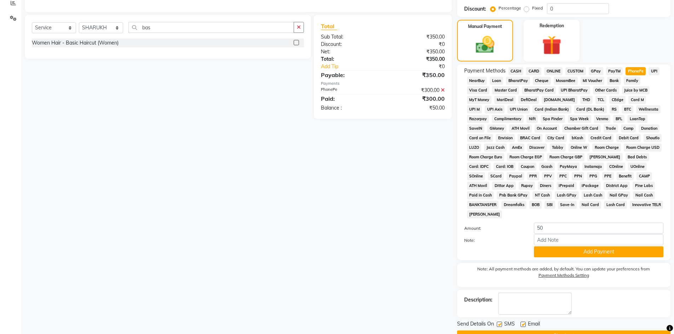
scroll to position [172, 0]
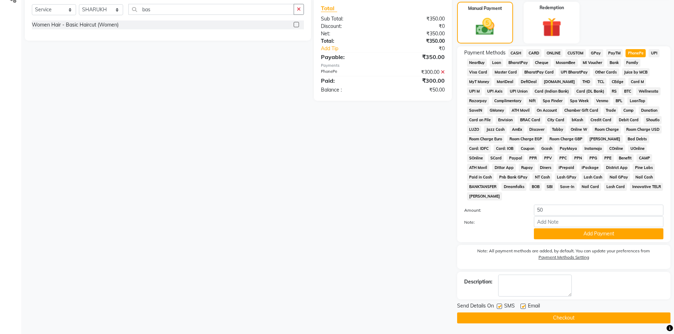
click at [444, 72] on icon at bounding box center [443, 72] width 4 height 5
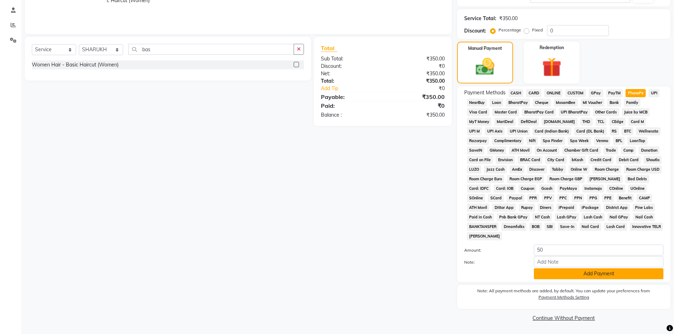
click at [566, 273] on button "Add Payment" at bounding box center [598, 273] width 129 height 11
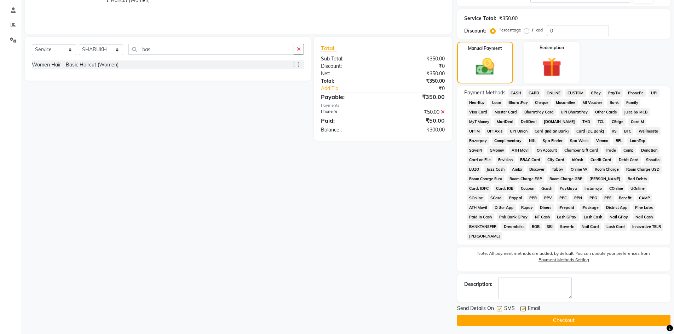
click at [500, 308] on label at bounding box center [499, 308] width 5 height 5
click at [500, 308] on input "checkbox" at bounding box center [499, 309] width 5 height 5
checkbox input "false"
click at [520, 309] on label at bounding box center [522, 308] width 5 height 5
click at [520, 309] on input "checkbox" at bounding box center [522, 309] width 5 height 5
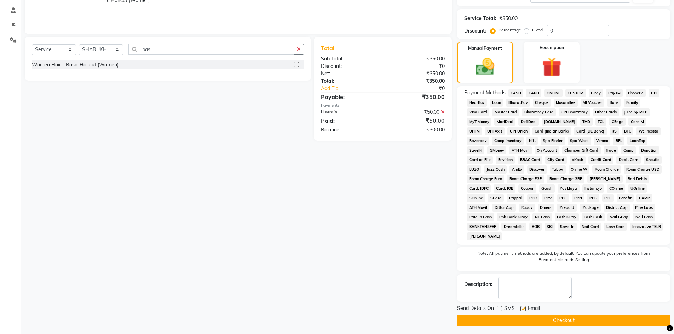
checkbox input "false"
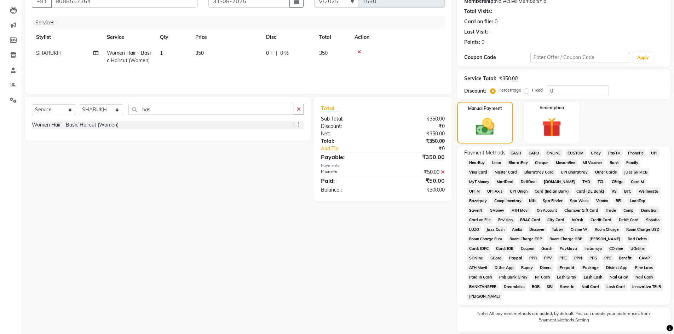
scroll to position [134, 0]
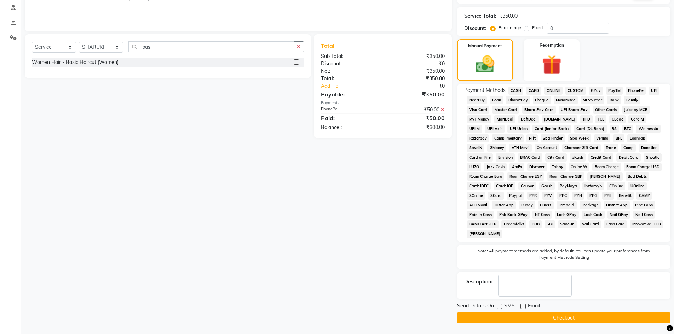
click at [479, 314] on button "Checkout" at bounding box center [563, 318] width 213 height 11
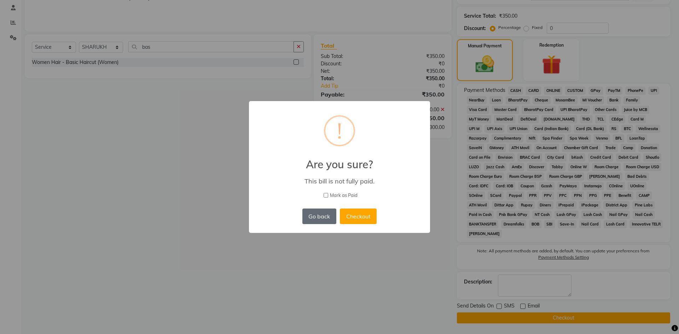
click at [321, 216] on button "Go back" at bounding box center [319, 217] width 34 height 16
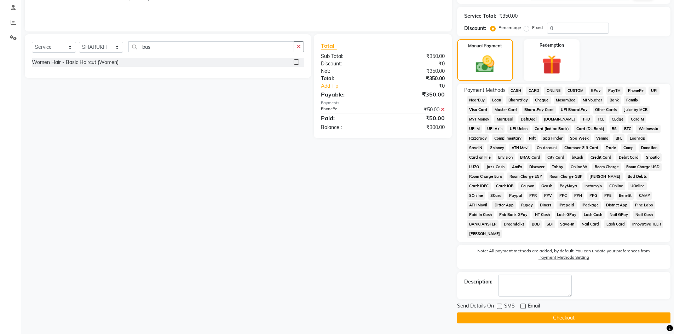
click at [443, 108] on icon at bounding box center [443, 109] width 4 height 5
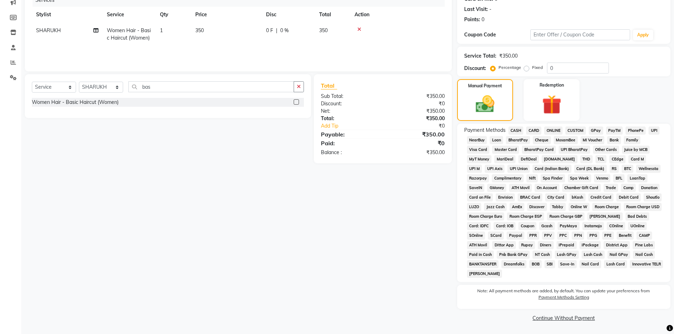
scroll to position [94, 0]
click at [638, 129] on span "PhonePe" at bounding box center [635, 131] width 20 height 8
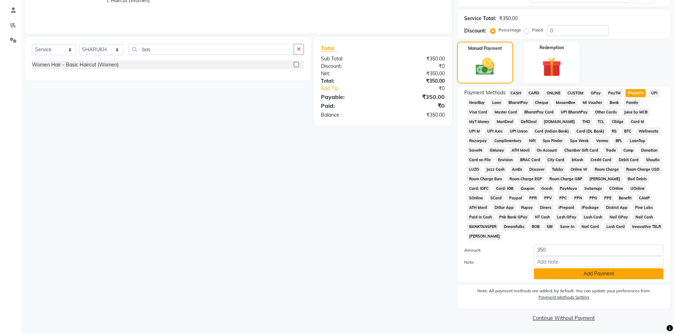
click at [552, 275] on button "Add Payment" at bounding box center [598, 273] width 129 height 11
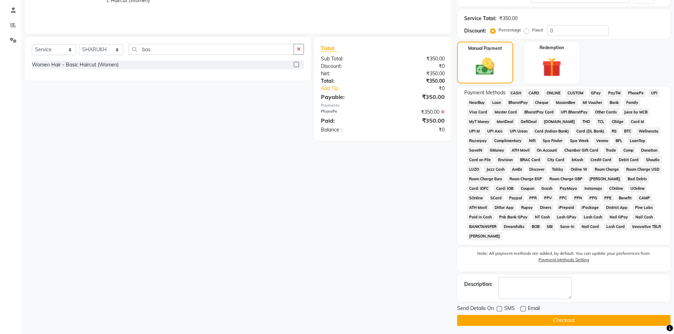
click at [538, 324] on button "Checkout" at bounding box center [563, 320] width 213 height 11
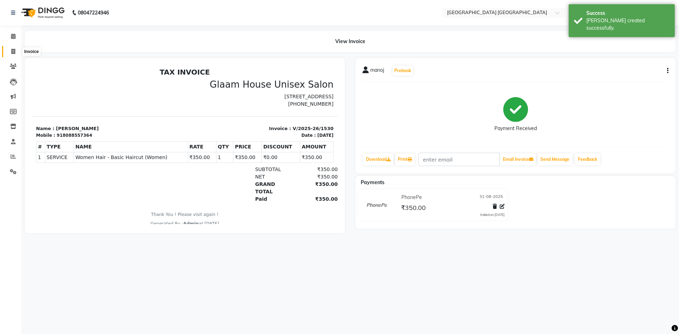
click at [15, 53] on icon at bounding box center [13, 51] width 4 height 5
select select "5559"
select select "service"
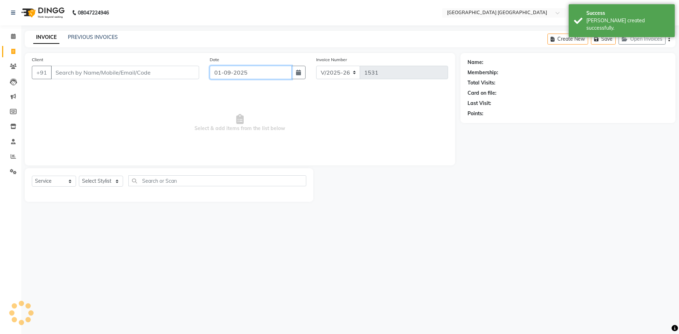
click at [232, 73] on input "01-09-2025" at bounding box center [251, 72] width 82 height 13
select select "9"
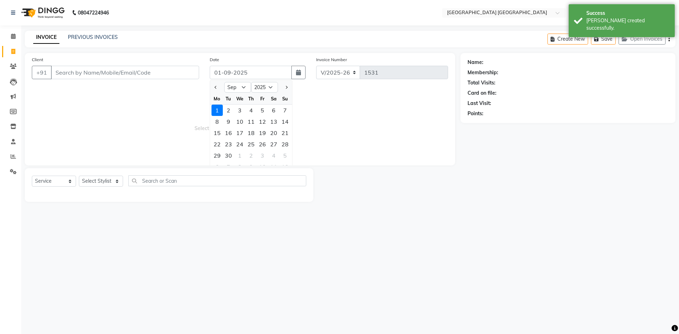
drag, startPoint x: 216, startPoint y: 91, endPoint x: 231, endPoint y: 104, distance: 19.1
click at [216, 91] on button "Previous month" at bounding box center [216, 87] width 6 height 11
click at [289, 155] on div "31" at bounding box center [284, 155] width 11 height 11
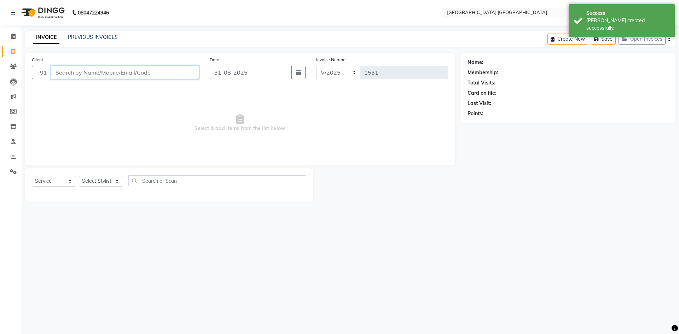
click at [110, 70] on input "Client" at bounding box center [125, 72] width 148 height 13
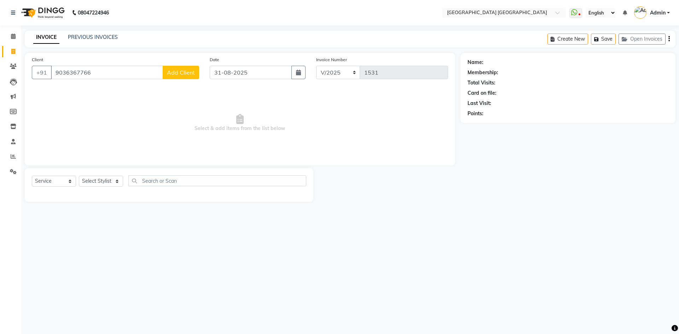
click at [175, 73] on span "Add Client" at bounding box center [181, 72] width 28 height 7
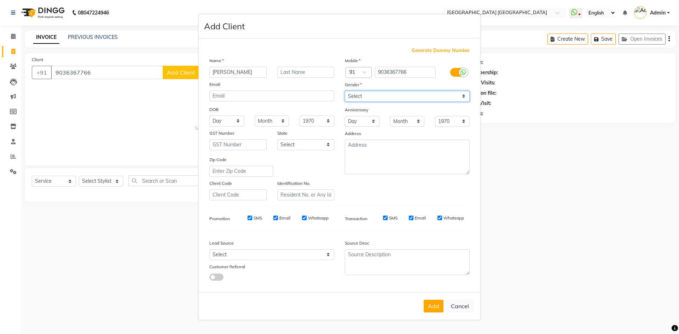
click at [389, 97] on select "Select [DEMOGRAPHIC_DATA] [DEMOGRAPHIC_DATA] Other Prefer Not To Say" at bounding box center [407, 96] width 125 height 11
click at [345, 91] on select "Select [DEMOGRAPHIC_DATA] [DEMOGRAPHIC_DATA] Other Prefer Not To Say" at bounding box center [407, 96] width 125 height 11
click at [436, 305] on button "Add" at bounding box center [434, 306] width 20 height 13
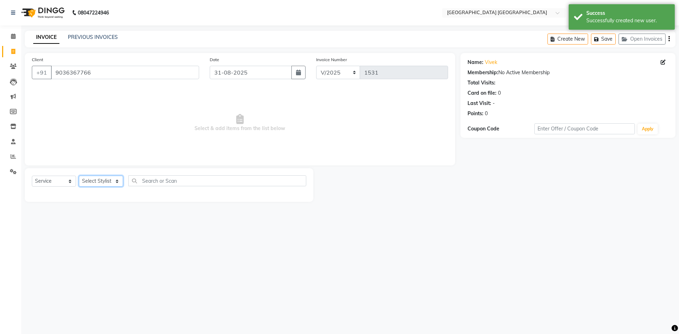
click at [108, 179] on select "Select Stylist [PERSON_NAME] [PERSON_NAME] [PERSON_NAME]" at bounding box center [101, 181] width 44 height 11
click at [79, 176] on select "Select Stylist [PERSON_NAME] [PERSON_NAME] [PERSON_NAME]" at bounding box center [101, 181] width 44 height 11
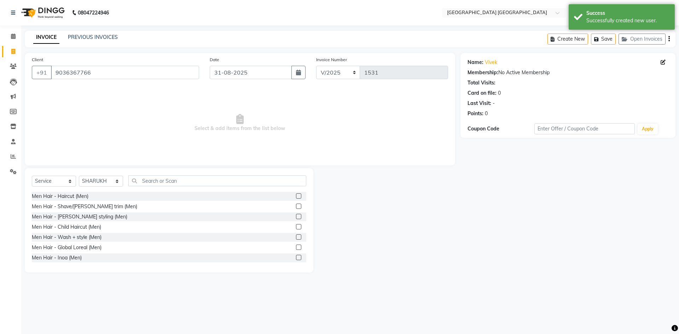
click at [296, 207] on label at bounding box center [298, 206] width 5 height 5
click at [296, 207] on input "checkbox" at bounding box center [298, 206] width 5 height 5
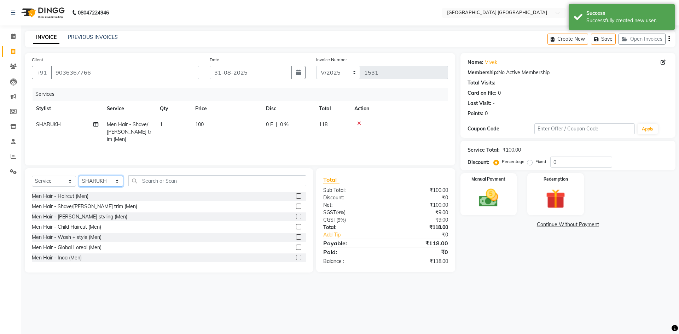
drag, startPoint x: 109, startPoint y: 181, endPoint x: 109, endPoint y: 186, distance: 5.0
click at [109, 181] on select "Select Stylist [PERSON_NAME] [PERSON_NAME] [PERSON_NAME]" at bounding box center [101, 181] width 44 height 11
click at [79, 176] on select "Select Stylist [PERSON_NAME] [PERSON_NAME] [PERSON_NAME]" at bounding box center [101, 181] width 44 height 11
click at [172, 181] on input "text" at bounding box center [217, 180] width 178 height 11
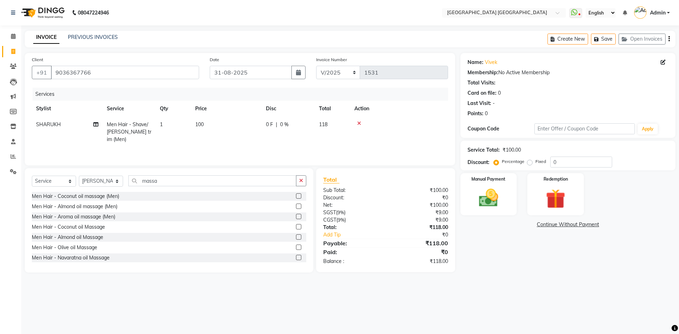
click at [296, 257] on label at bounding box center [298, 257] width 5 height 5
click at [296, 257] on input "checkbox" at bounding box center [298, 258] width 5 height 5
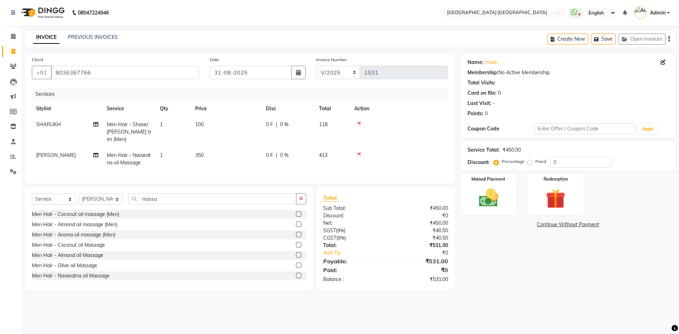
click at [671, 40] on div "Create New Save Open Invoices" at bounding box center [612, 39] width 128 height 17
click at [669, 39] on icon "button" at bounding box center [668, 39] width 1 height 0
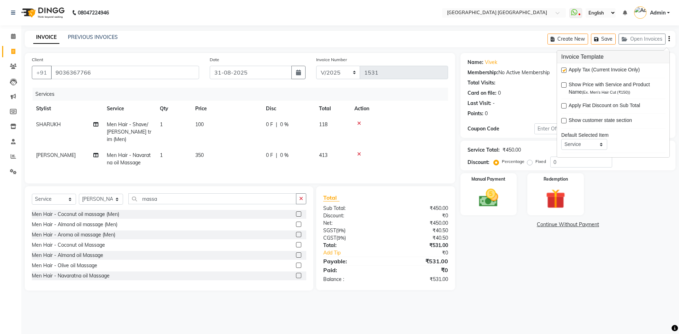
click at [564, 70] on label at bounding box center [563, 70] width 5 height 5
click at [564, 70] on input "checkbox" at bounding box center [563, 70] width 5 height 5
click at [483, 202] on img at bounding box center [488, 197] width 33 height 23
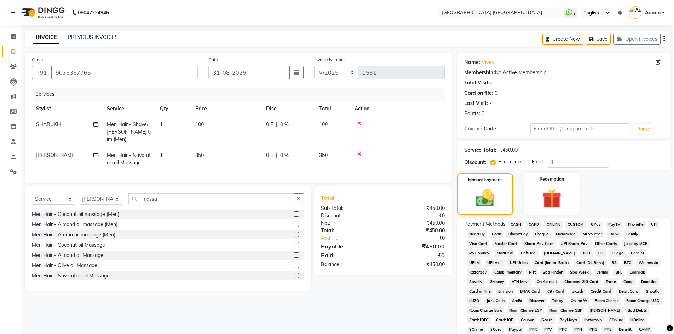
click at [633, 224] on span "PhonePe" at bounding box center [635, 225] width 20 height 8
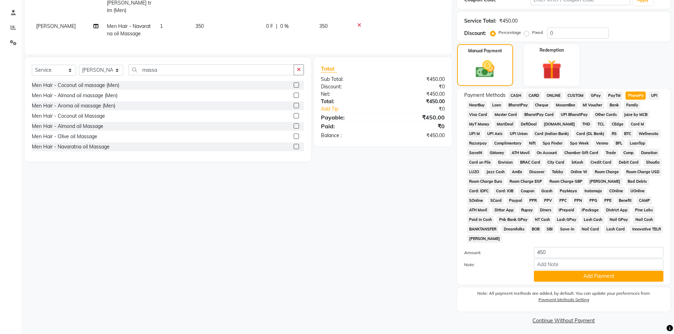
scroll to position [132, 0]
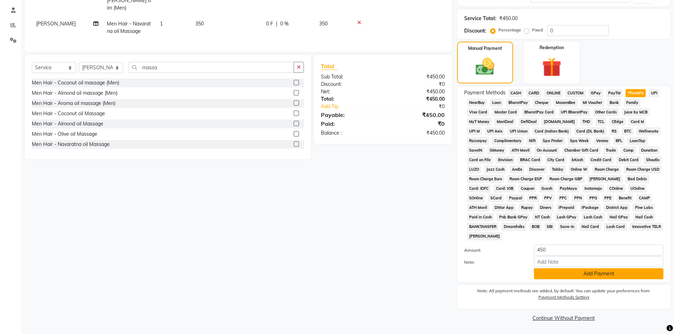
click at [614, 270] on button "Add Payment" at bounding box center [598, 273] width 129 height 11
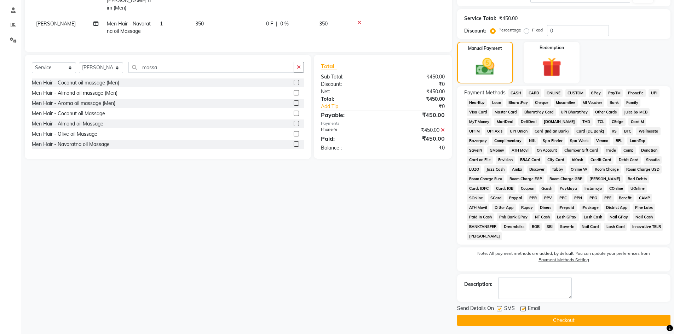
click at [500, 309] on label at bounding box center [499, 308] width 5 height 5
click at [500, 309] on input "checkbox" at bounding box center [499, 309] width 5 height 5
click at [521, 310] on label at bounding box center [522, 308] width 5 height 5
click at [521, 310] on input "checkbox" at bounding box center [522, 309] width 5 height 5
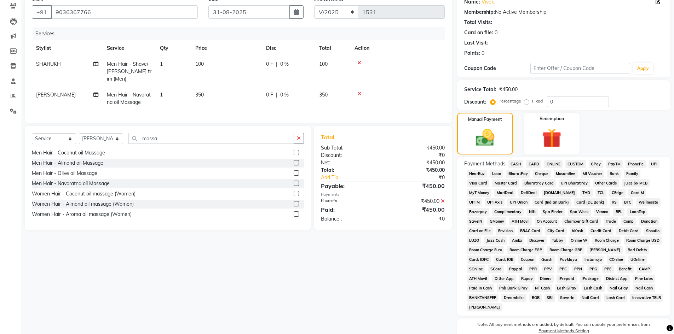
scroll to position [134, 0]
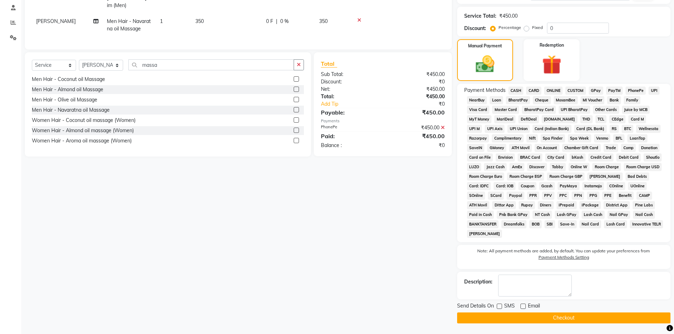
click at [489, 319] on button "Checkout" at bounding box center [563, 318] width 213 height 11
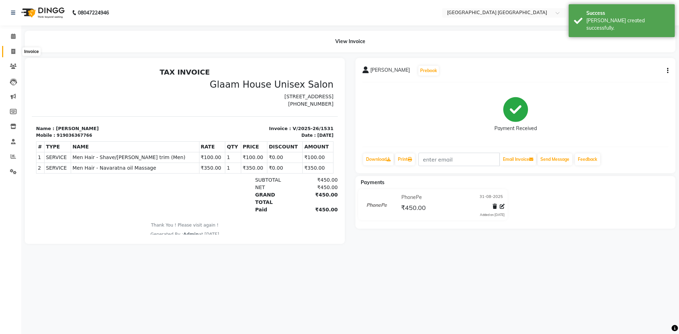
click at [15, 50] on icon at bounding box center [13, 51] width 4 height 5
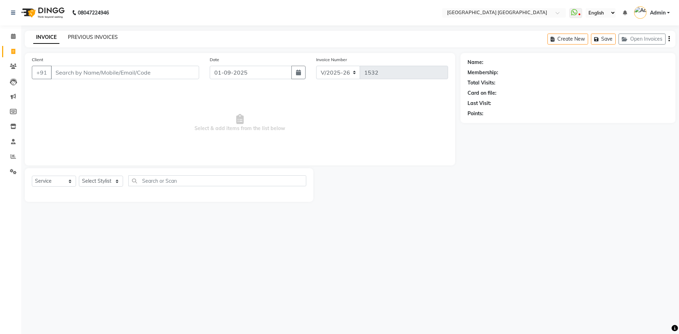
click at [93, 36] on link "PREVIOUS INVOICES" at bounding box center [93, 37] width 50 height 6
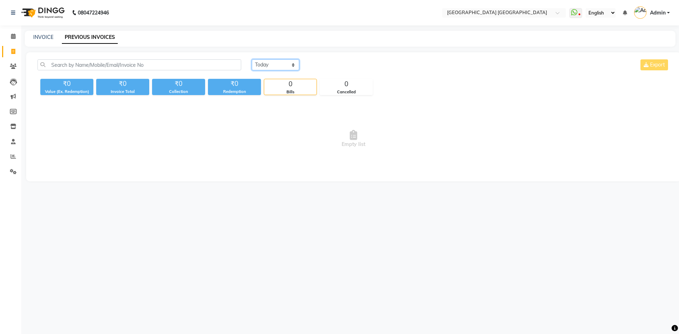
drag, startPoint x: 268, startPoint y: 61, endPoint x: 268, endPoint y: 69, distance: 7.5
click at [268, 61] on select "[DATE] [DATE] Custom Range" at bounding box center [275, 64] width 47 height 11
click at [252, 59] on select "[DATE] [DATE] Custom Range" at bounding box center [275, 64] width 47 height 11
click at [336, 70] on div "[DATE] - [DATE]" at bounding box center [360, 64] width 104 height 11
click at [337, 68] on input "01-09-2025" at bounding box center [333, 65] width 50 height 10
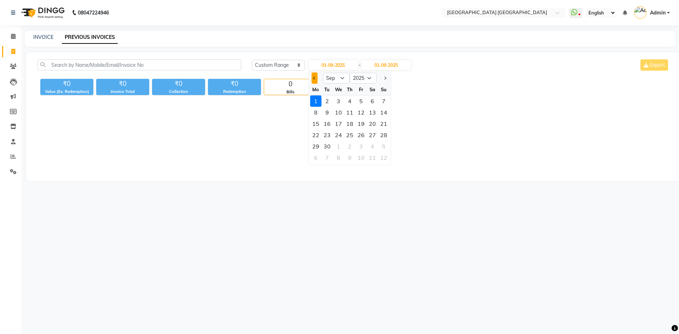
click at [315, 79] on span "Previous month" at bounding box center [314, 78] width 3 height 3
click at [386, 147] on div "31" at bounding box center [383, 146] width 11 height 11
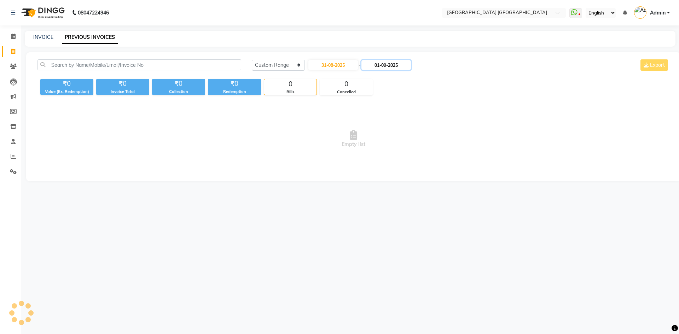
click at [396, 65] on input "01-09-2025" at bounding box center [386, 65] width 50 height 10
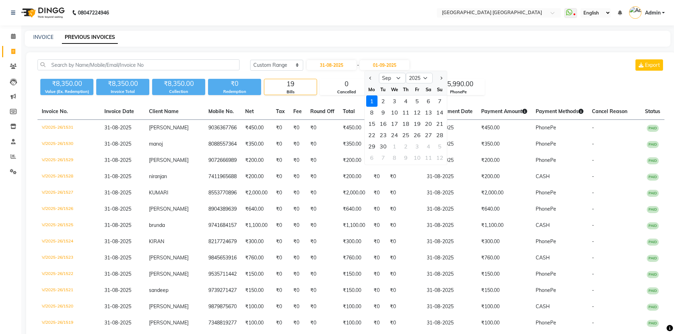
drag, startPoint x: 369, startPoint y: 78, endPoint x: 372, endPoint y: 81, distance: 4.0
click at [369, 78] on span "Previous month" at bounding box center [370, 78] width 3 height 3
click at [438, 143] on div "31" at bounding box center [439, 146] width 11 height 11
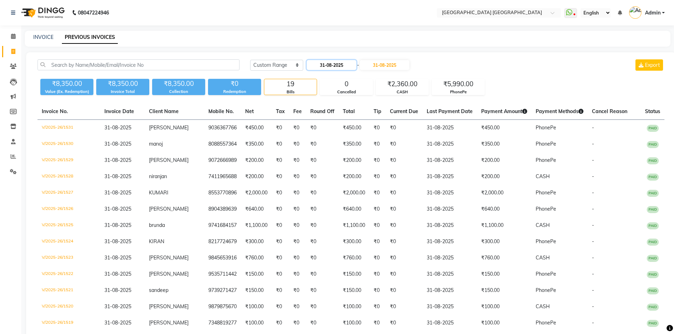
click at [334, 63] on input "31-08-2025" at bounding box center [332, 65] width 50 height 10
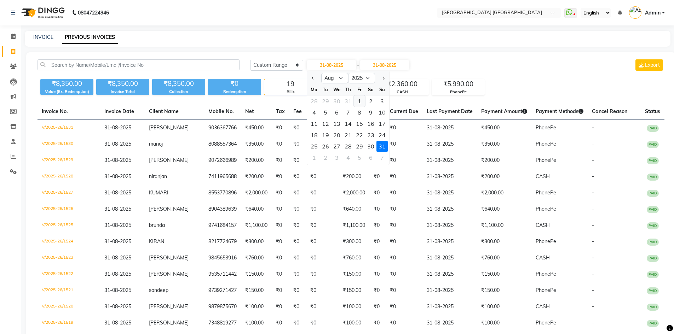
click at [355, 100] on div "1" at bounding box center [359, 100] width 11 height 11
